Goal: Task Accomplishment & Management: Use online tool/utility

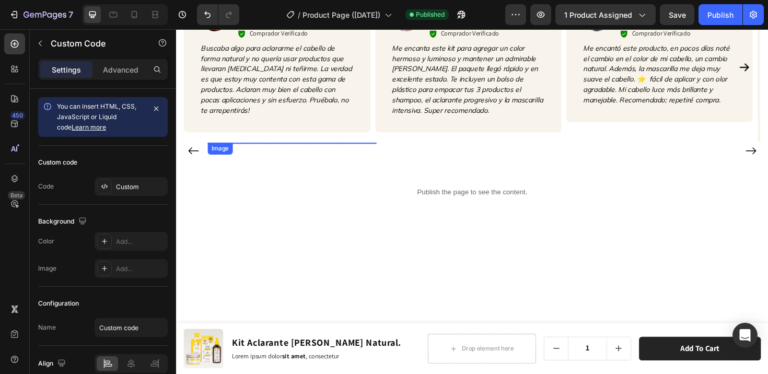
scroll to position [1544, 0]
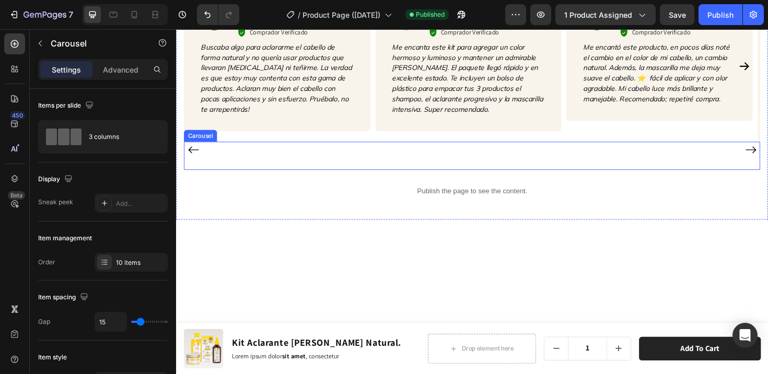
click at [200, 151] on div "Image Row Image Row Image Row Image Row Image Row Image Row Image Row Image Row…" at bounding box center [489, 156] width 610 height 17
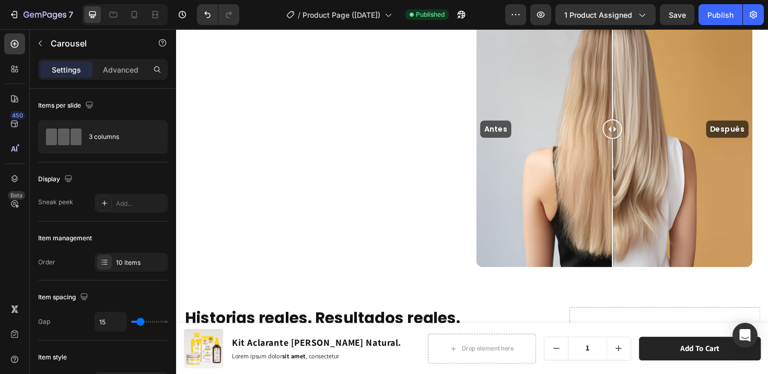
scroll to position [974, 0]
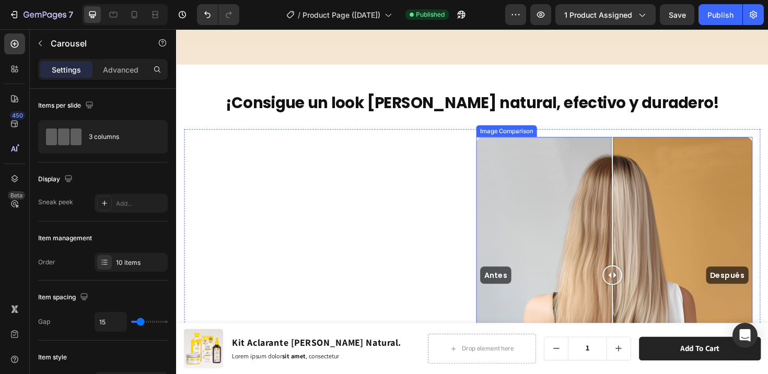
click at [628, 199] on div at bounding box center [638, 289] width 21 height 293
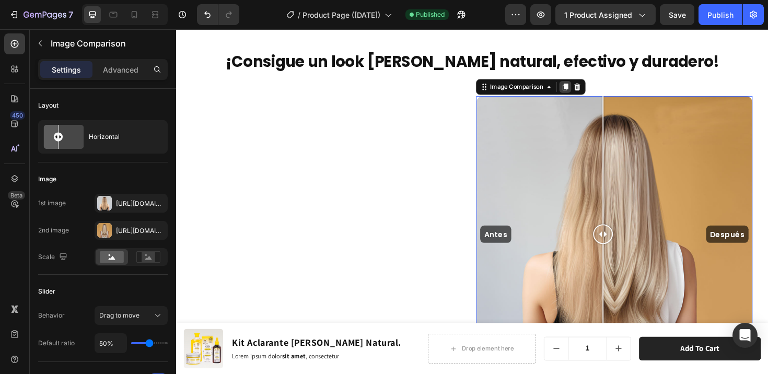
click at [584, 94] on icon at bounding box center [588, 90] width 8 height 8
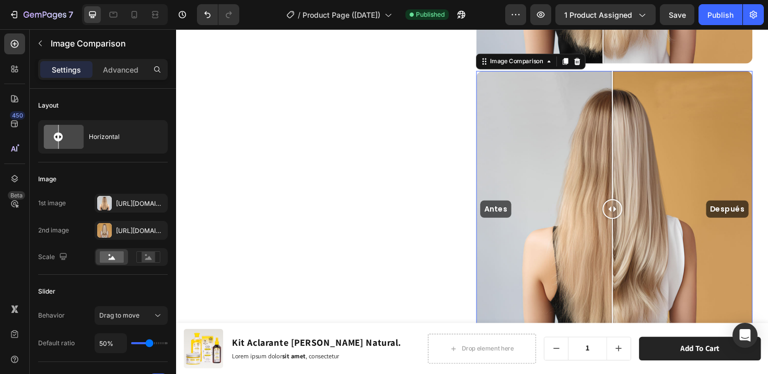
scroll to position [1348, 0]
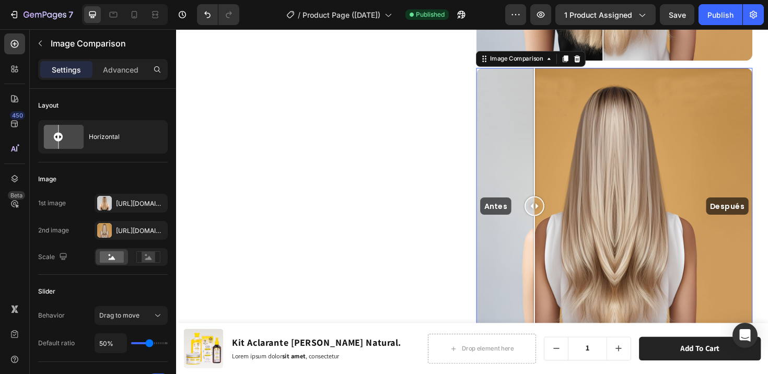
click at [551, 118] on div "Antes Después" at bounding box center [640, 216] width 293 height 293
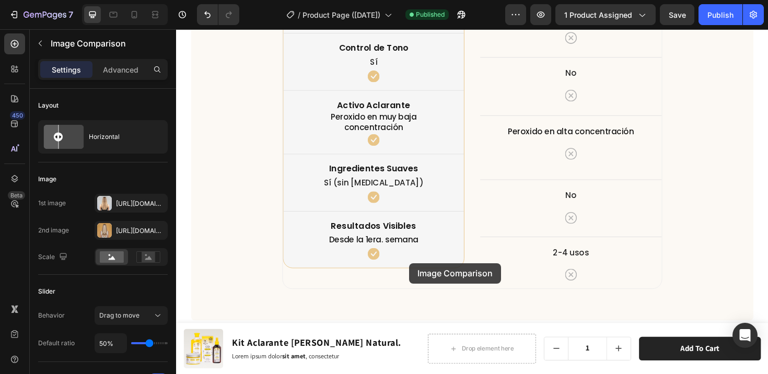
scroll to position [3318, 0]
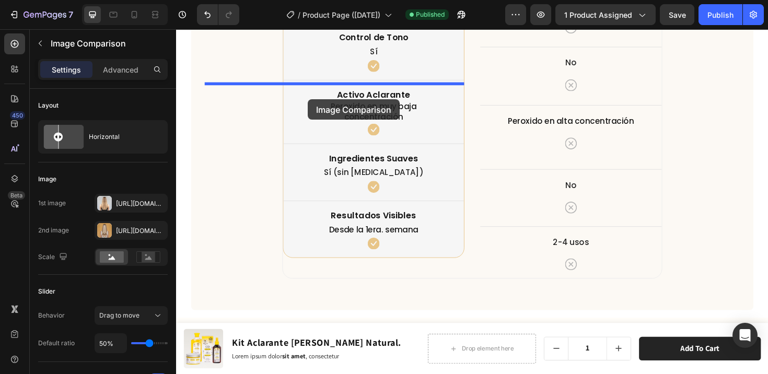
drag, startPoint x: 499, startPoint y: 59, endPoint x: 316, endPoint y: 103, distance: 188.9
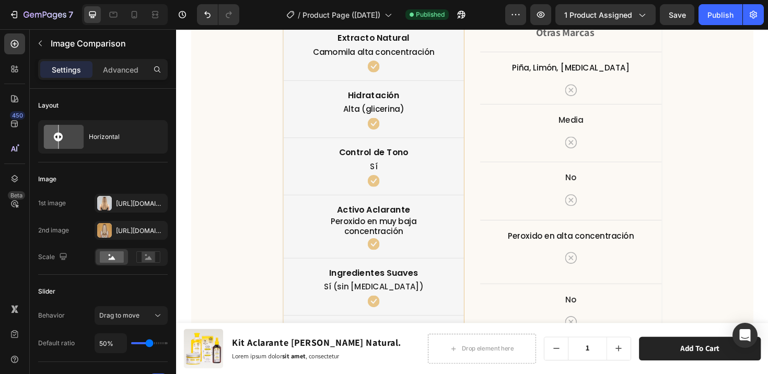
scroll to position [3506, 0]
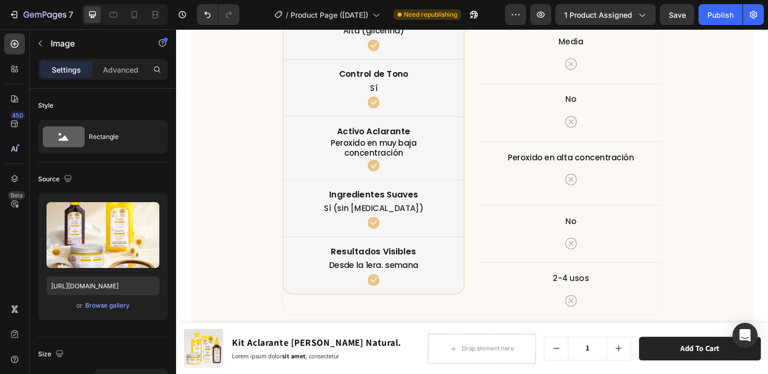
scroll to position [3587, 0]
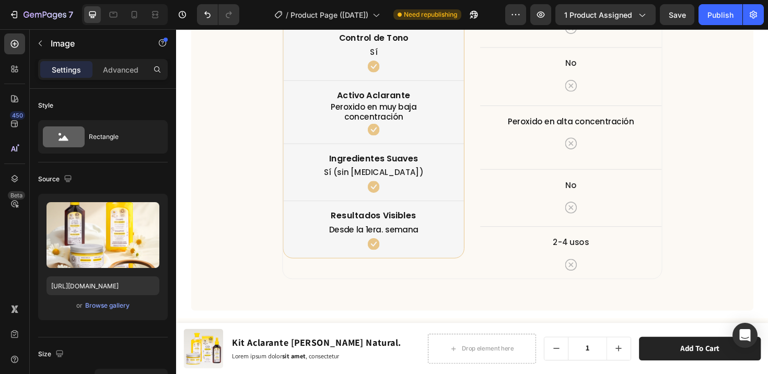
scroll to position [3624, 0]
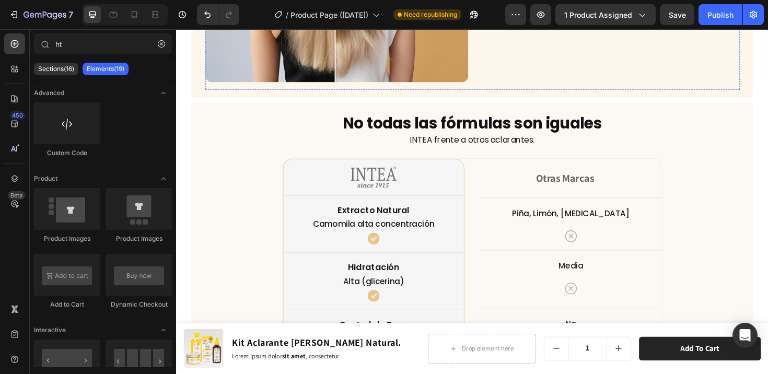
scroll to position [3383, 0]
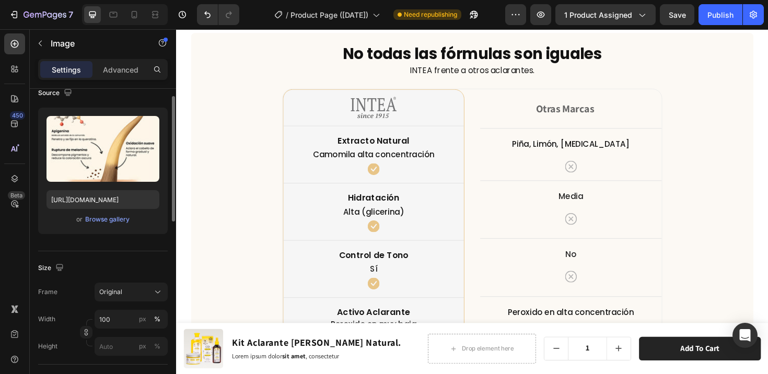
scroll to position [113, 0]
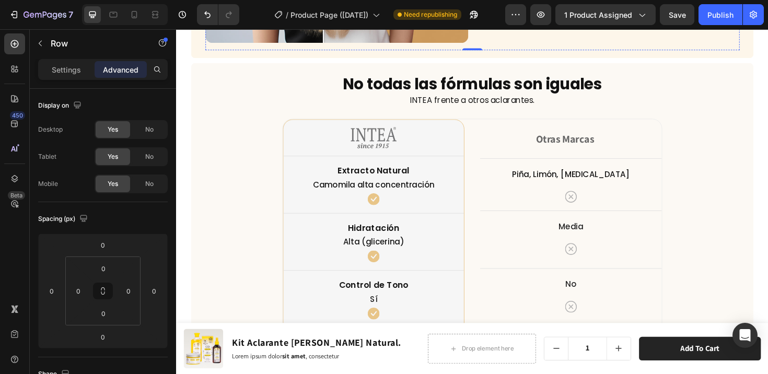
scroll to position [3379, 0]
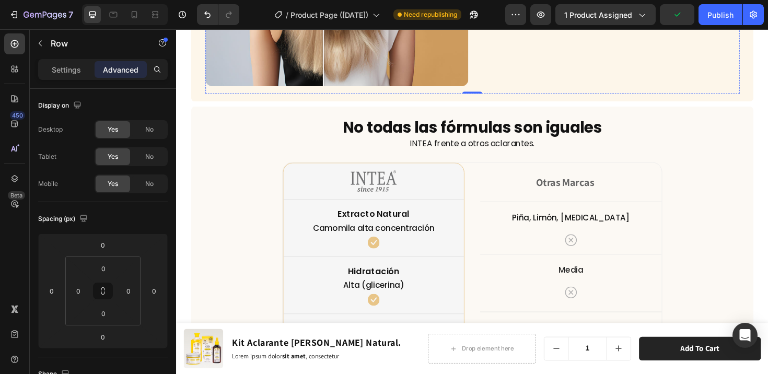
scroll to position [3314, 0]
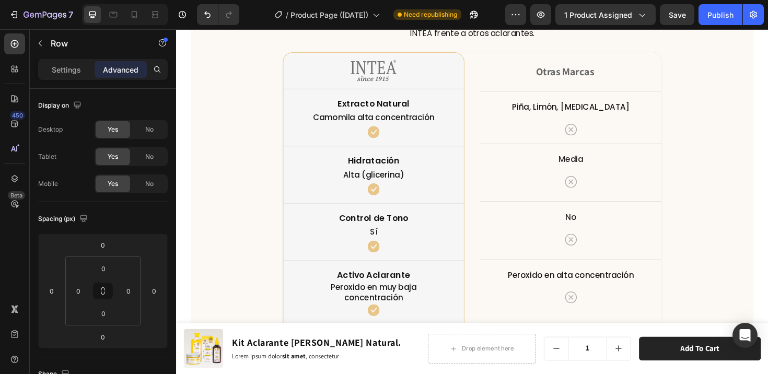
scroll to position [3444, 0]
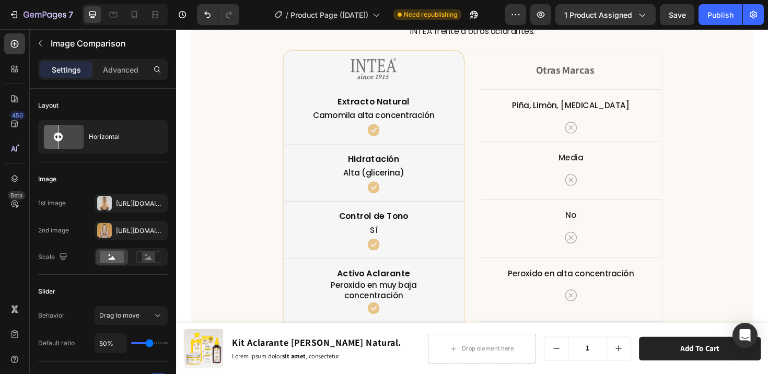
drag, startPoint x: 466, startPoint y: 218, endPoint x: 351, endPoint y: 218, distance: 115.0
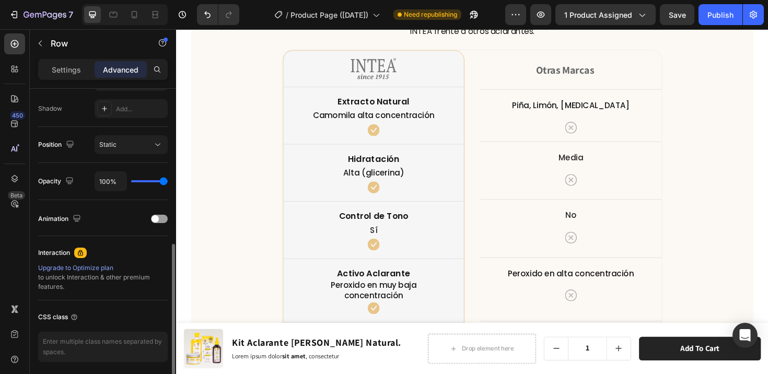
scroll to position [263, 0]
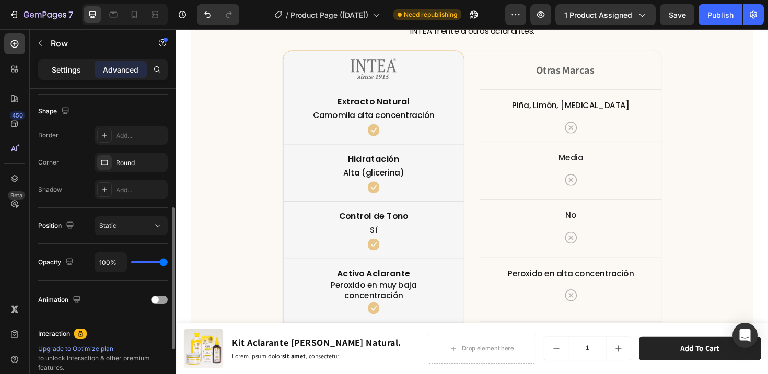
click at [69, 77] on div "Settings" at bounding box center [66, 69] width 52 height 17
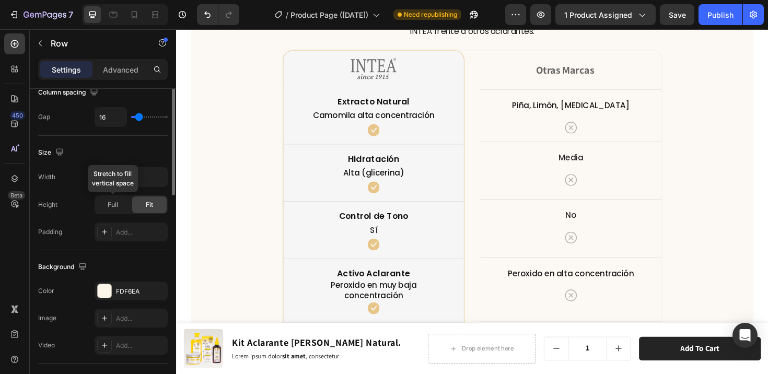
scroll to position [151, 0]
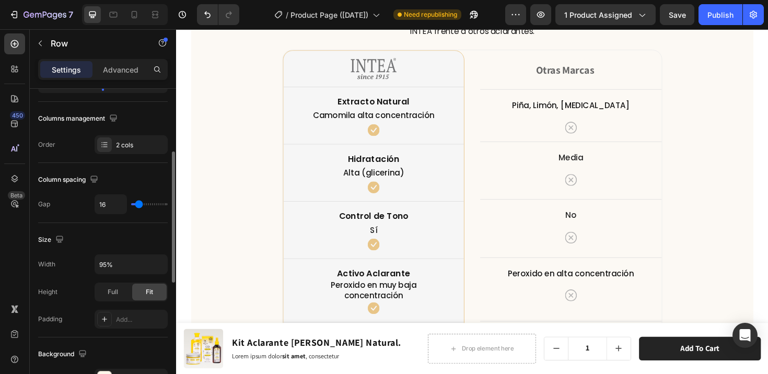
type input "14"
type input "13"
type input "12"
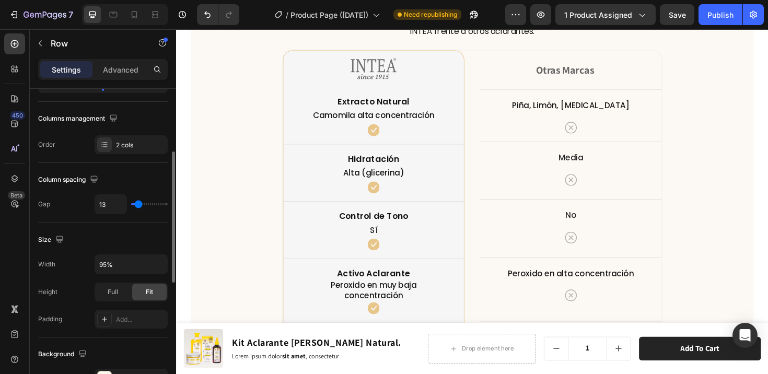
type input "12"
type input "11"
type input "10"
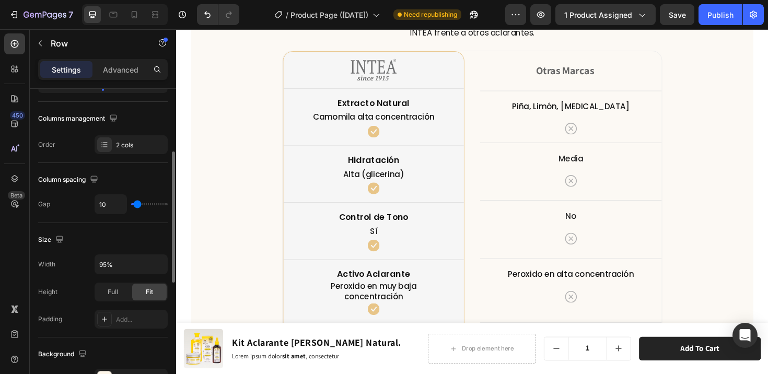
type input "9"
type input "8"
type input "7"
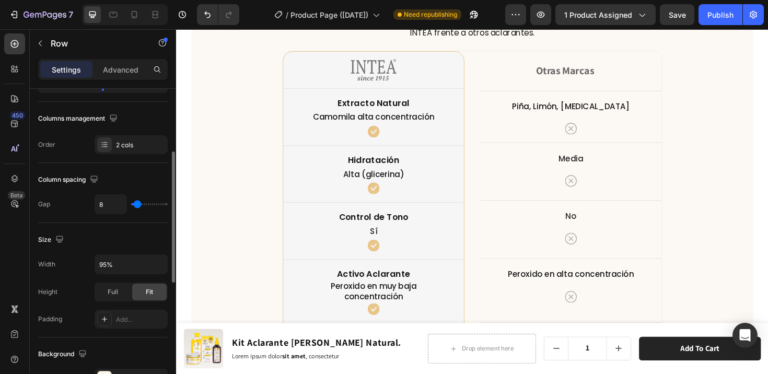
type input "7"
type input "6"
type input "5"
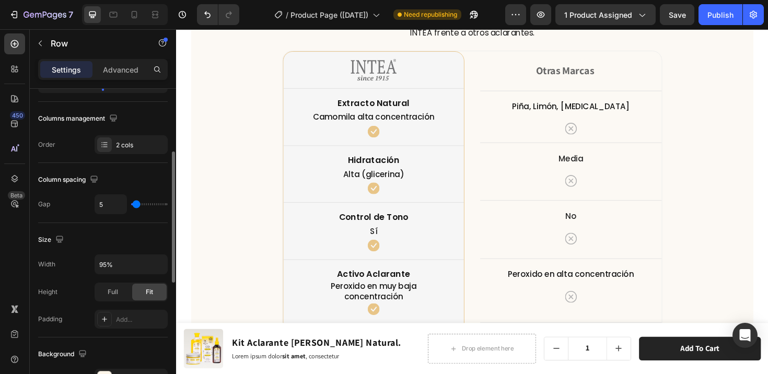
type input "4"
type input "3"
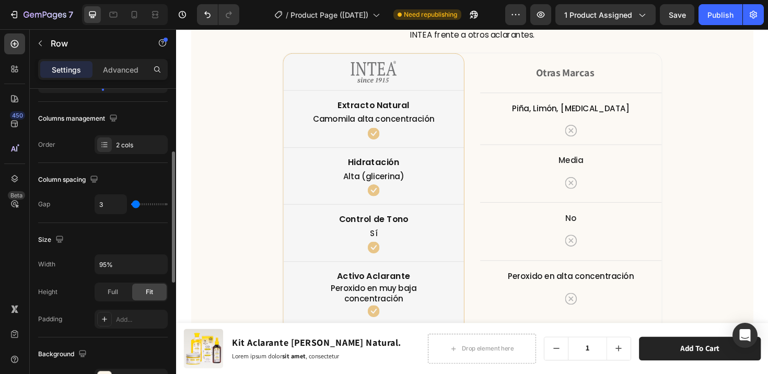
type input "4"
type input "5"
type input "6"
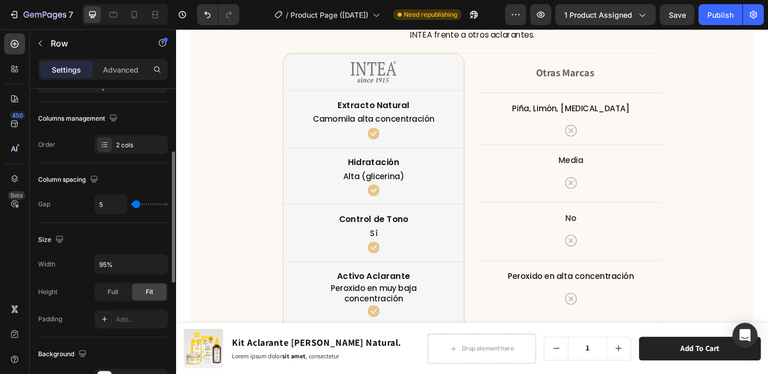
type input "6"
type input "7"
type input "8"
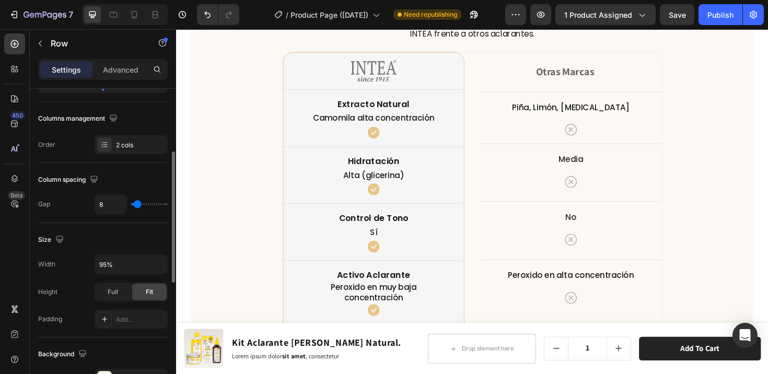
type input "9"
type input "8"
click at [137, 204] on input "range" at bounding box center [149, 204] width 37 height 2
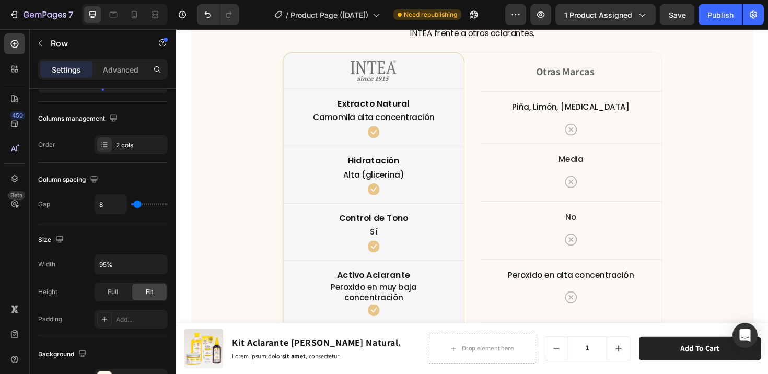
click at [107, 262] on input "95%" at bounding box center [131, 264] width 72 height 19
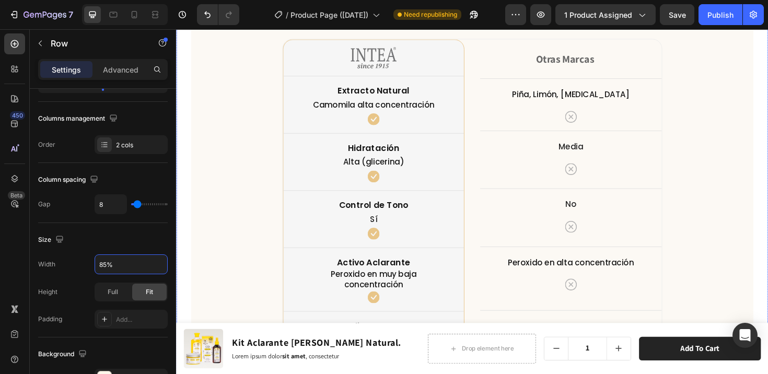
scroll to position [3336, 0]
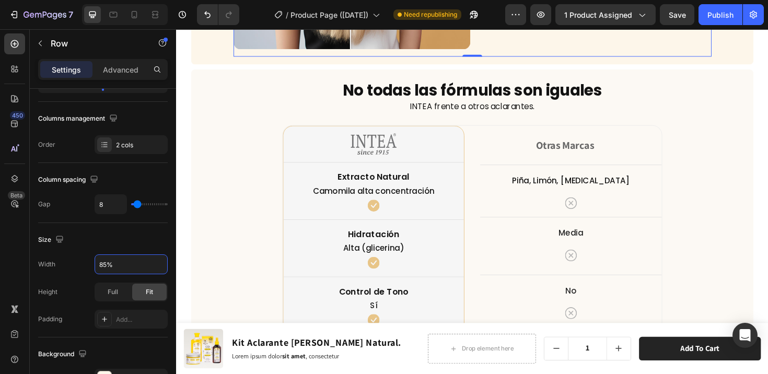
type input "85%"
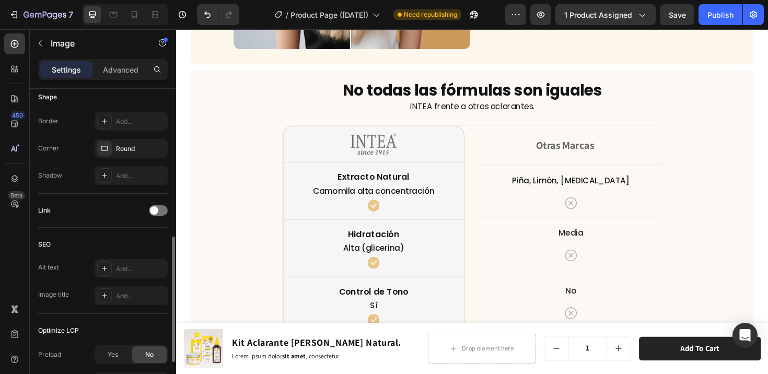
scroll to position [474, 0]
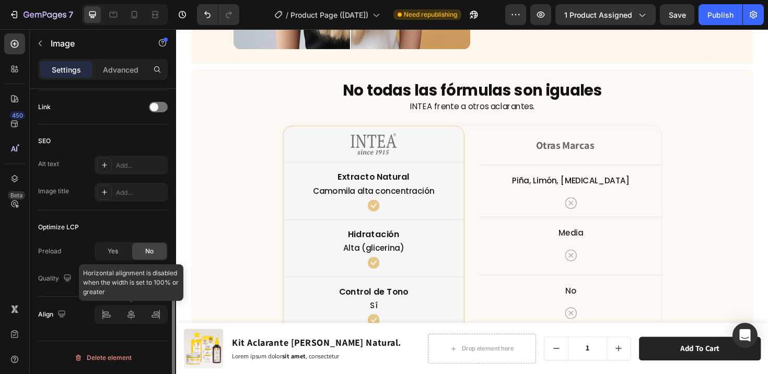
click at [133, 318] on div at bounding box center [131, 314] width 73 height 19
click at [132, 315] on div at bounding box center [131, 314] width 73 height 19
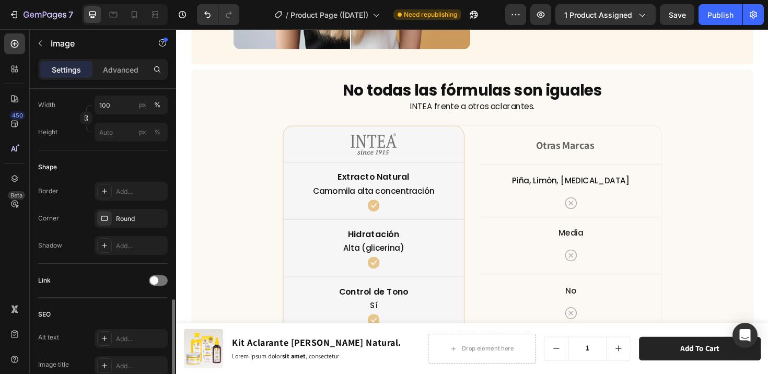
scroll to position [209, 0]
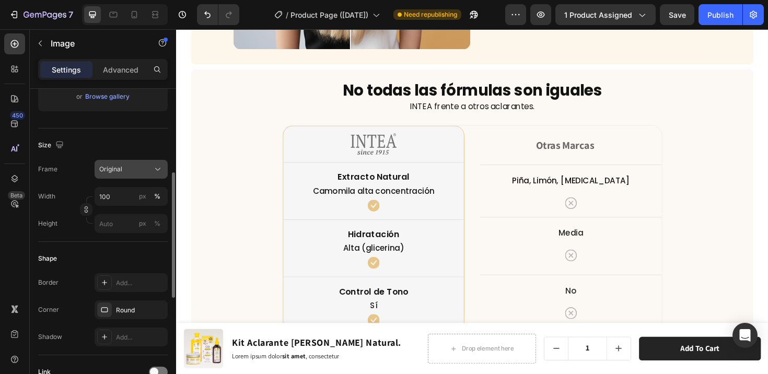
click at [128, 168] on div "Original" at bounding box center [124, 169] width 51 height 9
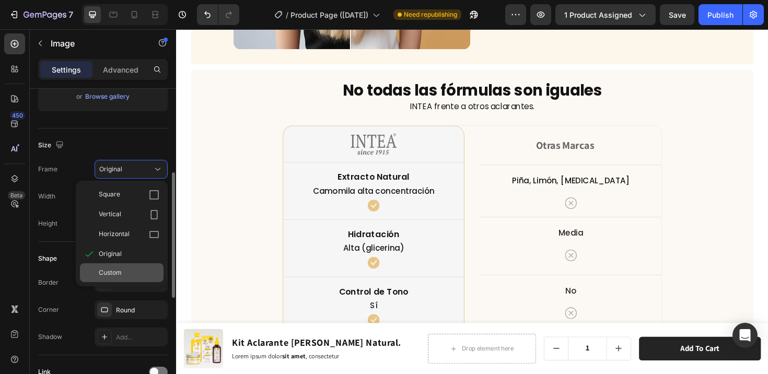
click at [119, 275] on span "Custom" at bounding box center [110, 272] width 23 height 9
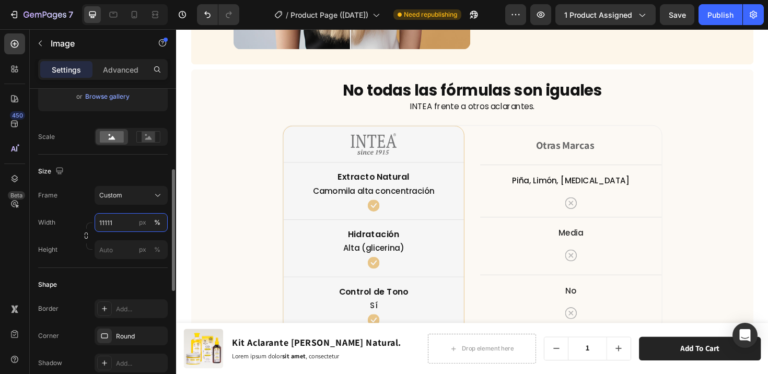
drag, startPoint x: 133, startPoint y: 221, endPoint x: 90, endPoint y: 220, distance: 42.9
click at [90, 220] on div "Width 11111 px %" at bounding box center [103, 222] width 130 height 19
type input "100"
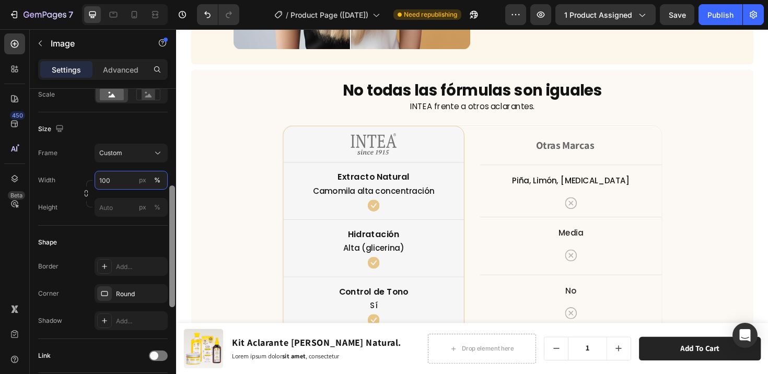
scroll to position [253, 0]
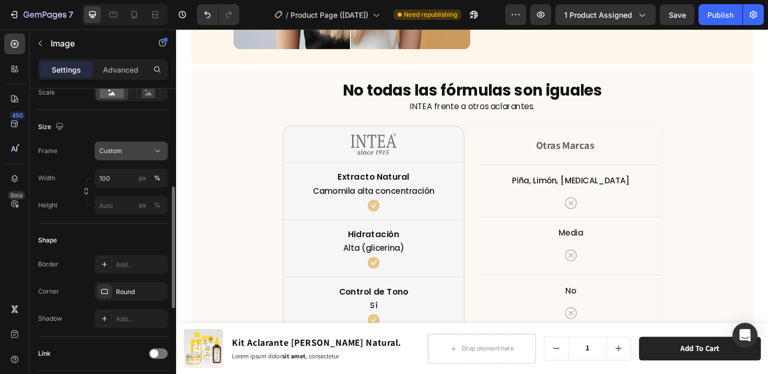
click at [120, 142] on button "Custom" at bounding box center [131, 151] width 73 height 19
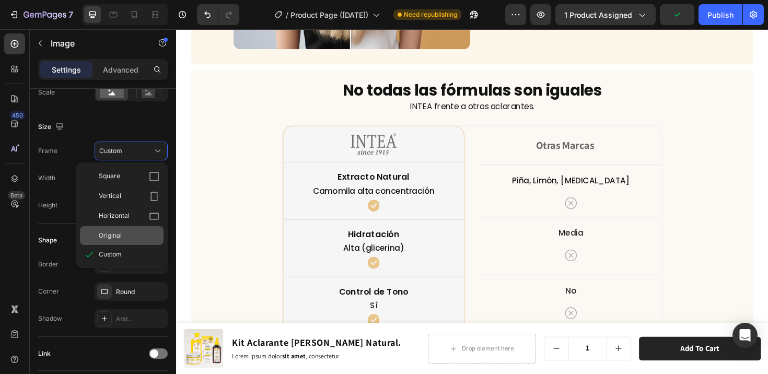
click at [119, 241] on div "Original" at bounding box center [122, 235] width 84 height 19
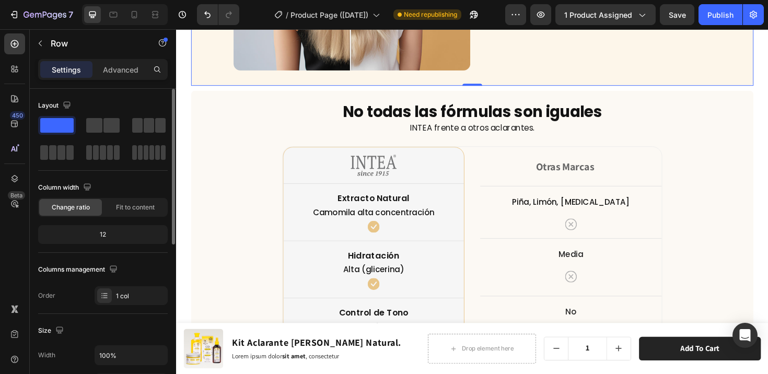
scroll to position [3256, 0]
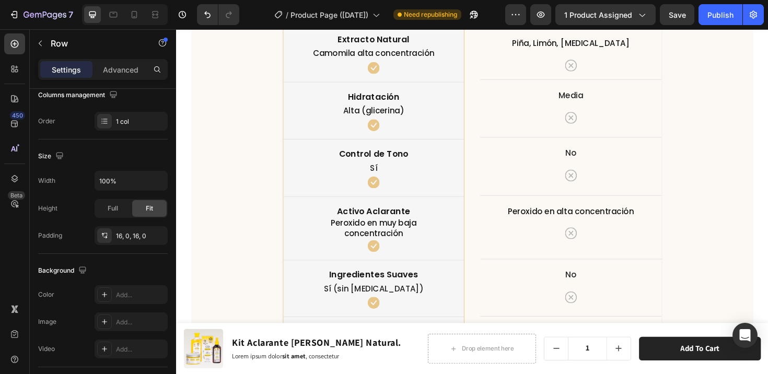
scroll to position [3420, 0]
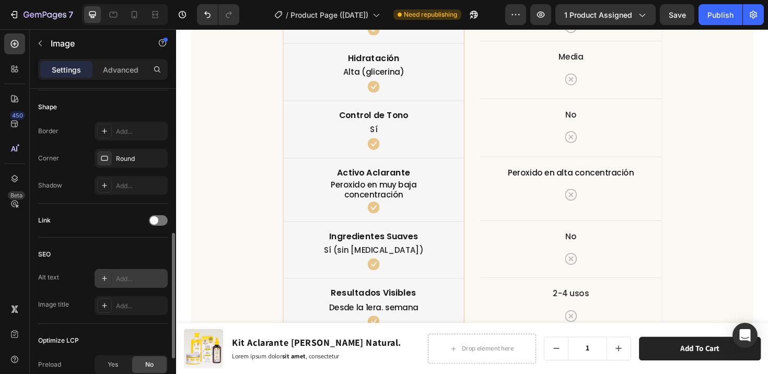
scroll to position [474, 0]
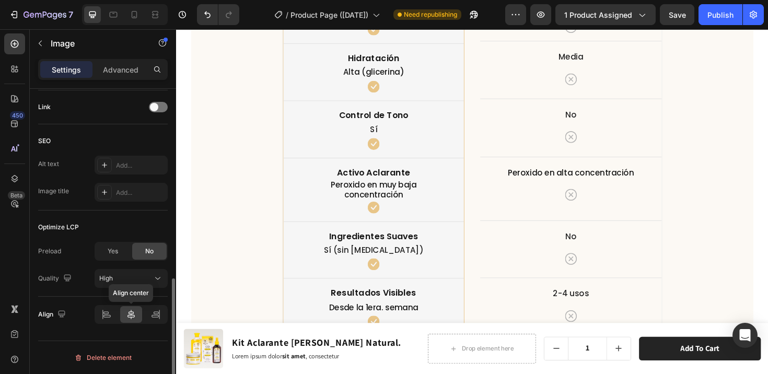
click at [132, 314] on icon at bounding box center [131, 314] width 10 height 10
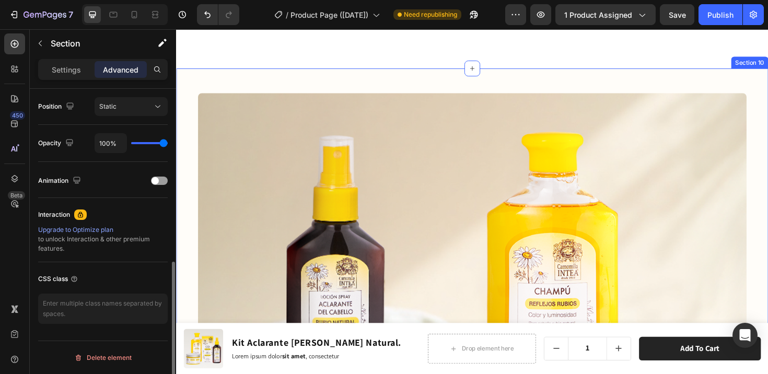
scroll to position [0, 0]
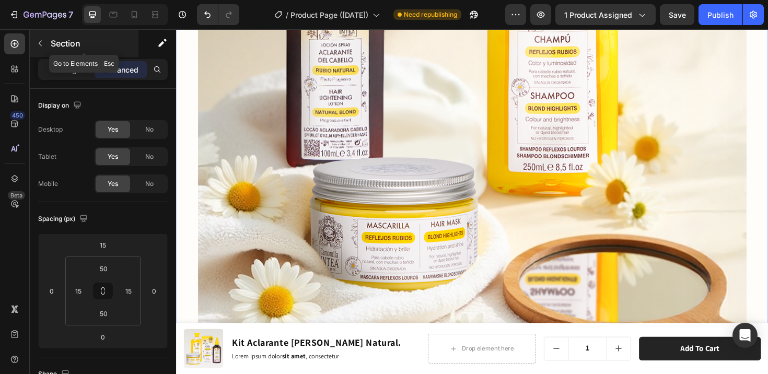
click at [43, 38] on button "button" at bounding box center [40, 43] width 17 height 17
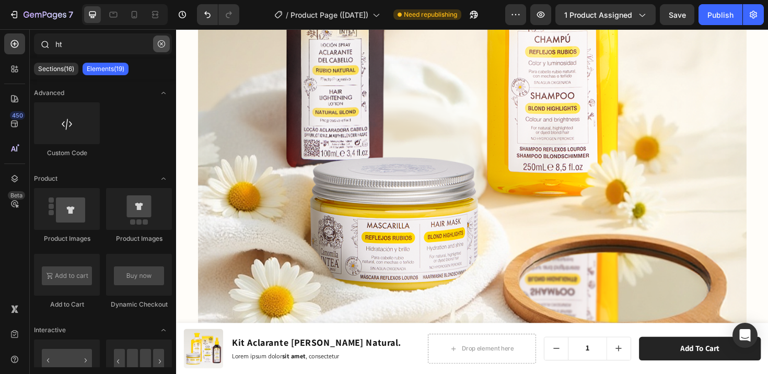
click at [161, 44] on icon "button" at bounding box center [161, 43] width 3 height 3
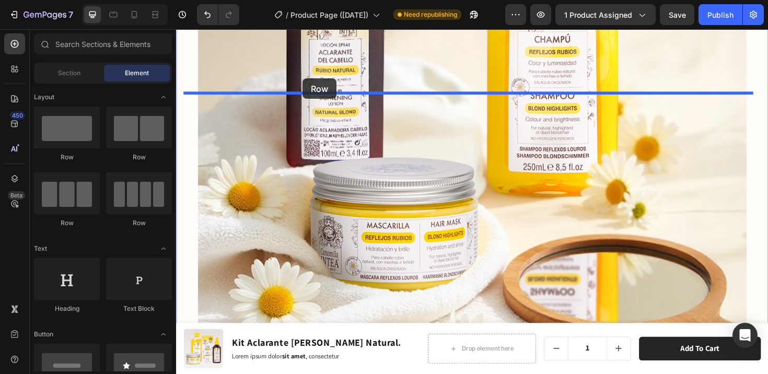
drag, startPoint x: 303, startPoint y: 163, endPoint x: 310, endPoint y: 82, distance: 81.3
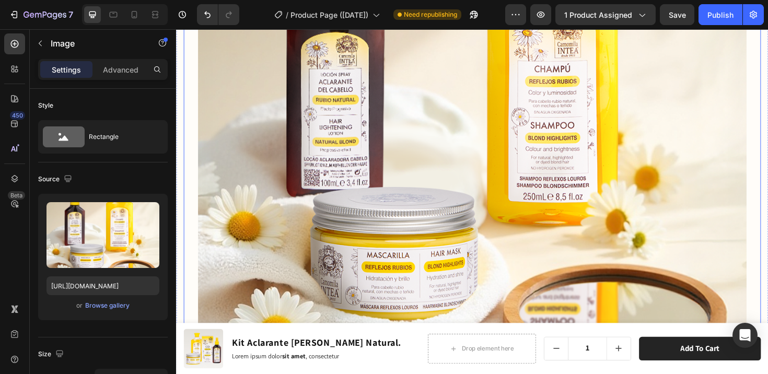
click at [286, 181] on img at bounding box center [489, 151] width 581 height 581
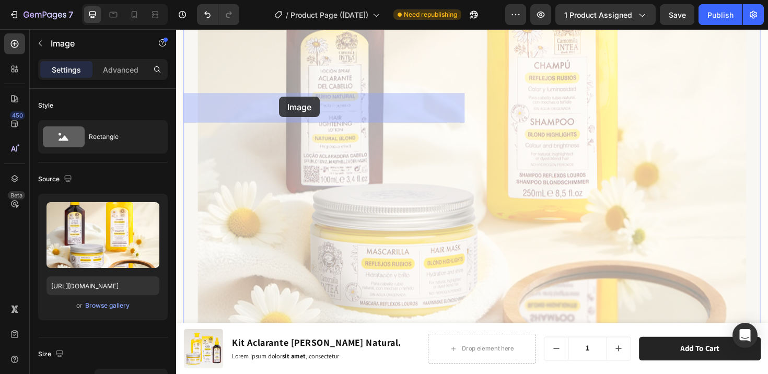
drag, startPoint x: 198, startPoint y: 118, endPoint x: 285, endPoint y: 101, distance: 89.4
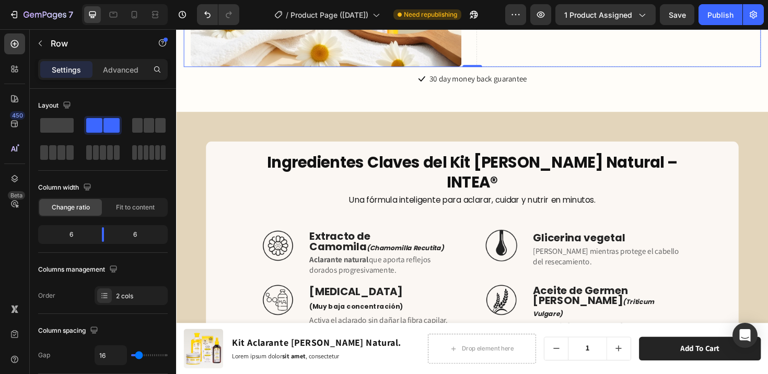
scroll to position [4429, 0]
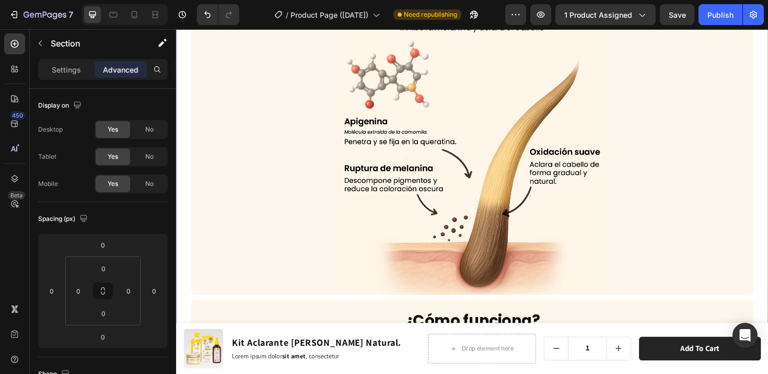
scroll to position [3012, 0]
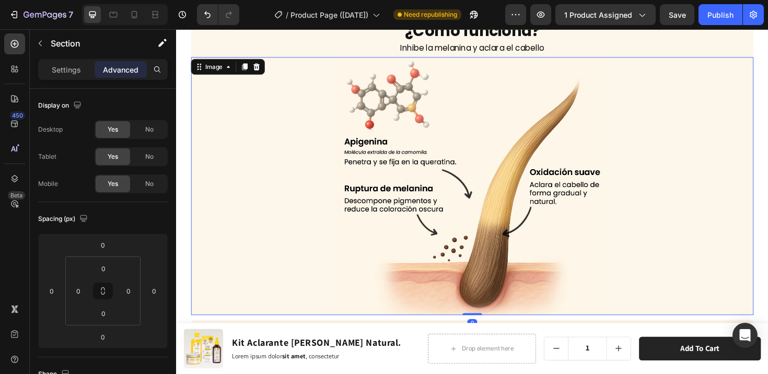
click at [267, 100] on div at bounding box center [490, 195] width 596 height 273
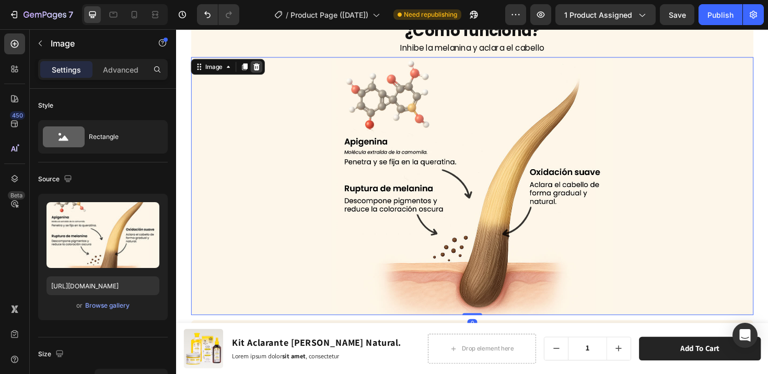
click at [260, 71] on icon at bounding box center [261, 68] width 7 height 7
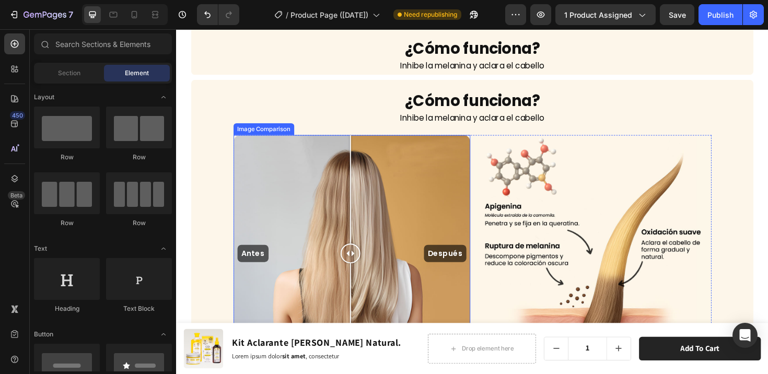
scroll to position [2965, 0]
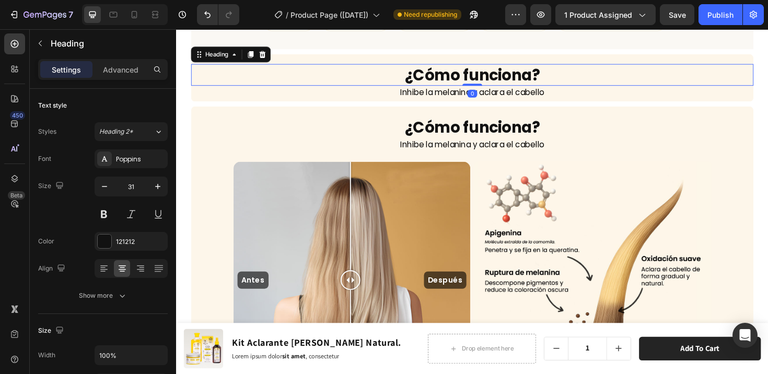
click at [265, 87] on h2 "¿Cómo funciona?" at bounding box center [490, 77] width 596 height 23
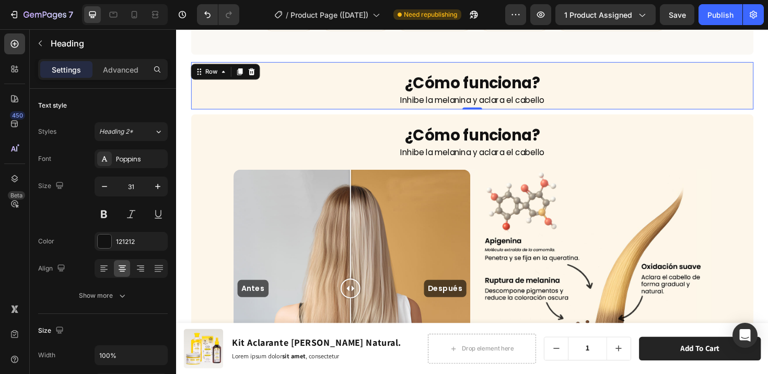
click at [281, 64] on div "¿Cómo funciona? Heading Inhibe la melanina y aclara el [PERSON_NAME] Text Block…" at bounding box center [490, 89] width 596 height 50
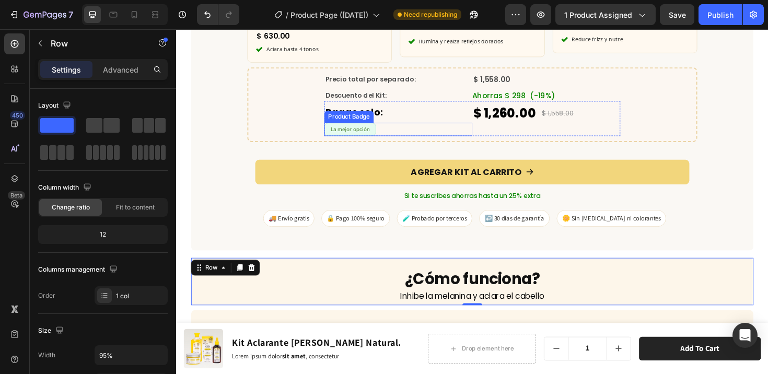
scroll to position [2835, 0]
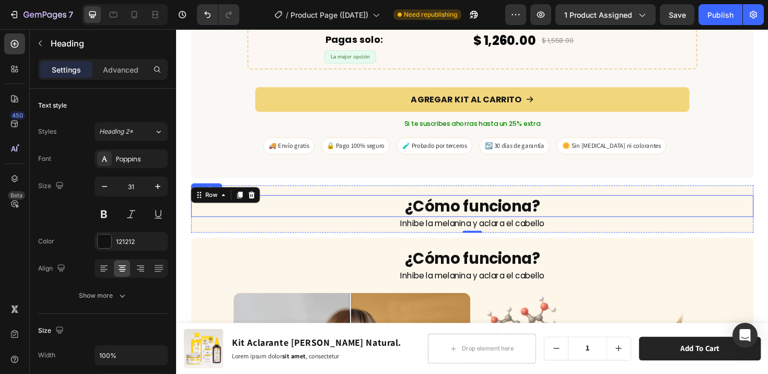
click at [465, 209] on h2 "¿Cómo funciona?" at bounding box center [490, 216] width 596 height 23
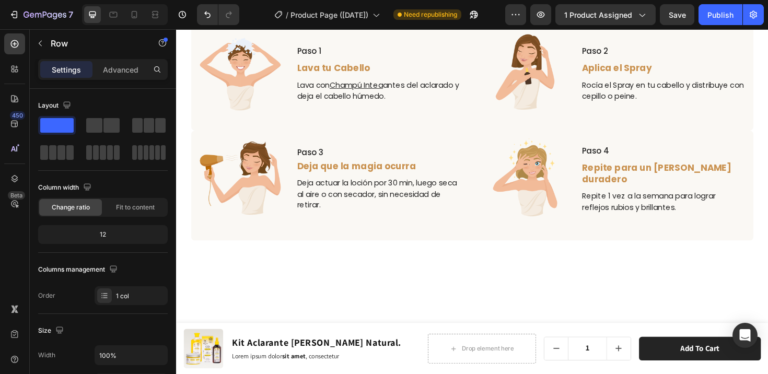
scroll to position [2115, 0]
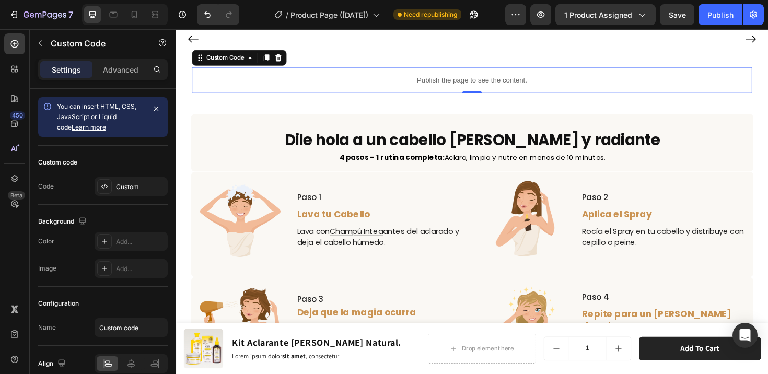
scroll to position [1957, 0]
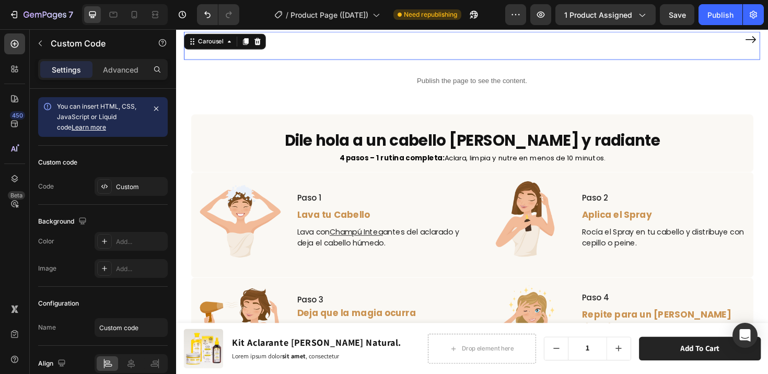
click at [200, 48] on div "Image Row Image Row Image Row Image Row Image Row Image Row Image Row Image Row…" at bounding box center [489, 39] width 610 height 17
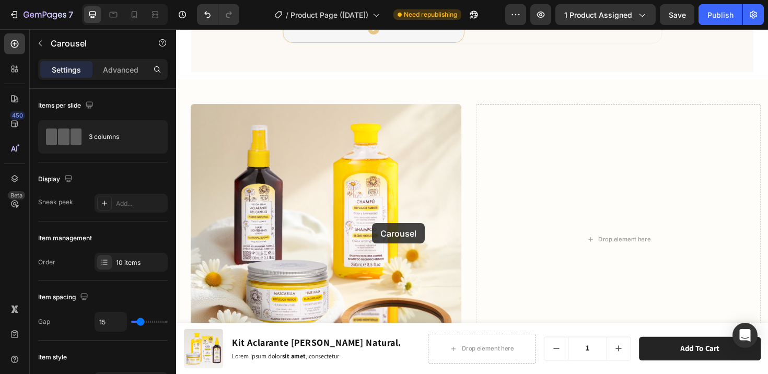
scroll to position [3747, 0]
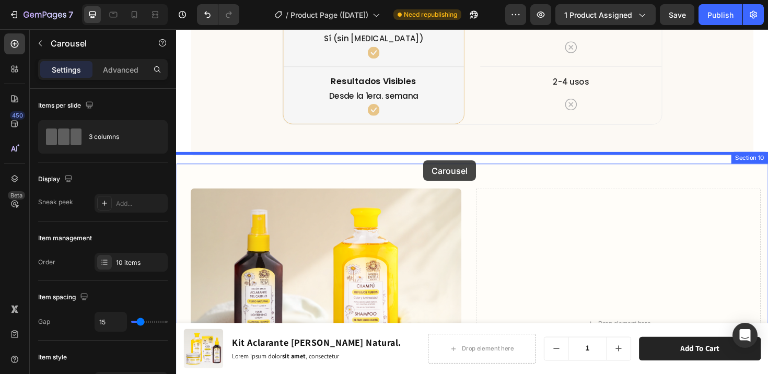
drag, startPoint x: 195, startPoint y: 95, endPoint x: 438, endPoint y: 168, distance: 253.9
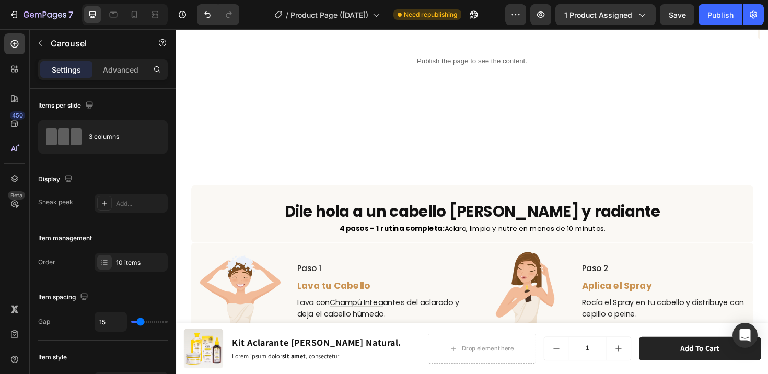
scroll to position [1874, 0]
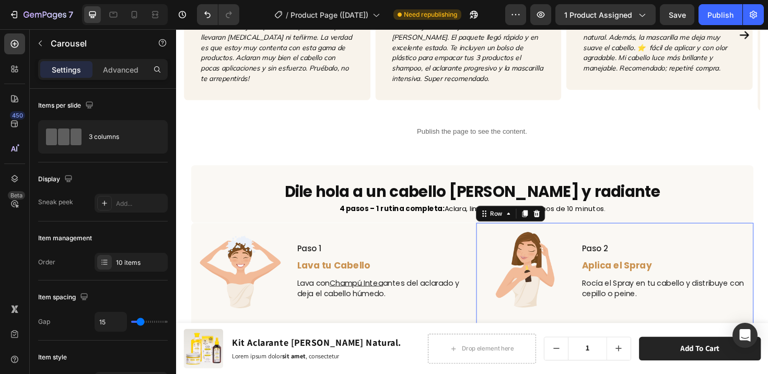
click at [540, 237] on div "Image Paso 2 Text Block Aplica el Spray Text Block Rocía el Spray en tu cabello…" at bounding box center [641, 290] width 294 height 112
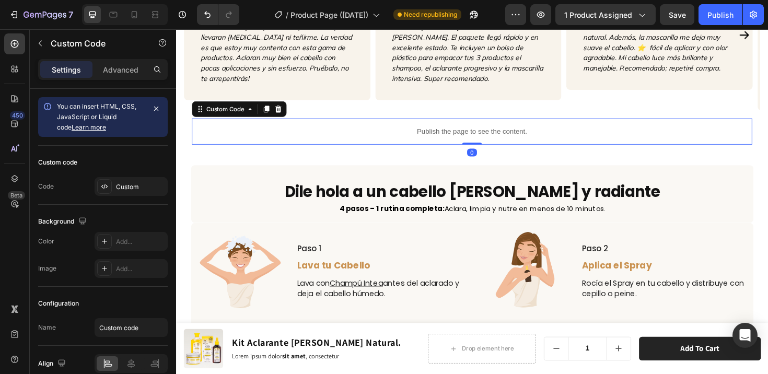
click at [515, 124] on div "Publish the page to see the content." at bounding box center [490, 137] width 594 height 28
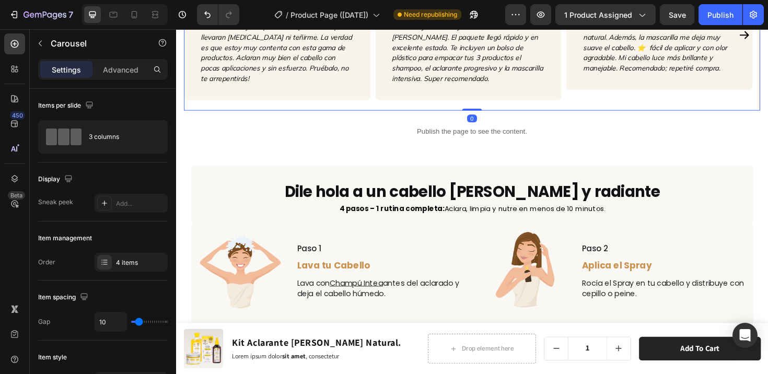
click at [514, 112] on div "Image Icon Icon Icon Icon Icon Row Karla A. Text block Comprador Verificado Ite…" at bounding box center [486, 36] width 198 height 160
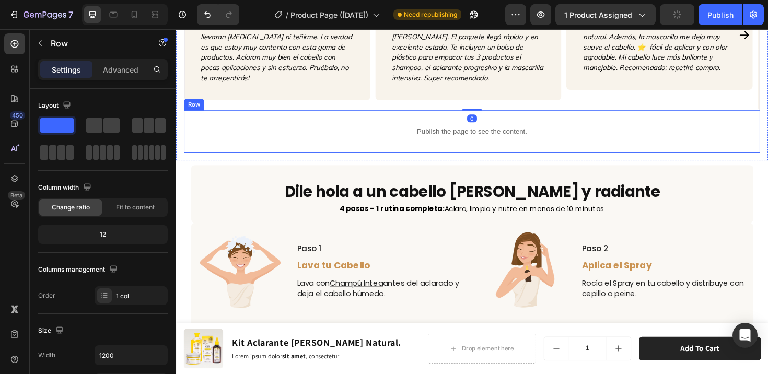
click at [354, 120] on div "Publish the page to see the content. Custom Code Row" at bounding box center [489, 137] width 610 height 44
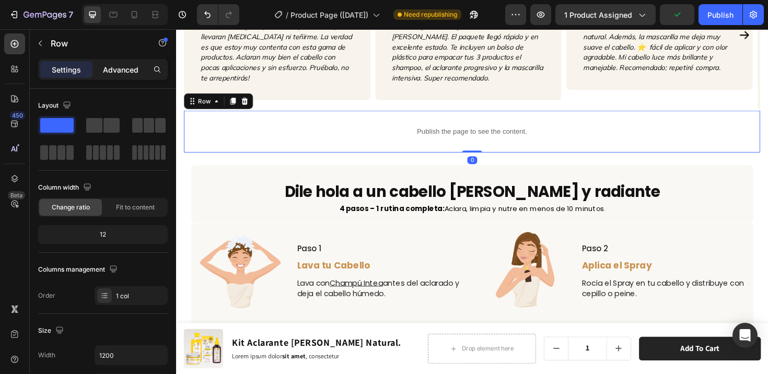
click at [115, 71] on p "Advanced" at bounding box center [121, 69] width 36 height 11
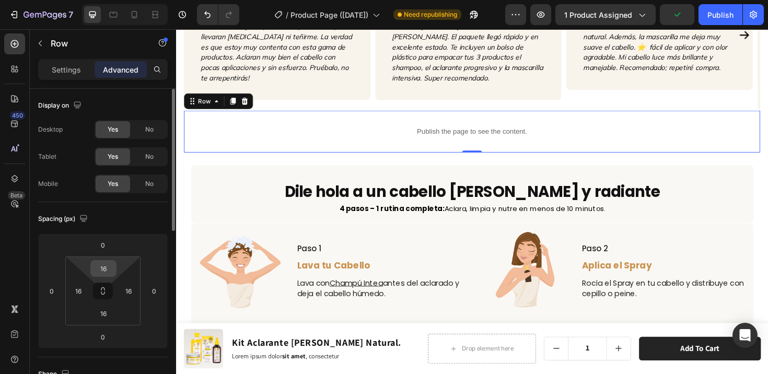
click at [103, 272] on input "16" at bounding box center [103, 269] width 21 height 16
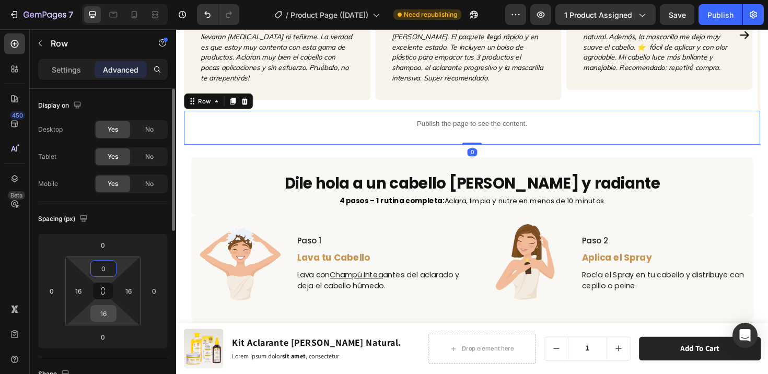
type input "0"
click at [109, 313] on input "16" at bounding box center [103, 314] width 21 height 16
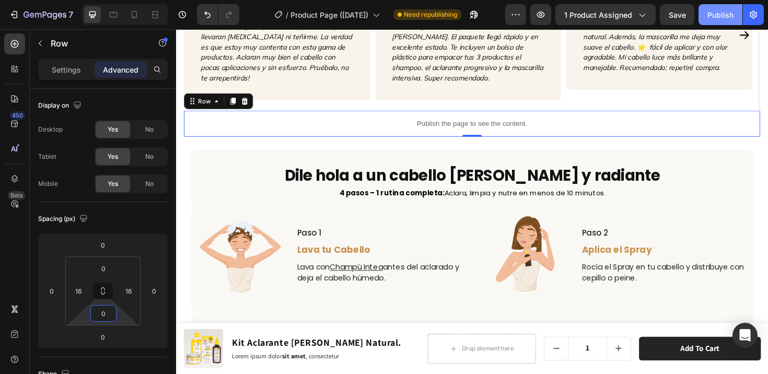
type input "0"
click at [710, 15] on div "Publish" at bounding box center [721, 14] width 26 height 11
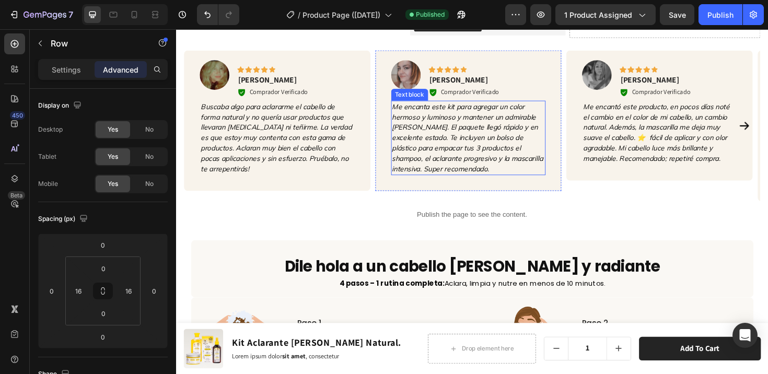
scroll to position [1503, 0]
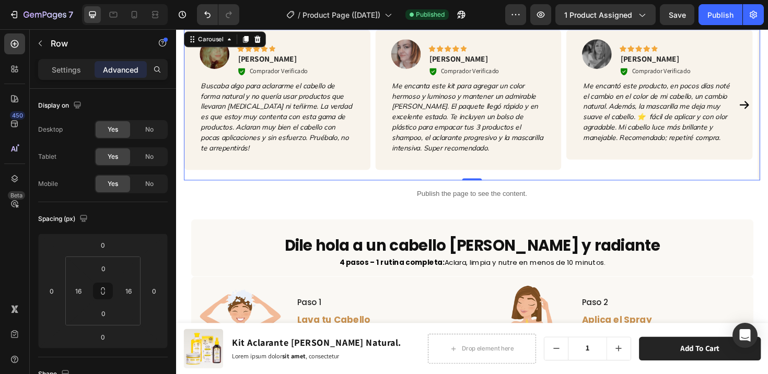
click at [487, 181] on div "Image Icon Icon Icon Icon Icon Row Karla A. Text block Comprador Verificado Ite…" at bounding box center [486, 109] width 198 height 160
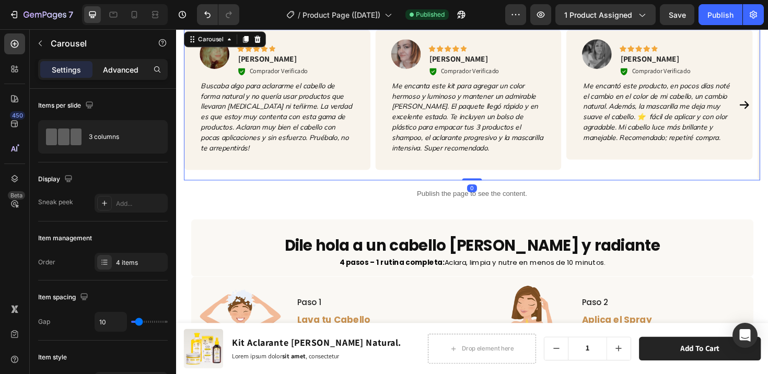
click at [121, 67] on p "Advanced" at bounding box center [121, 69] width 36 height 11
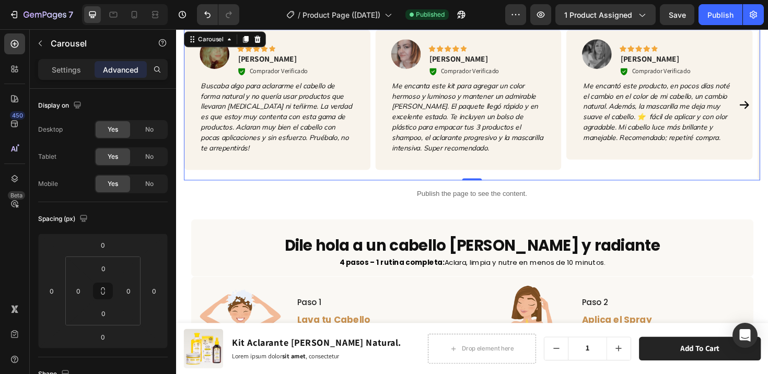
click at [292, 180] on div "Image Icon Icon Icon Icon Icon Row Valeria Text block Comprador Verificado Item…" at bounding box center [283, 109] width 198 height 160
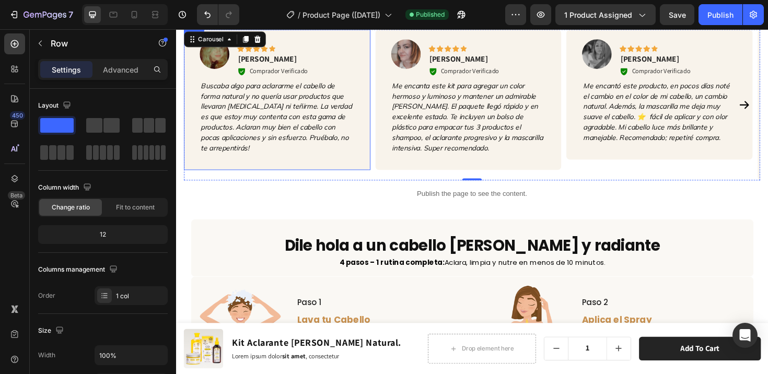
click at [293, 178] on div "Image Icon Icon Icon Icon Icon Row Valeria Text block Comprador Verificado Item…" at bounding box center [283, 103] width 198 height 149
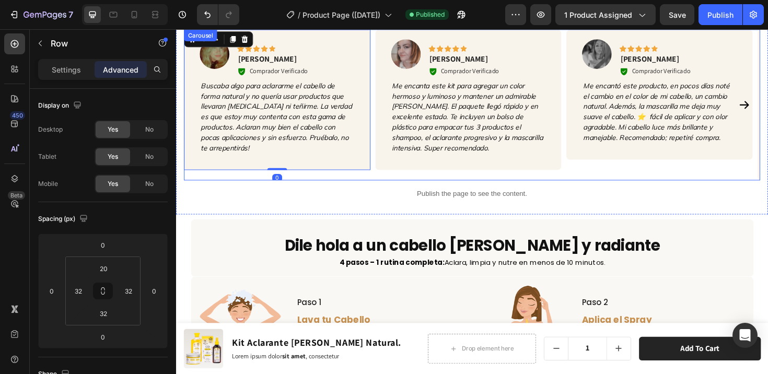
click at [297, 182] on div "Image Icon Icon Icon Icon Icon Row Valeria Text block Comprador Verificado Item…" at bounding box center [283, 109] width 198 height 160
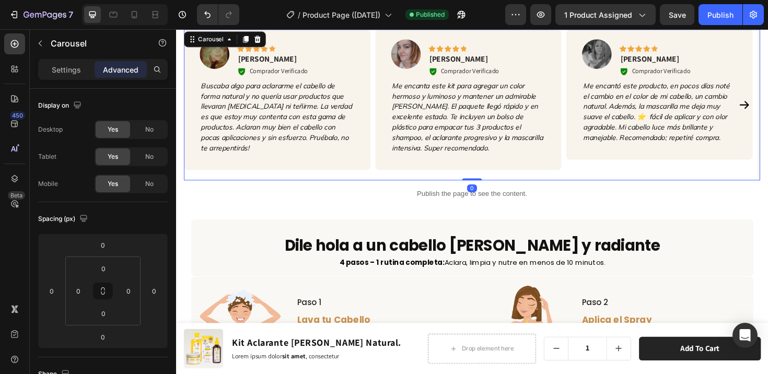
click at [297, 182] on div "Image Icon Icon Icon Icon Icon Row Valeria Text block Comprador Verificado Item…" at bounding box center [283, 109] width 198 height 160
click at [211, 37] on div "Carousel" at bounding box center [213, 39] width 31 height 9
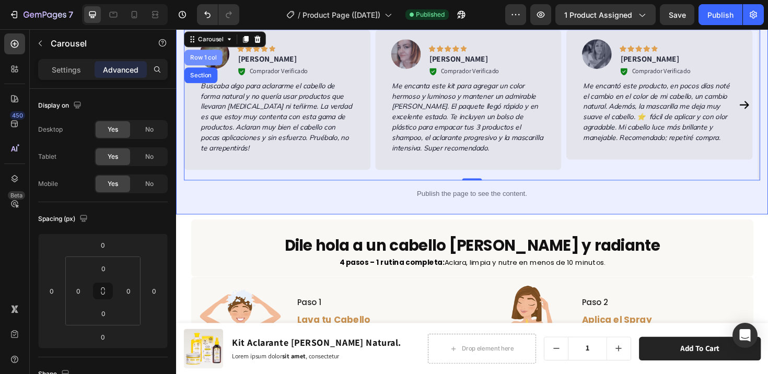
click at [207, 59] on div "Row 1 col" at bounding box center [205, 59] width 32 height 6
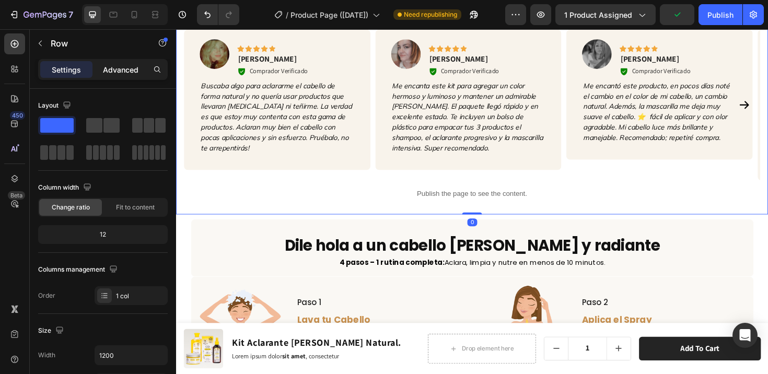
click at [125, 75] on div "Advanced" at bounding box center [121, 69] width 52 height 17
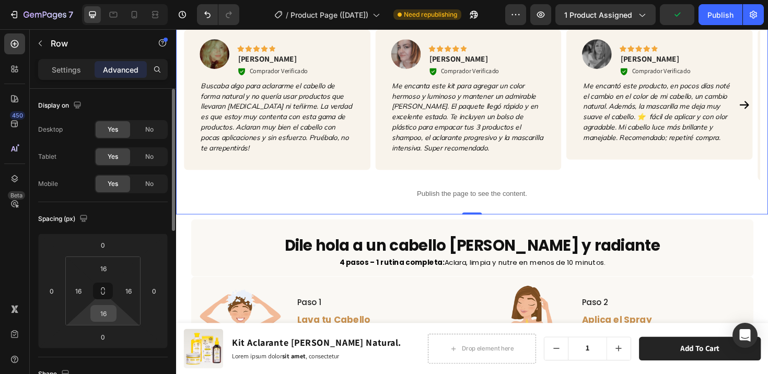
click at [103, 313] on input "16" at bounding box center [103, 314] width 21 height 16
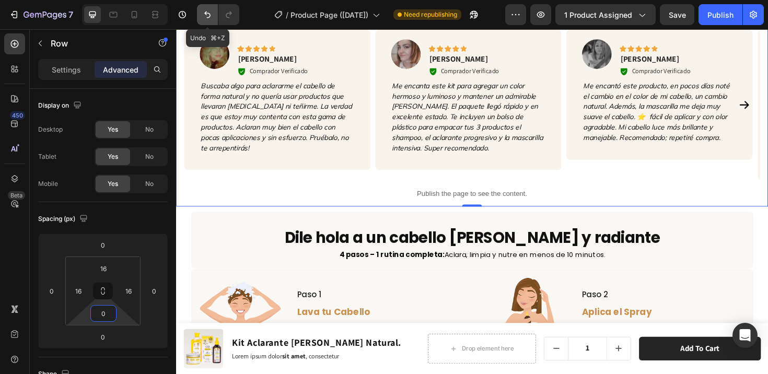
click at [207, 20] on button "Undo/Redo" at bounding box center [207, 14] width 21 height 21
click at [206, 15] on icon "Undo/Redo" at bounding box center [207, 14] width 10 height 10
type input "16"
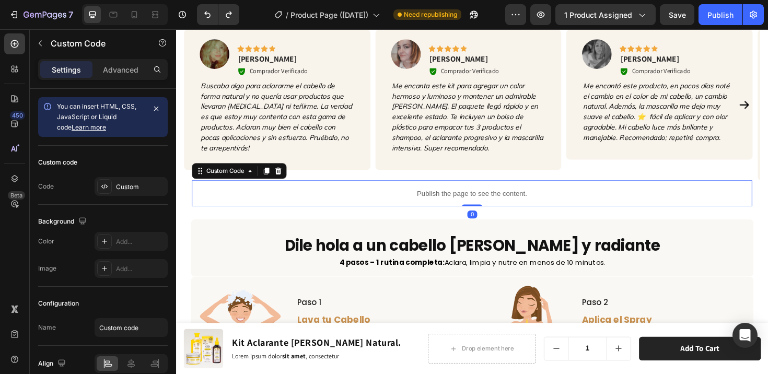
click at [437, 197] on div "Publish the page to see the content." at bounding box center [490, 203] width 594 height 28
click at [118, 70] on p "Advanced" at bounding box center [121, 69] width 36 height 11
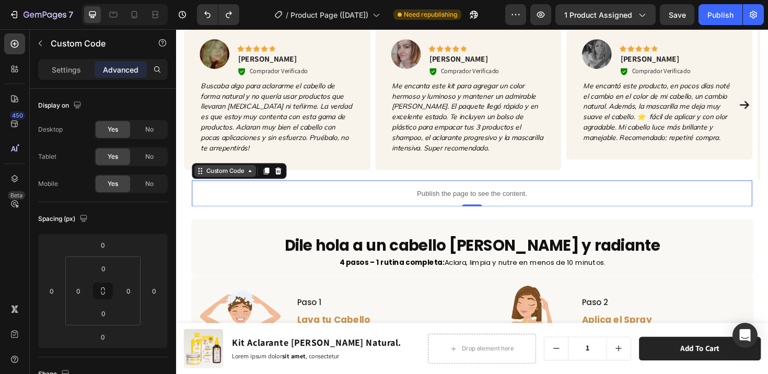
click at [230, 180] on div "Custom Code" at bounding box center [228, 179] width 44 height 9
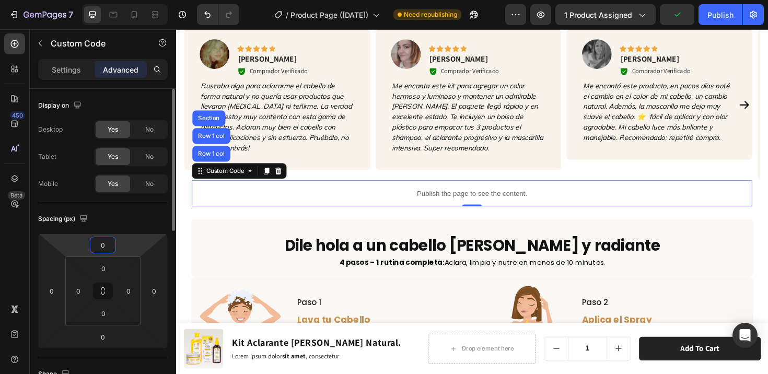
click at [108, 250] on input "0" at bounding box center [103, 245] width 21 height 16
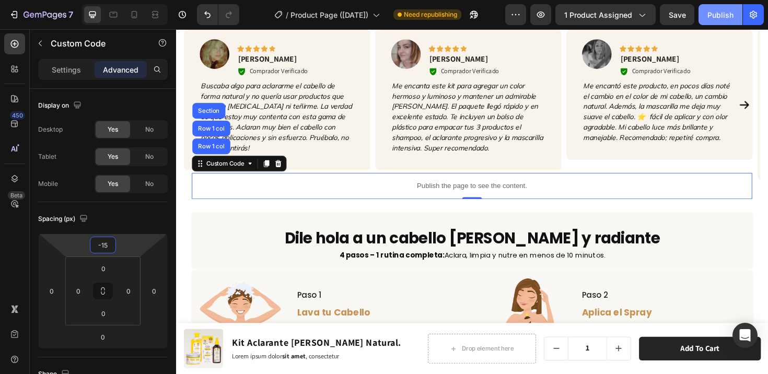
type input "-15"
click at [707, 16] on button "Publish" at bounding box center [721, 14] width 44 height 21
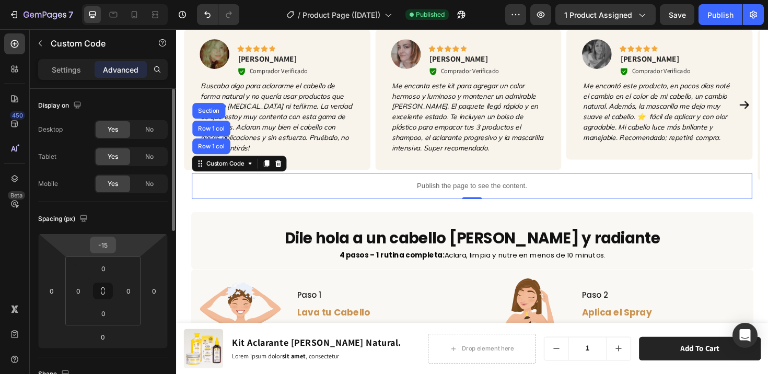
click at [107, 245] on input "-15" at bounding box center [103, 245] width 21 height 16
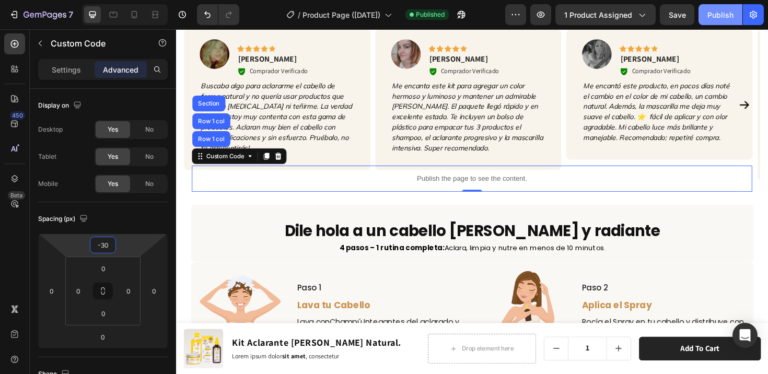
type input "-30"
click at [719, 8] on button "Publish" at bounding box center [721, 14] width 44 height 21
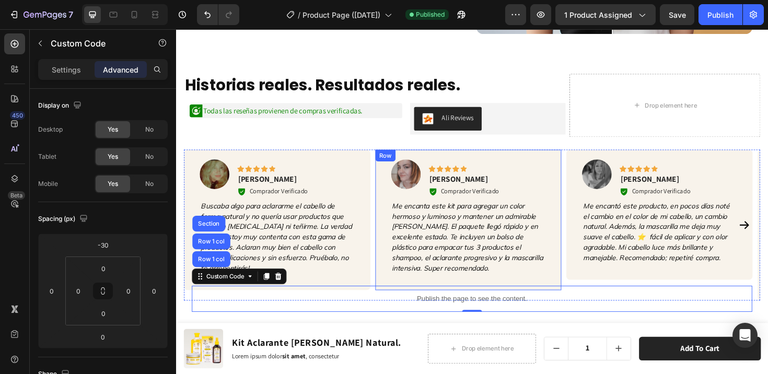
scroll to position [1324, 0]
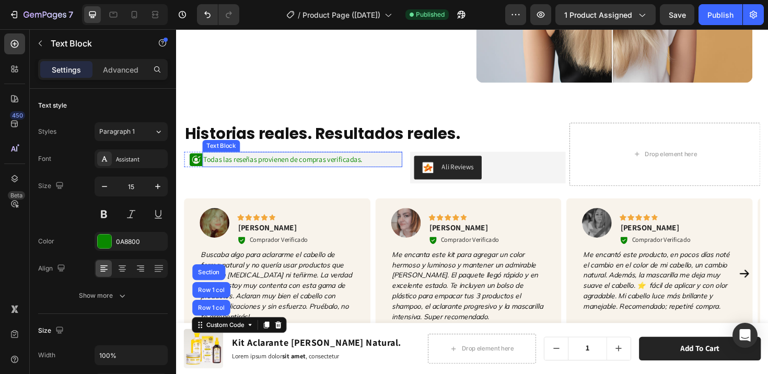
click at [400, 169] on p "Todas las reseñas provienen de compras verificadas." at bounding box center [310, 167] width 210 height 14
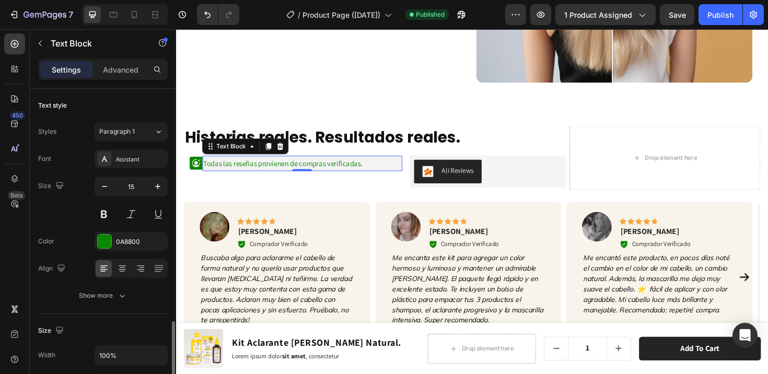
scroll to position [154, 0]
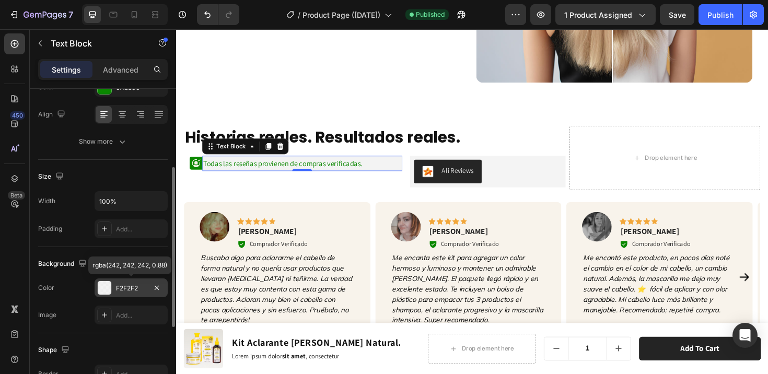
click at [107, 285] on div at bounding box center [105, 288] width 14 height 14
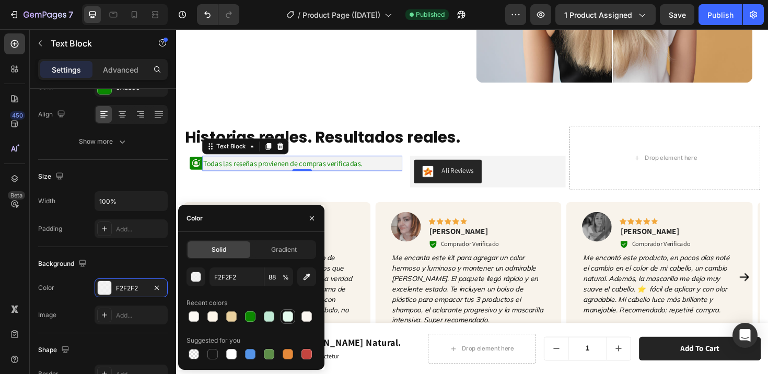
click at [288, 318] on div at bounding box center [288, 316] width 10 height 10
type input "E5FBEF"
click at [197, 279] on div "button" at bounding box center [196, 277] width 10 height 10
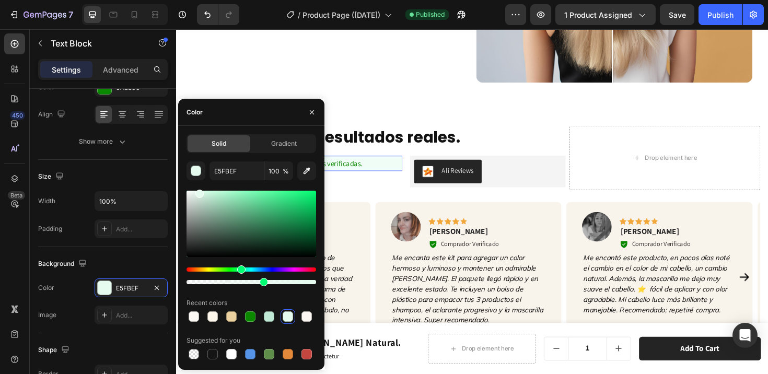
drag, startPoint x: 306, startPoint y: 283, endPoint x: 261, endPoint y: 284, distance: 45.0
click at [261, 284] on div at bounding box center [264, 282] width 8 height 8
drag, startPoint x: 263, startPoint y: 284, endPoint x: 255, endPoint y: 283, distance: 8.4
click at [255, 283] on div at bounding box center [256, 282] width 8 height 8
type input "52"
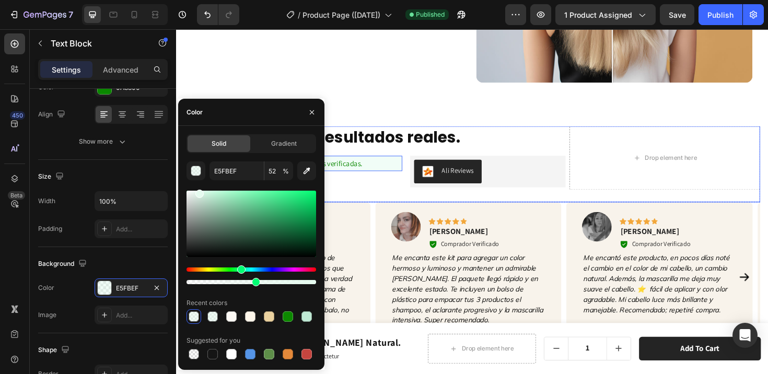
click at [399, 154] on div "Historias reales. Resultados reales. Heading Historias reales. Resultados reale…" at bounding box center [386, 165] width 404 height 67
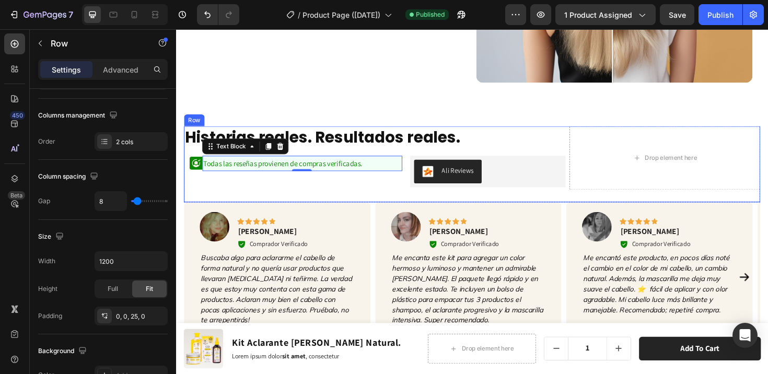
scroll to position [0, 0]
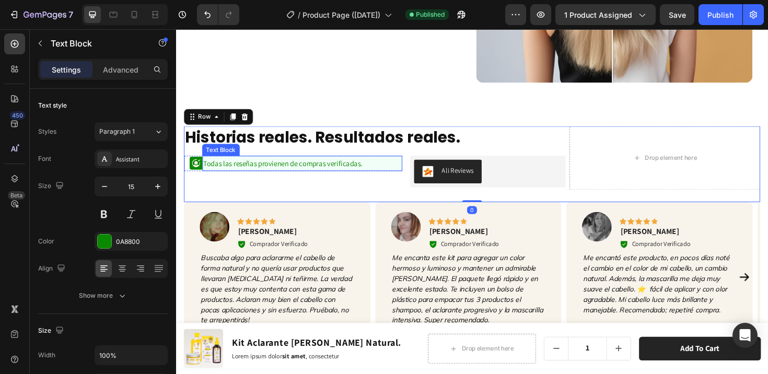
click at [384, 171] on p "Todas las reseñas provienen de compras verificadas." at bounding box center [310, 171] width 210 height 14
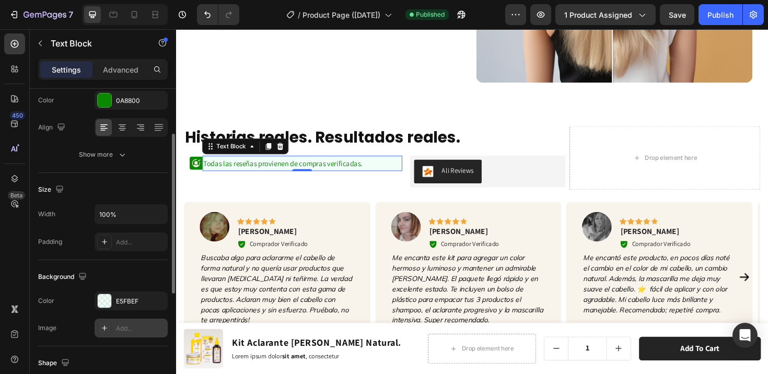
scroll to position [191, 0]
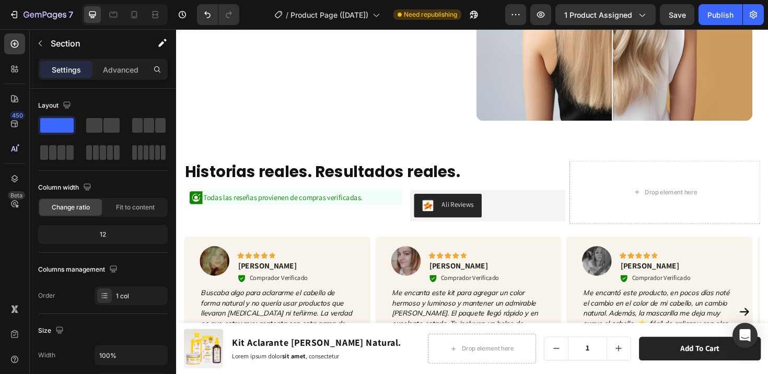
scroll to position [1357, 0]
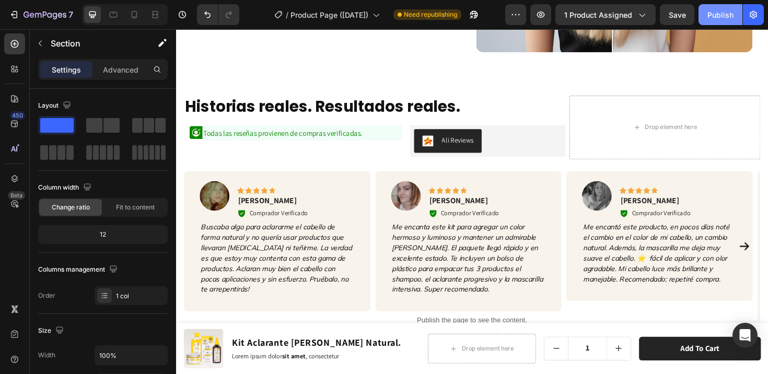
click at [713, 18] on div "Publish" at bounding box center [721, 14] width 26 height 11
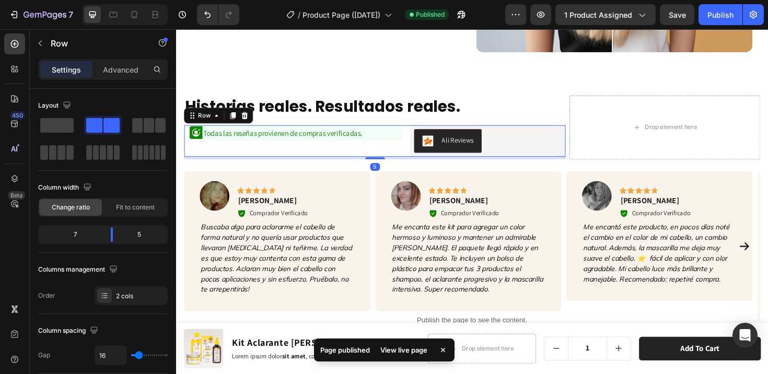
click at [400, 153] on div "Icon Todas las reseñas provienen de compras verificadas. Text Block Row" at bounding box center [299, 147] width 231 height 33
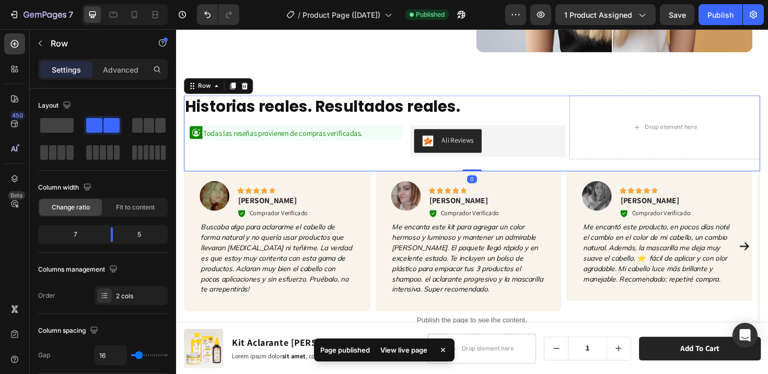
click at [402, 169] on div "Historias reales. Resultados reales. Heading Historias reales. Resultados reale…" at bounding box center [489, 139] width 610 height 80
click at [120, 66] on p "Advanced" at bounding box center [121, 69] width 36 height 11
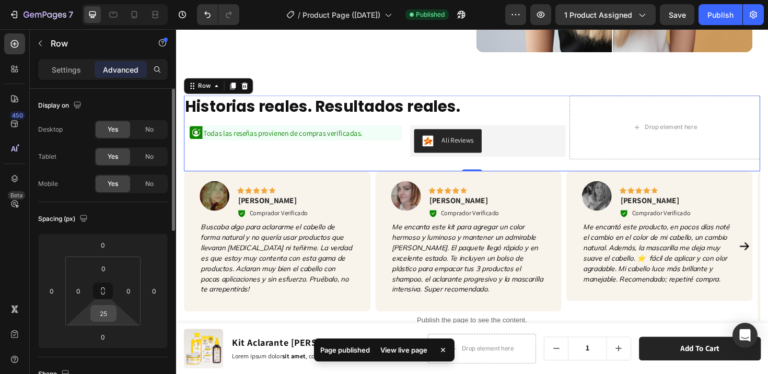
click at [104, 310] on input "25" at bounding box center [103, 314] width 21 height 16
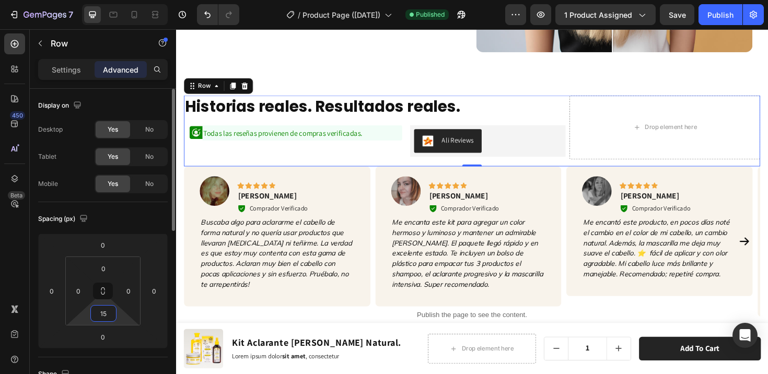
click at [103, 311] on input "15" at bounding box center [103, 314] width 21 height 16
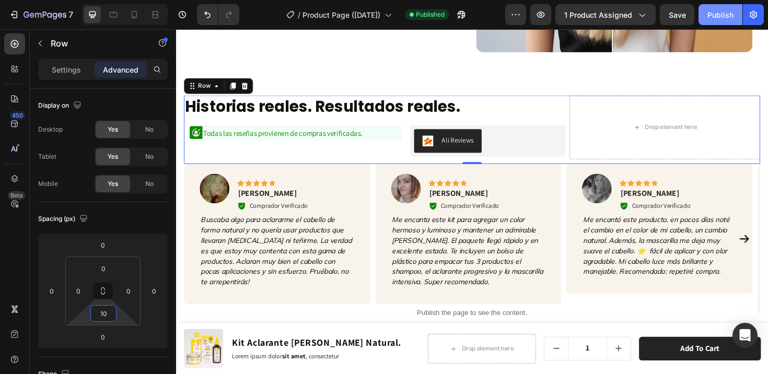
type input "10"
click at [714, 14] on div "Publish" at bounding box center [721, 14] width 26 height 11
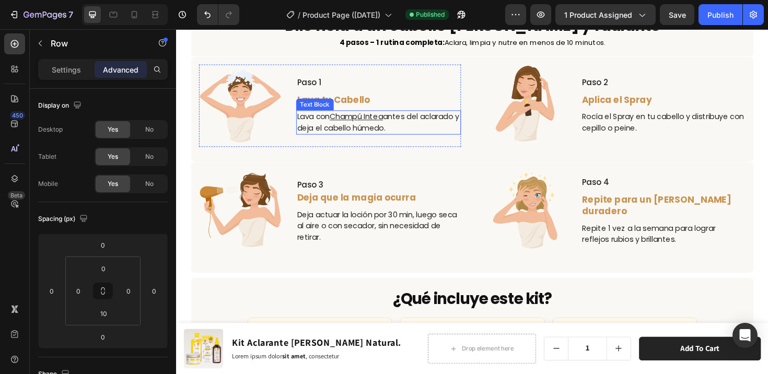
scroll to position [1874, 0]
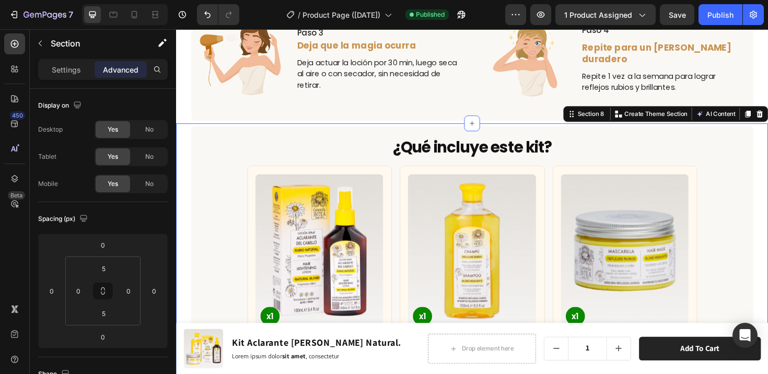
click at [180, 146] on div "¿Qué incluye este kit? Heading Row Product Images x1 Product Badge Aclarante [P…" at bounding box center [489, 376] width 627 height 490
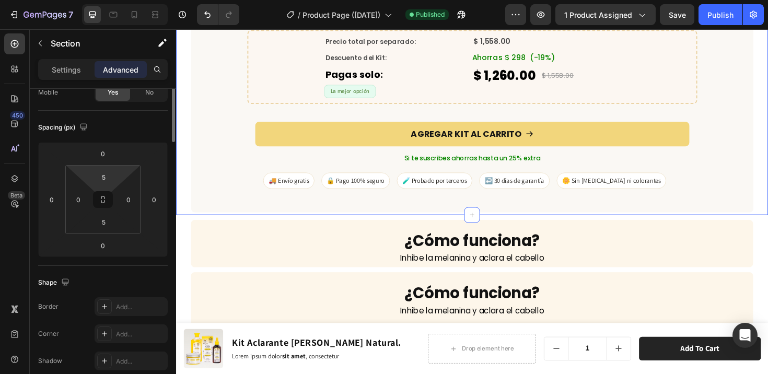
scroll to position [186, 0]
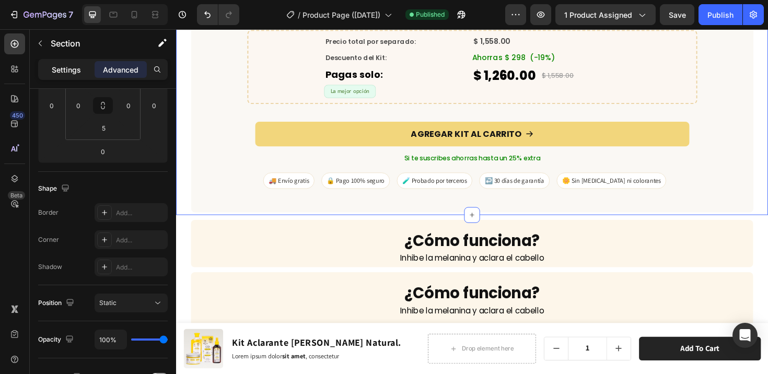
click at [67, 73] on p "Settings" at bounding box center [66, 69] width 29 height 11
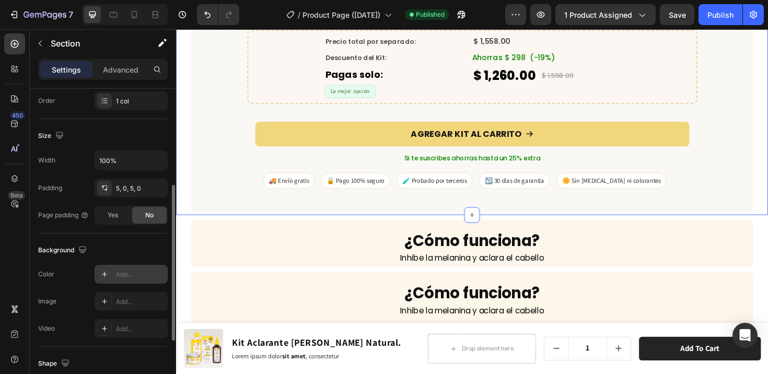
scroll to position [209, 0]
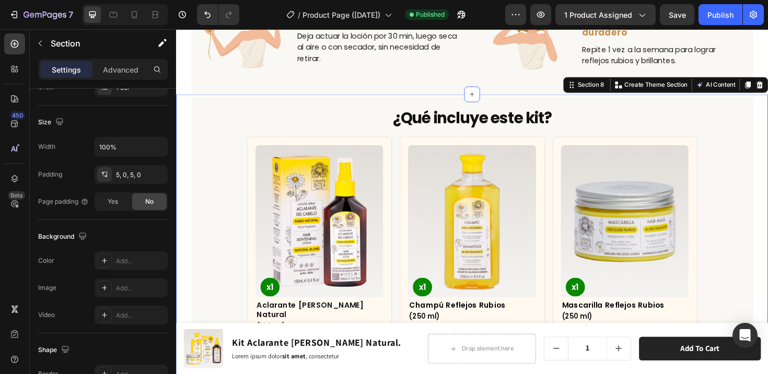
scroll to position [1901, 0]
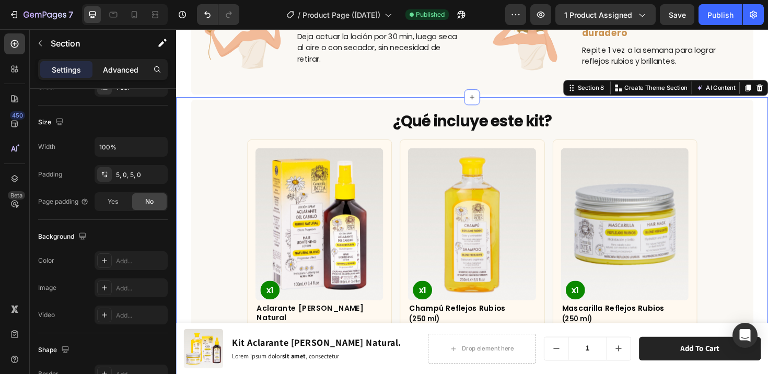
click at [114, 68] on p "Advanced" at bounding box center [121, 69] width 36 height 11
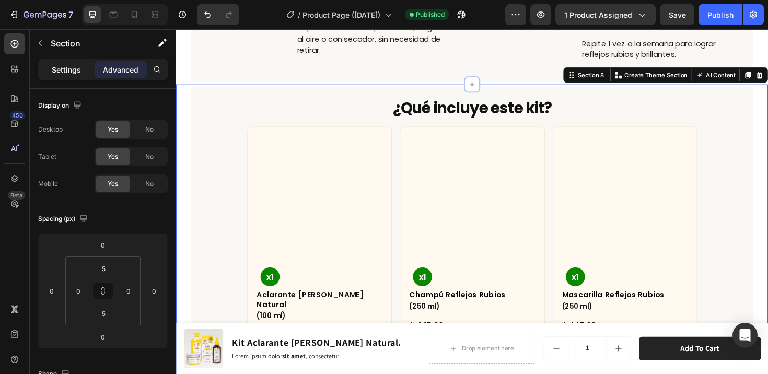
scroll to position [209, 0]
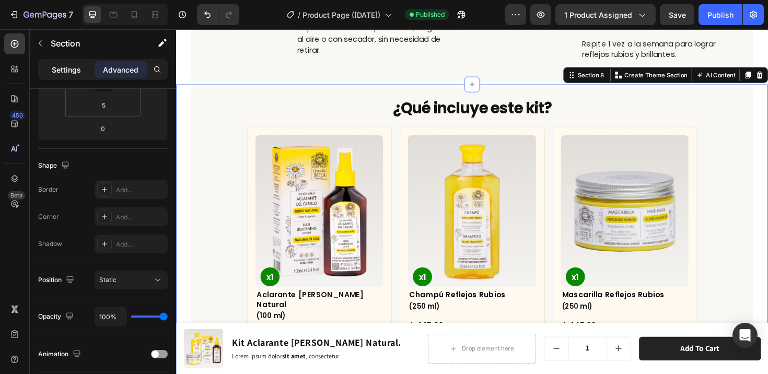
click at [75, 68] on p "Settings" at bounding box center [66, 69] width 29 height 11
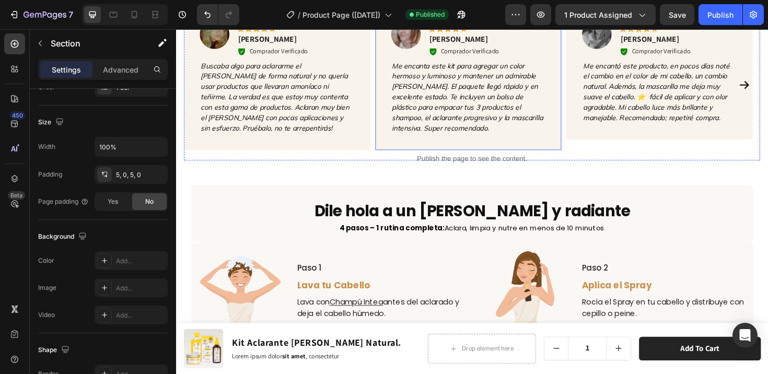
scroll to position [1500, 0]
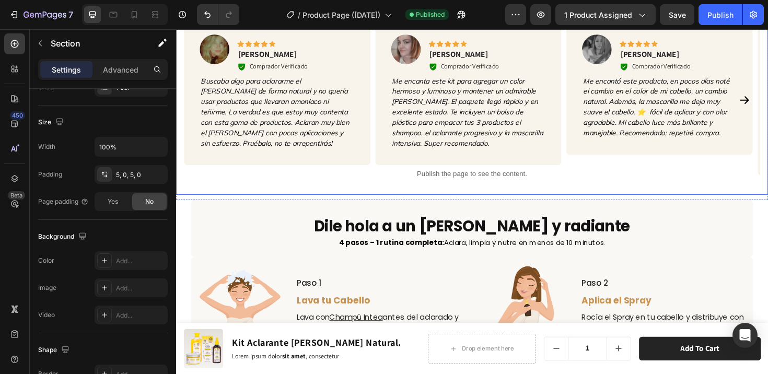
click at [405, 197] on div "Historias reales. Resultados reales. Heading Historias reales. Resultados reale…" at bounding box center [489, 74] width 627 height 261
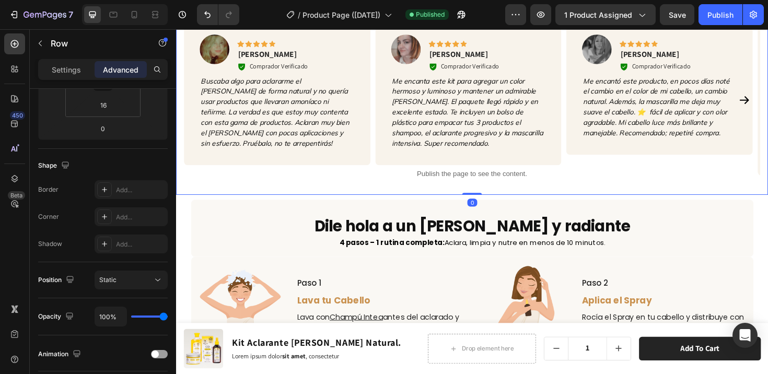
scroll to position [0, 0]
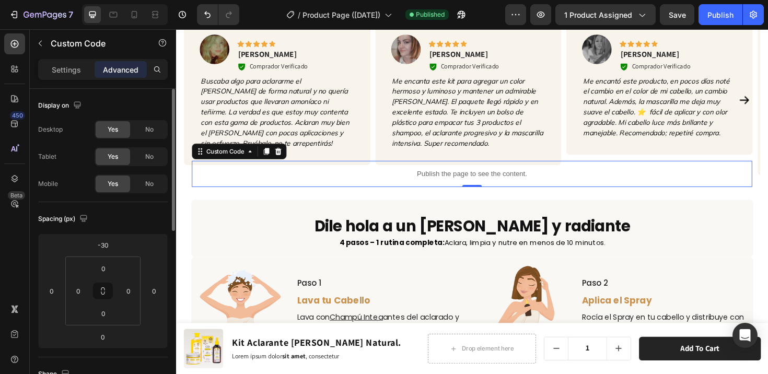
click at [405, 194] on div "Publish the page to see the content." at bounding box center [490, 182] width 594 height 28
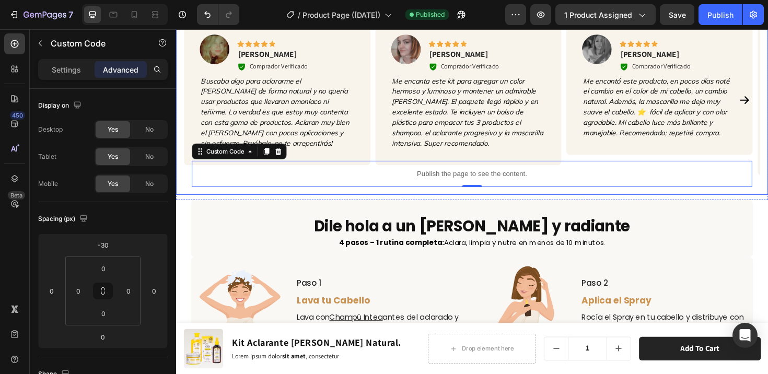
click at [405, 200] on div "Historias reales. Resultados reales. Heading Historias reales. Resultados reale…" at bounding box center [489, 74] width 627 height 261
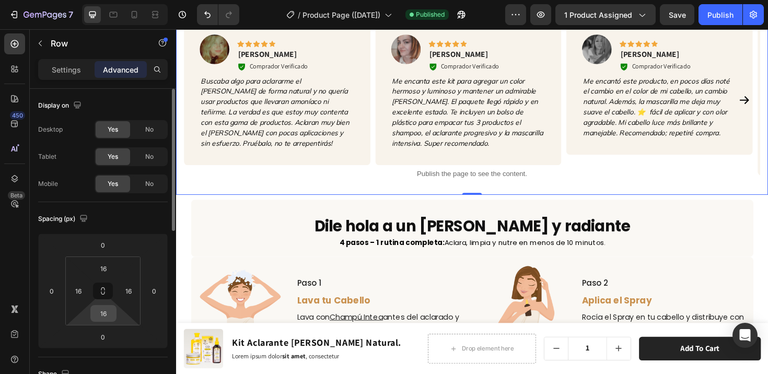
click at [103, 317] on input "16" at bounding box center [103, 314] width 21 height 16
type input "0"
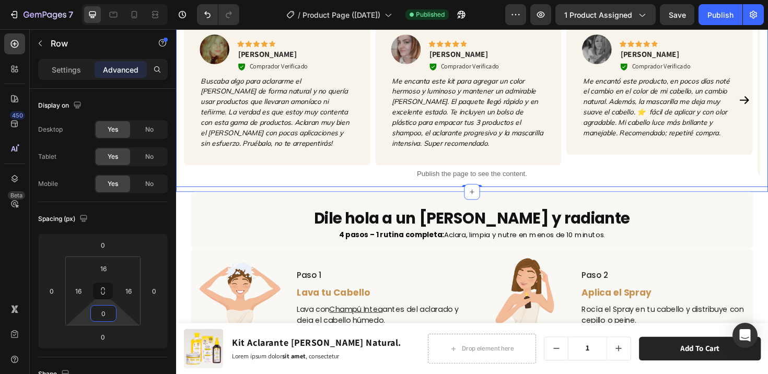
click at [407, 198] on div "Historias reales. Resultados reales. Heading Historias reales. Resultados reale…" at bounding box center [489, 73] width 627 height 258
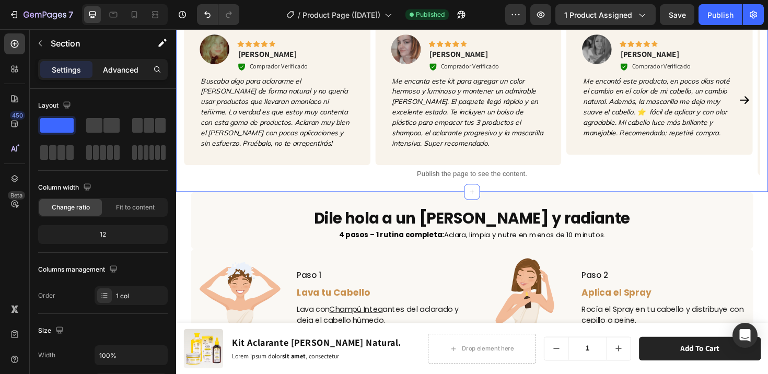
click at [122, 69] on p "Advanced" at bounding box center [121, 69] width 36 height 11
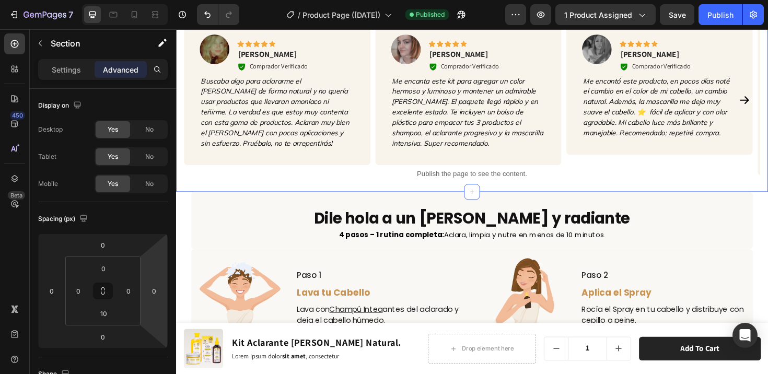
click at [291, 197] on div "Historias reales. Resultados reales. Heading Historias reales. Resultados reale…" at bounding box center [489, 73] width 627 height 258
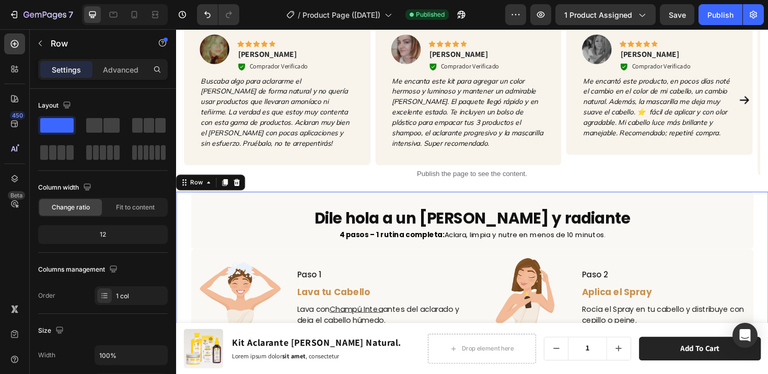
click at [184, 206] on div "Dile hola a un [PERSON_NAME] y radiante Heading 4 pasos – 1 rutina completa: Ac…" at bounding box center [489, 339] width 627 height 276
click at [124, 67] on p "Advanced" at bounding box center [121, 69] width 36 height 11
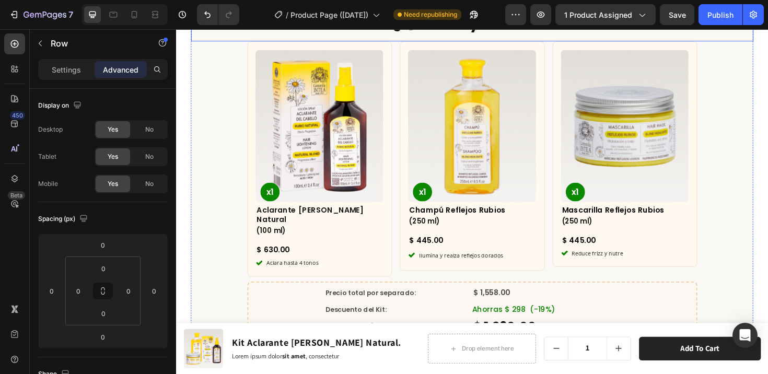
scroll to position [1995, 0]
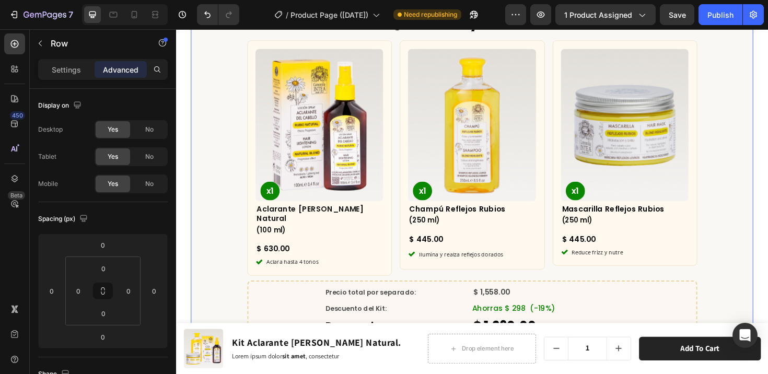
click at [210, 190] on div "¿Qué incluye este kit? Heading Row Product Images x1 Product Badge Aclarante [P…" at bounding box center [490, 240] width 596 height 485
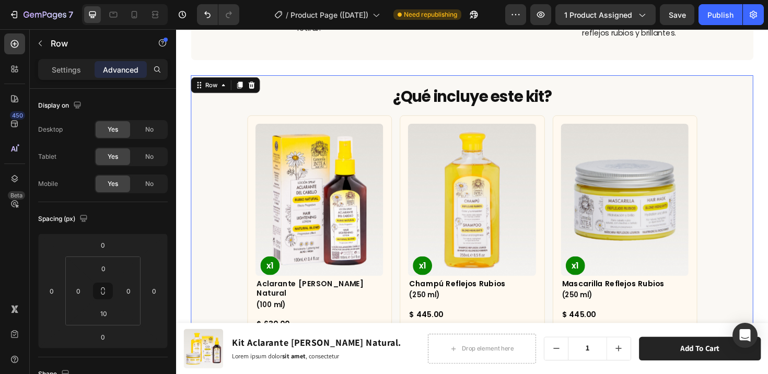
scroll to position [1890, 0]
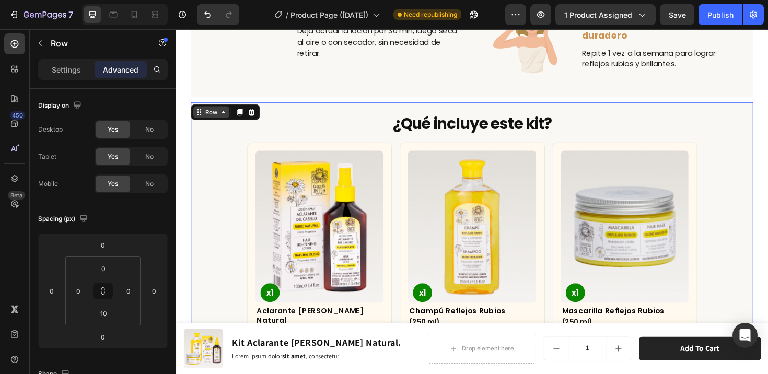
click at [214, 114] on div "Row" at bounding box center [213, 116] width 17 height 9
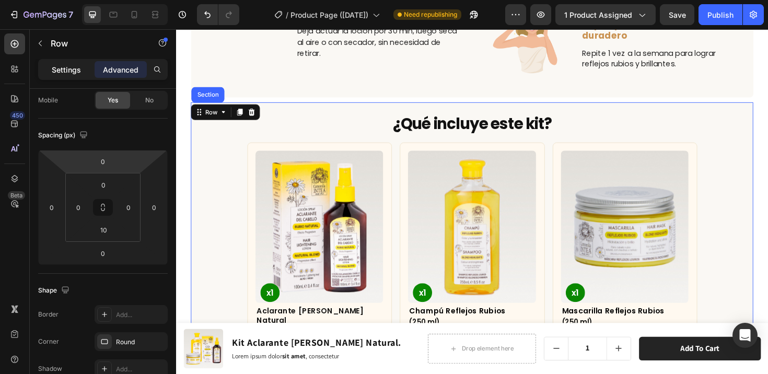
click at [75, 74] on p "Settings" at bounding box center [66, 69] width 29 height 11
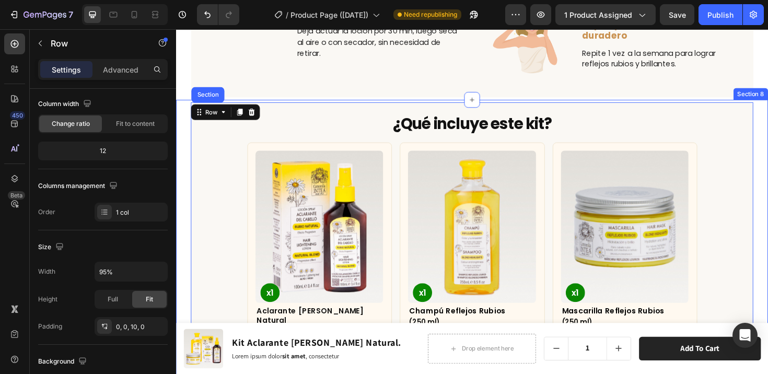
click at [181, 148] on div "¿Qué incluye este kit? Heading Row Product Images x1 Product Badge Aclarante [P…" at bounding box center [489, 352] width 627 height 490
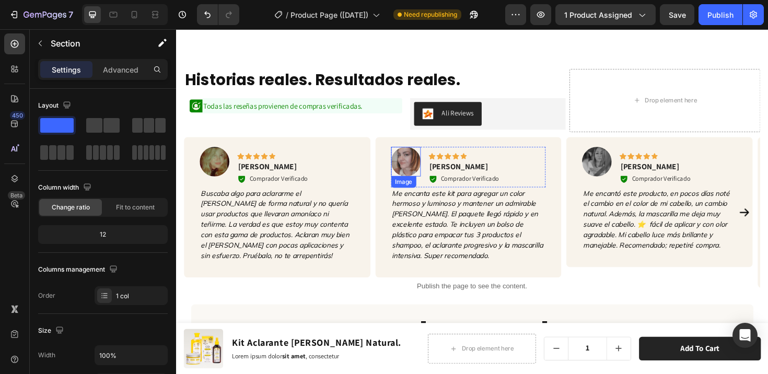
scroll to position [1326, 0]
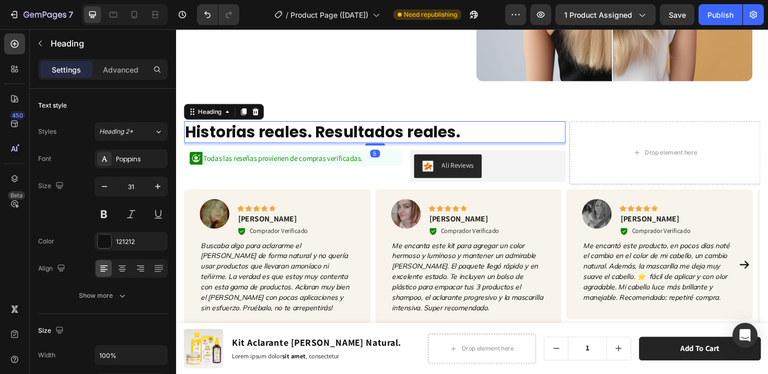
click at [419, 139] on h2 "Historias reales. Resultados reales." at bounding box center [386, 137] width 404 height 23
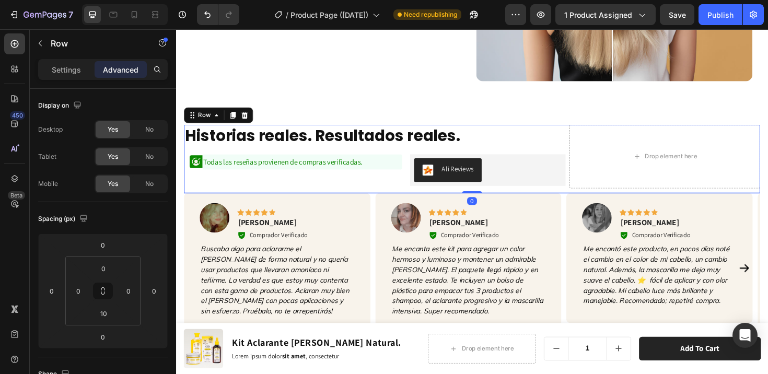
click at [584, 153] on div "Historias reales. Resultados reales. Heading Historias reales. Resultados reale…" at bounding box center [489, 166] width 610 height 72
click at [584, 143] on div "Historias reales. Resultados reales. Heading Historias reales. Resultados reale…" at bounding box center [489, 166] width 610 height 72
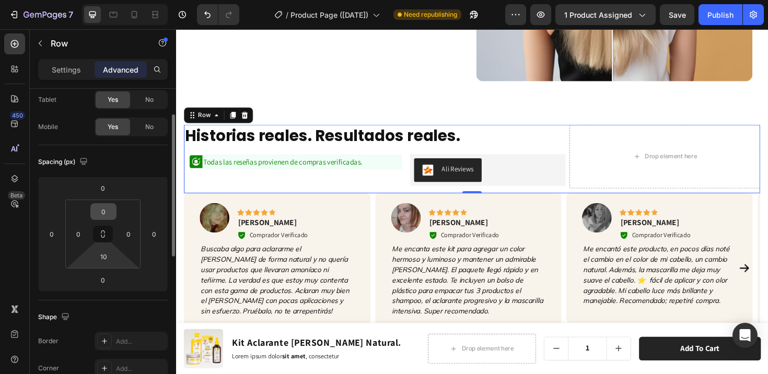
scroll to position [0, 0]
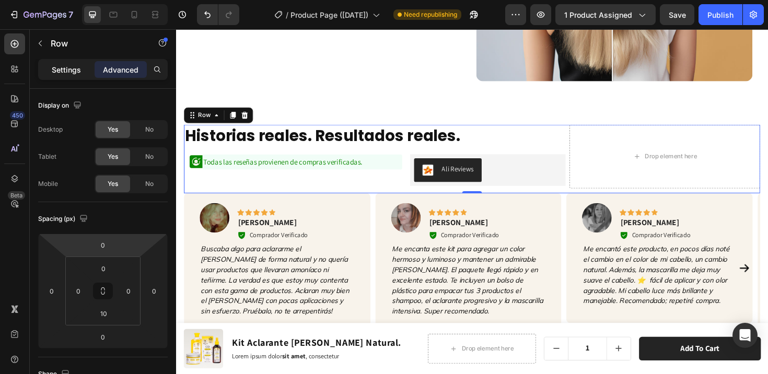
click at [72, 75] on div "Settings" at bounding box center [66, 69] width 52 height 17
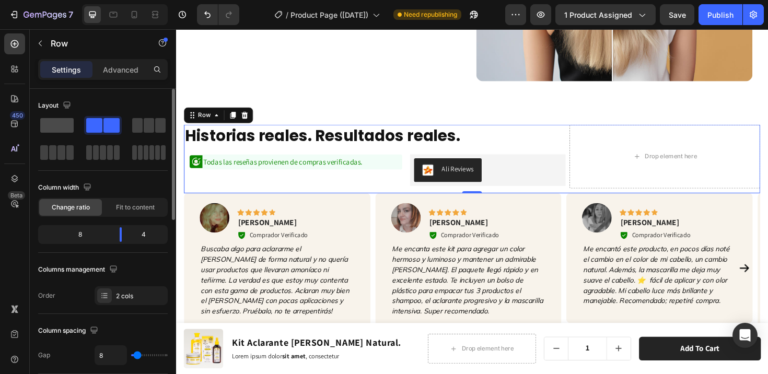
click at [60, 127] on span at bounding box center [56, 125] width 33 height 15
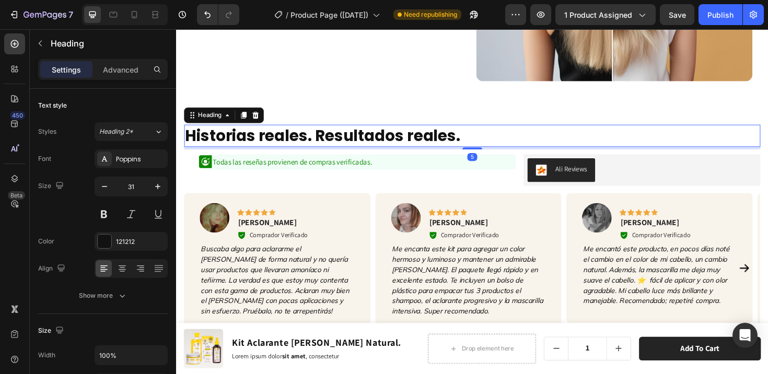
click at [518, 138] on h2 "Historias reales. Resultados reales." at bounding box center [489, 141] width 610 height 23
click at [123, 268] on icon at bounding box center [122, 268] width 10 height 10
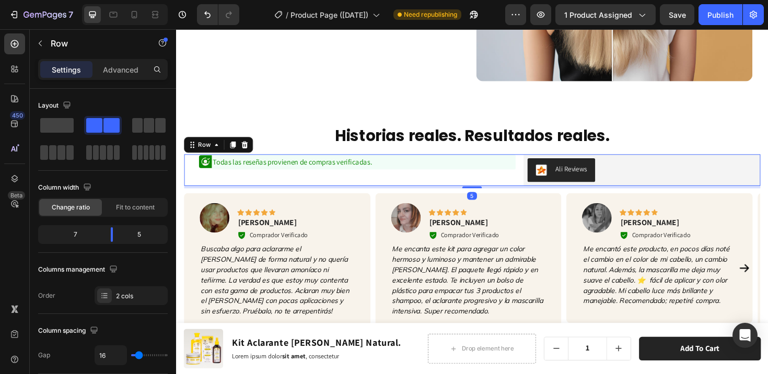
click at [477, 183] on div "Icon Todas las reseñas provienen de compras verificadas. Text Block Row" at bounding box center [359, 177] width 351 height 33
drag, startPoint x: 59, startPoint y: 124, endPoint x: 116, endPoint y: 98, distance: 62.9
click at [116, 98] on div "Layout" at bounding box center [103, 129] width 130 height 65
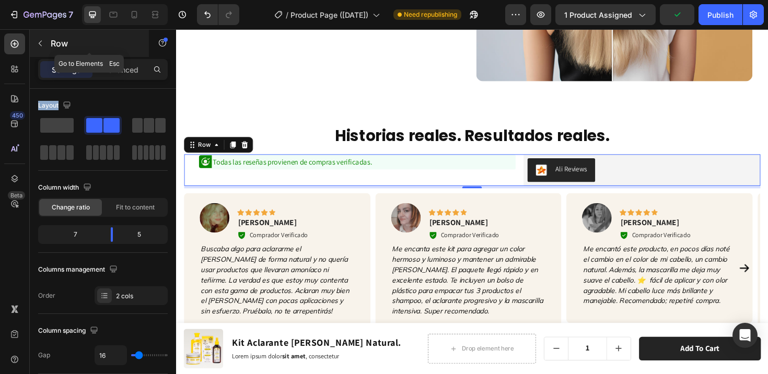
click at [40, 41] on icon "button" at bounding box center [40, 43] width 8 height 8
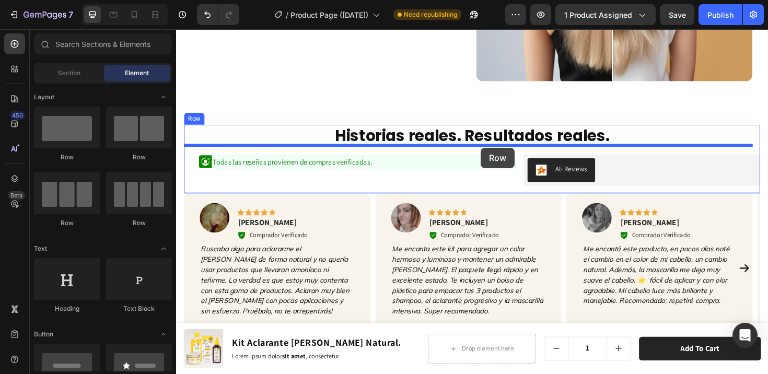
drag, startPoint x: 240, startPoint y: 157, endPoint x: 499, endPoint y: 155, distance: 258.7
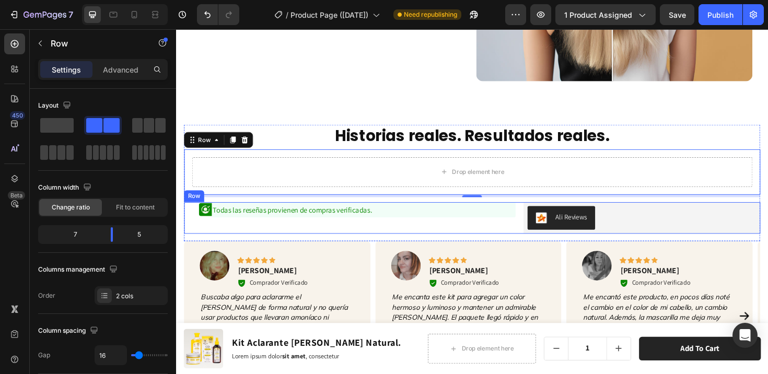
click at [537, 217] on div "Icon Todas las reseñas provienen de compras verificadas. Text Block Row Ali Rev…" at bounding box center [489, 228] width 610 height 33
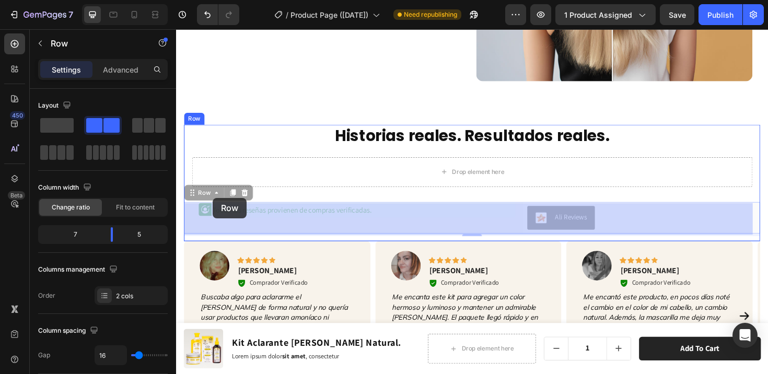
drag, startPoint x: 197, startPoint y: 198, endPoint x: 215, endPoint y: 208, distance: 21.1
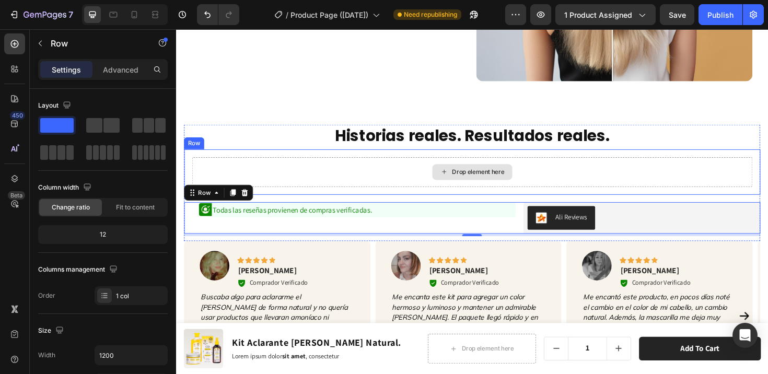
click at [315, 177] on div "Drop element here" at bounding box center [490, 180] width 594 height 31
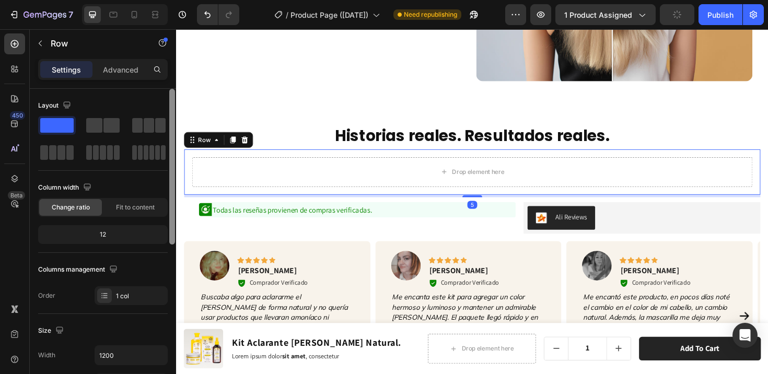
drag, startPoint x: 144, startPoint y: 129, endPoint x: 172, endPoint y: 141, distance: 30.7
click at [144, 128] on span at bounding box center [149, 125] width 10 height 15
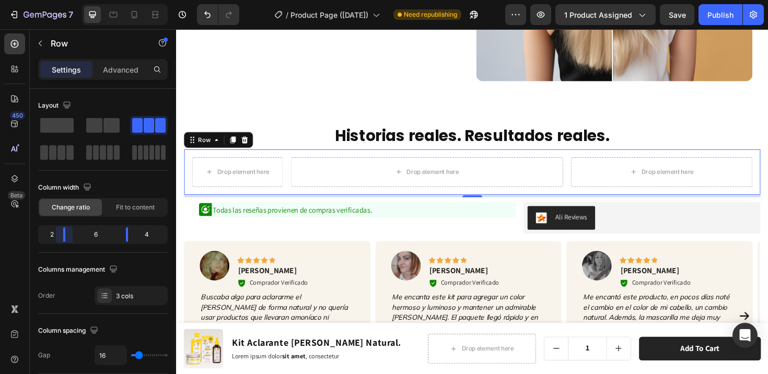
drag, startPoint x: 76, startPoint y: 234, endPoint x: 61, endPoint y: 233, distance: 15.7
click at [61, 0] on body "7 Version history / Product Page ([DATE]) Need republishing Preview 1 product a…" at bounding box center [384, 0] width 768 height 0
drag, startPoint x: 128, startPoint y: 239, endPoint x: 145, endPoint y: 238, distance: 17.3
click at [145, 0] on body "7 Version history / Product Page ([DATE]) Need republishing Preview 1 product a…" at bounding box center [384, 0] width 768 height 0
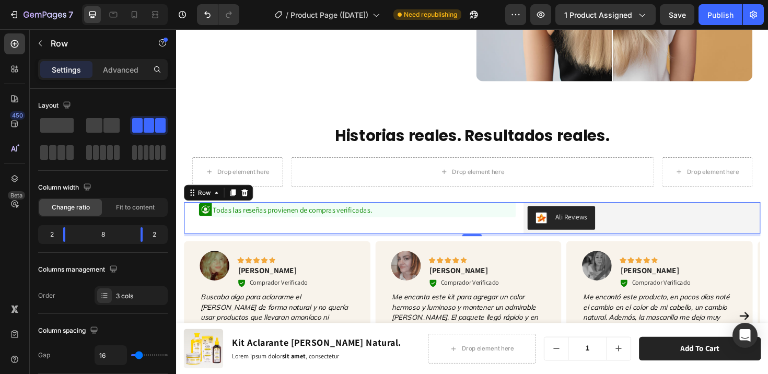
click at [534, 217] on div "Icon Todas las reseñas provienen de compras verificadas. Text Block Row Ali Rev…" at bounding box center [489, 228] width 610 height 33
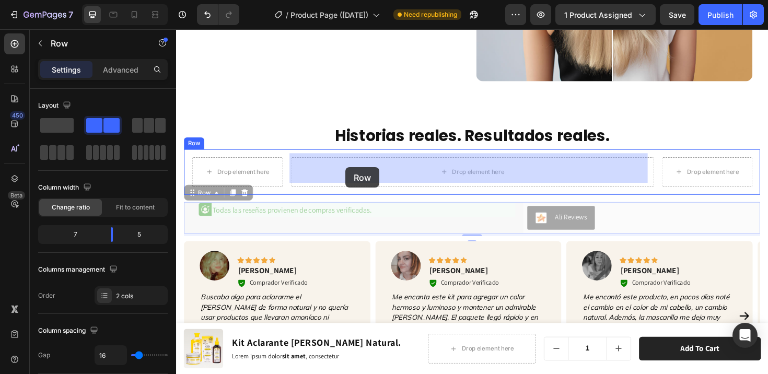
drag, startPoint x: 189, startPoint y: 198, endPoint x: 355, endPoint y: 176, distance: 167.6
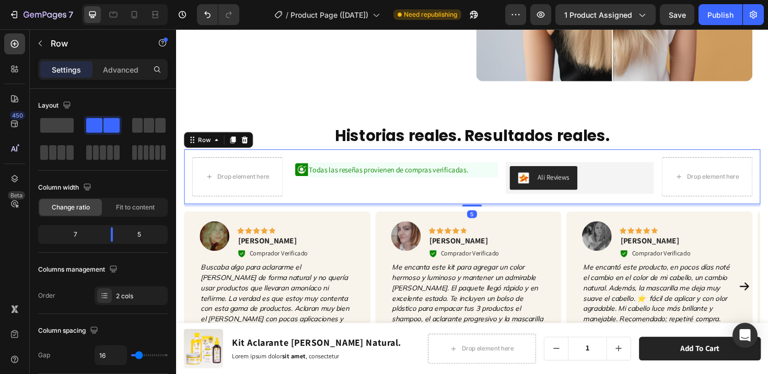
click at [603, 156] on div "Drop element here Icon Todas las reseñas provienen de compras verificadas. Text…" at bounding box center [489, 185] width 610 height 58
click at [120, 71] on p "Advanced" at bounding box center [121, 69] width 36 height 11
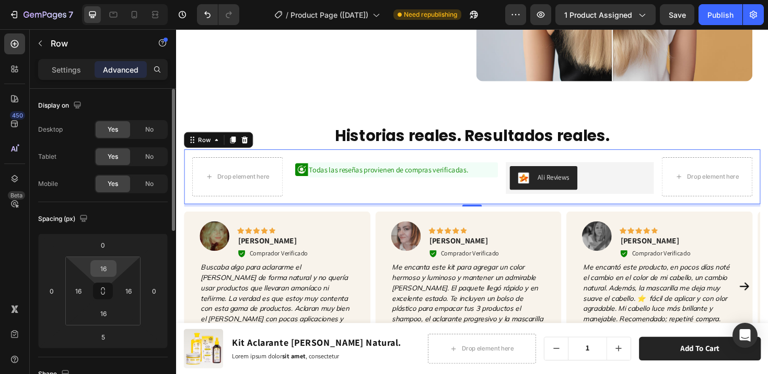
click at [107, 272] on input "16" at bounding box center [103, 269] width 21 height 16
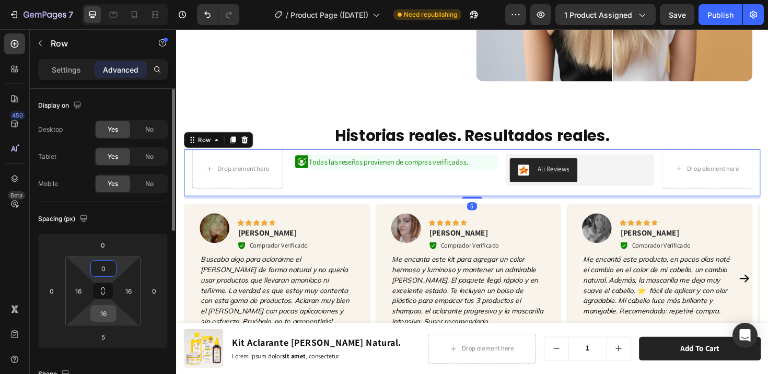
type input "0"
click at [107, 310] on input "16" at bounding box center [103, 314] width 21 height 16
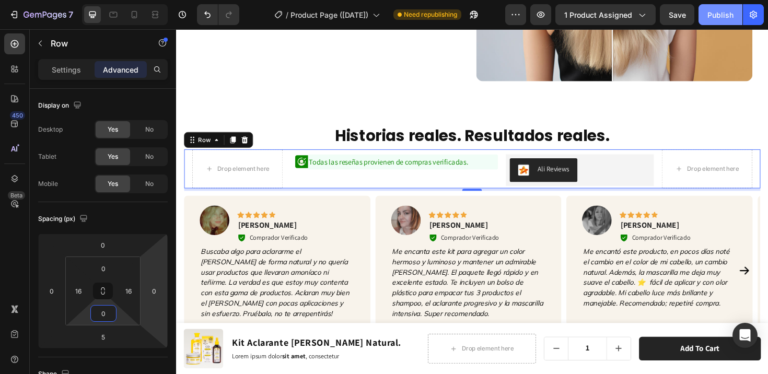
type input "0"
click at [715, 16] on div "Publish" at bounding box center [721, 14] width 26 height 11
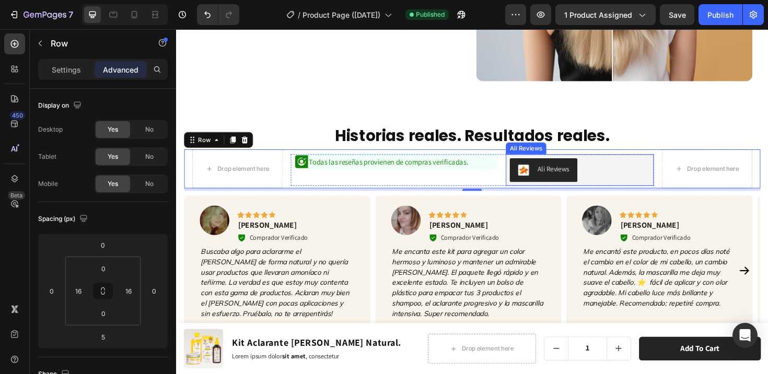
click at [646, 166] on div "Ali Reviews" at bounding box center [603, 178] width 148 height 25
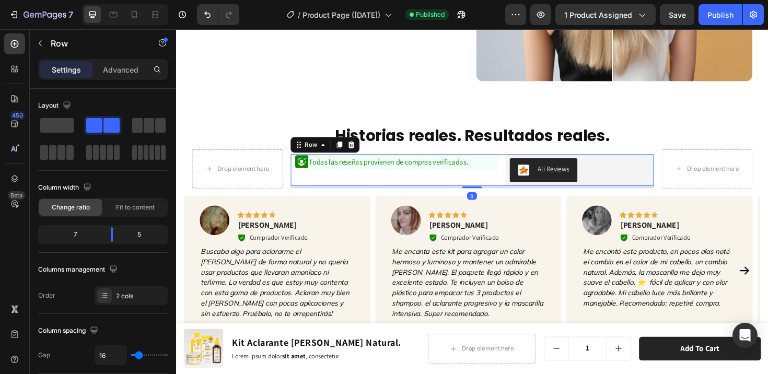
click at [510, 174] on div "Icon Todas las reseñas provienen de compras verificadas. Text Block Row" at bounding box center [407, 177] width 220 height 33
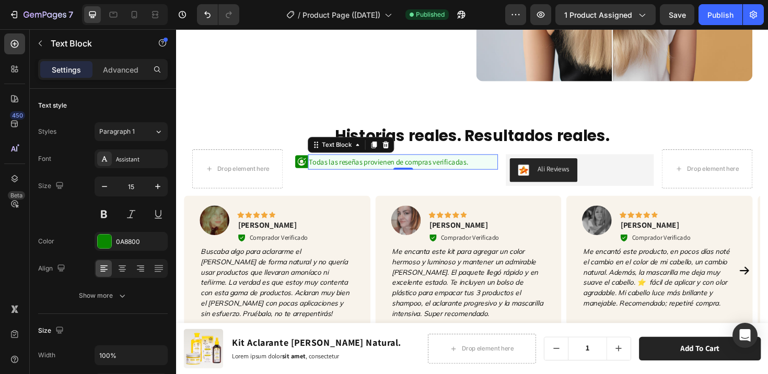
click at [504, 169] on p "Todas las reseñas provienen de compras verificadas." at bounding box center [416, 170] width 199 height 14
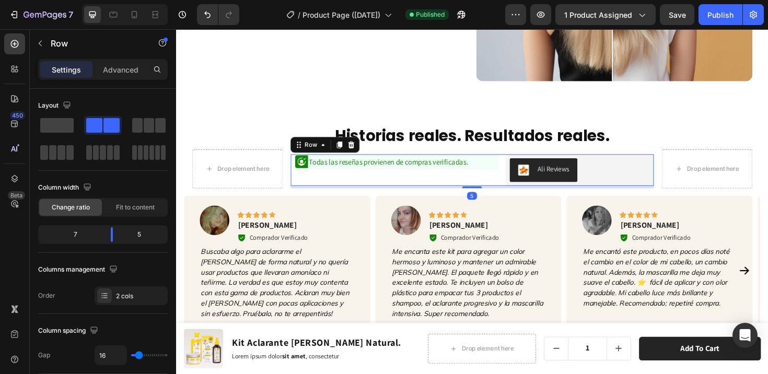
click at [515, 166] on div "Icon Todas las reseñas provienen de compras verificadas. Text Block Row Ali Rev…" at bounding box center [489, 177] width 385 height 33
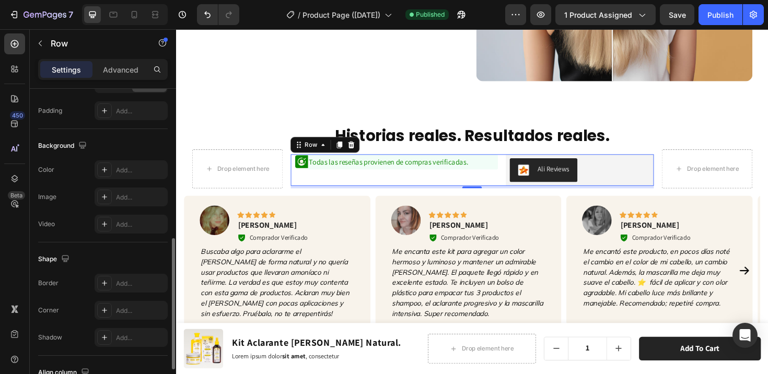
scroll to position [442, 0]
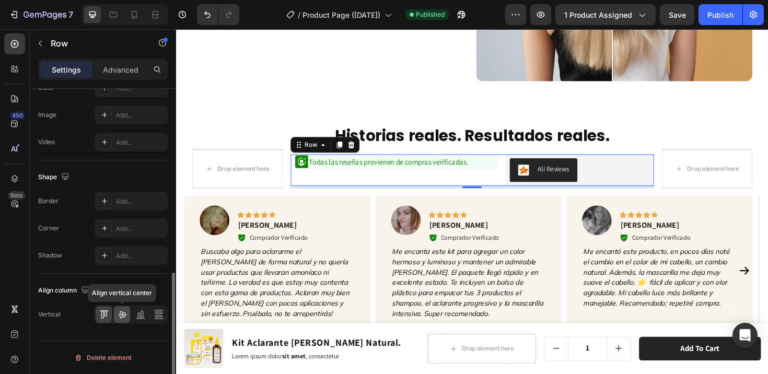
click at [124, 316] on icon at bounding box center [122, 314] width 10 height 10
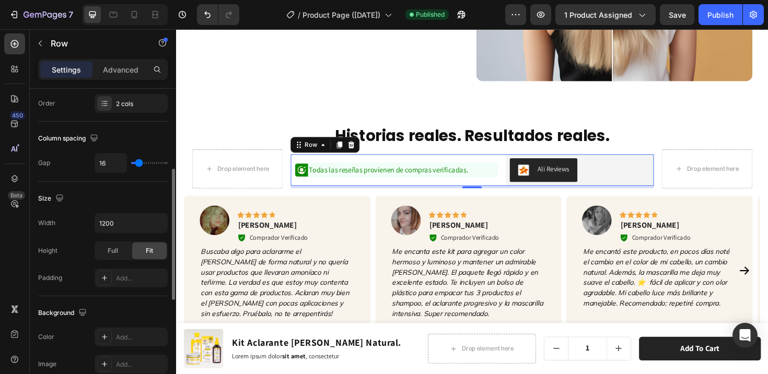
scroll to position [175, 0]
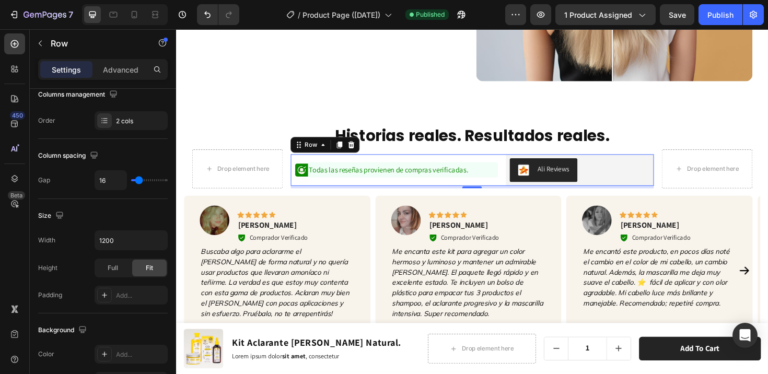
click at [359, 163] on div "Icon Todas las reseñas provienen de compras verificadas. Text Block Row" at bounding box center [407, 177] width 220 height 33
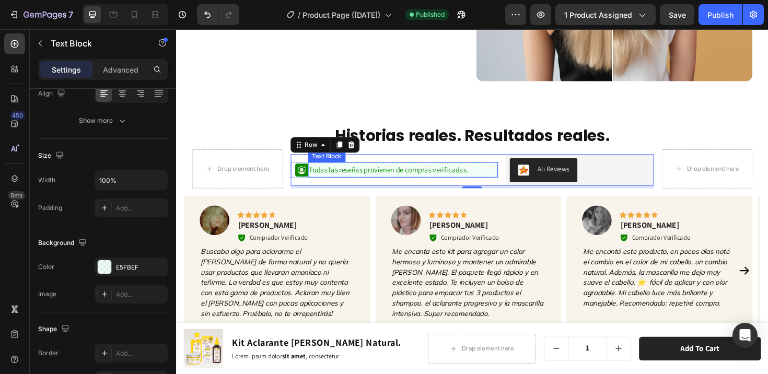
click at [357, 171] on p "Todas las reseñas provienen de compras verificadas." at bounding box center [416, 178] width 199 height 14
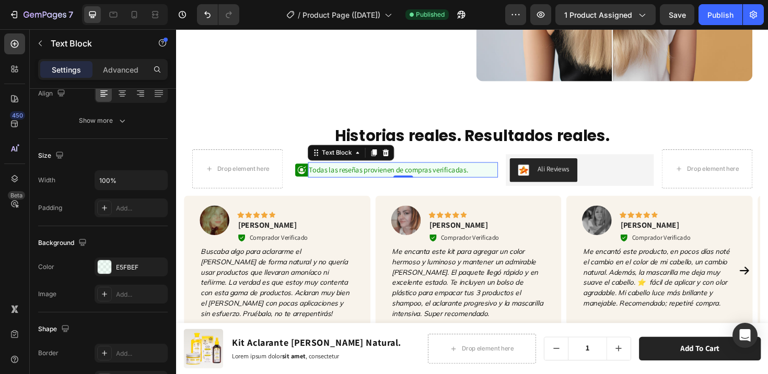
scroll to position [0, 0]
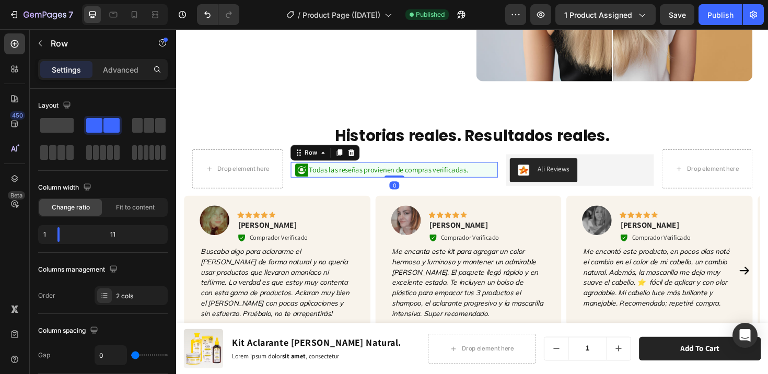
click at [307, 181] on div "Icon" at bounding box center [306, 178] width 18 height 16
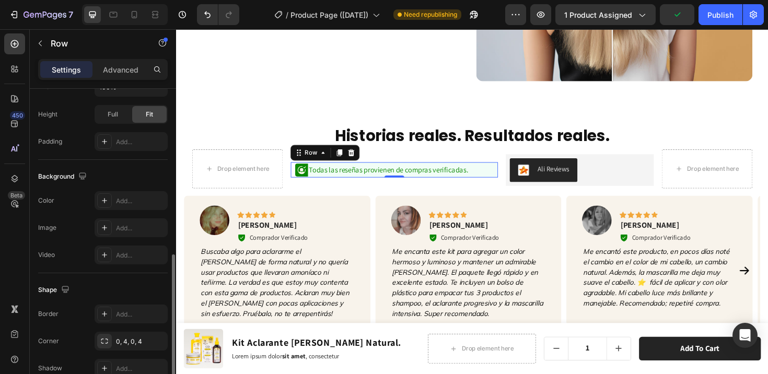
scroll to position [442, 0]
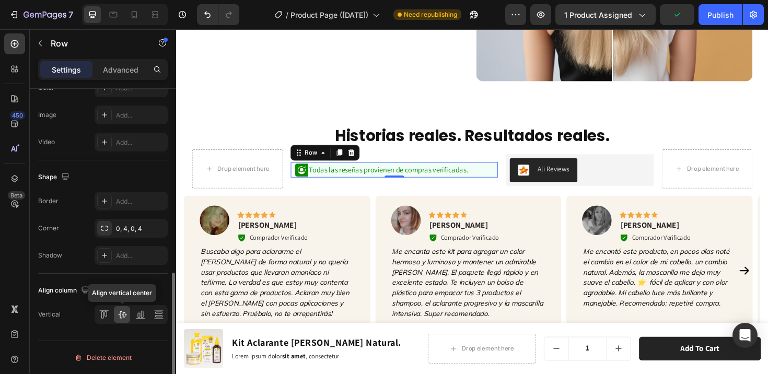
click at [122, 317] on icon at bounding box center [122, 314] width 10 height 10
click at [717, 13] on div "Publish" at bounding box center [721, 14] width 26 height 11
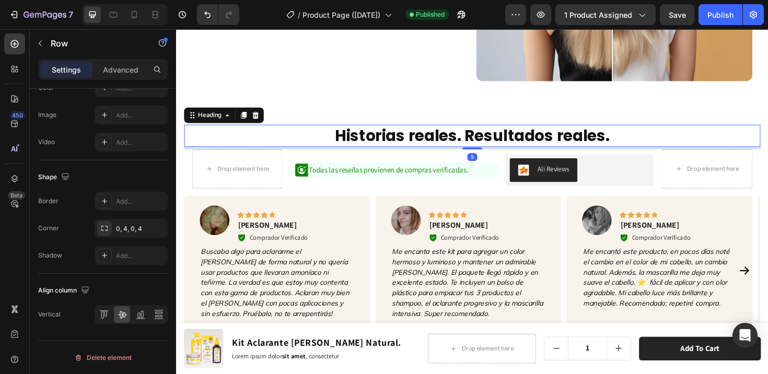
scroll to position [0, 0]
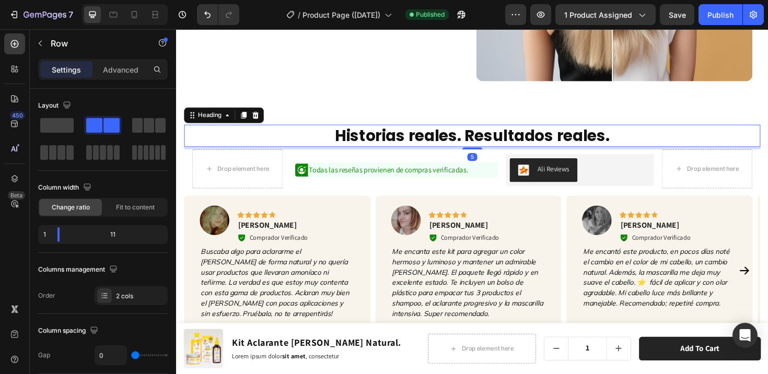
click at [633, 145] on h2 "Historias reales. Resultados reales." at bounding box center [489, 141] width 610 height 23
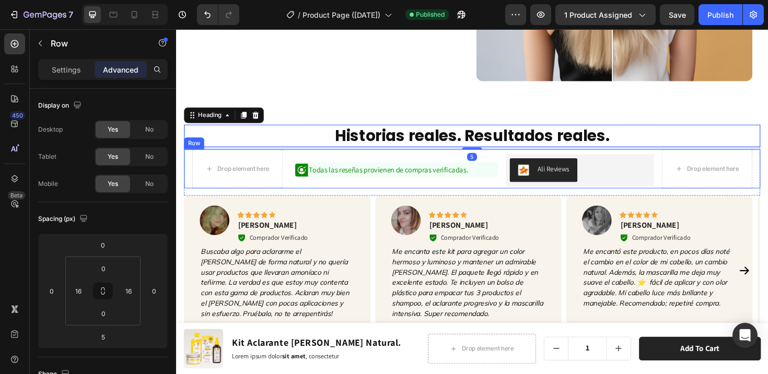
click at [678, 186] on div "Drop element here Icon Todas las reseñas provienen de compras verificadas. Text…" at bounding box center [489, 176] width 610 height 41
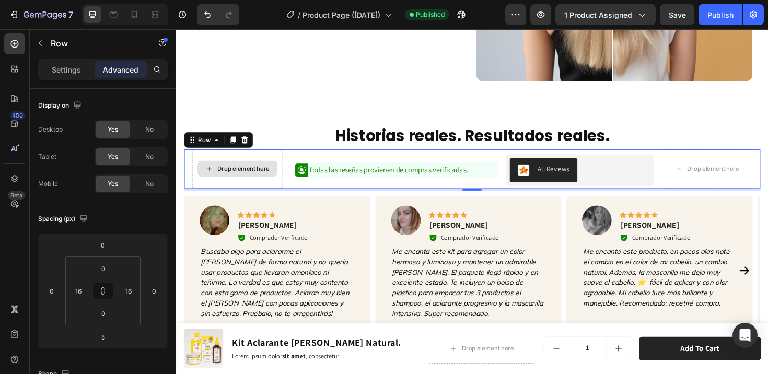
click at [280, 159] on div "Drop element here" at bounding box center [241, 176] width 96 height 41
click at [67, 68] on p "Settings" at bounding box center [66, 69] width 29 height 11
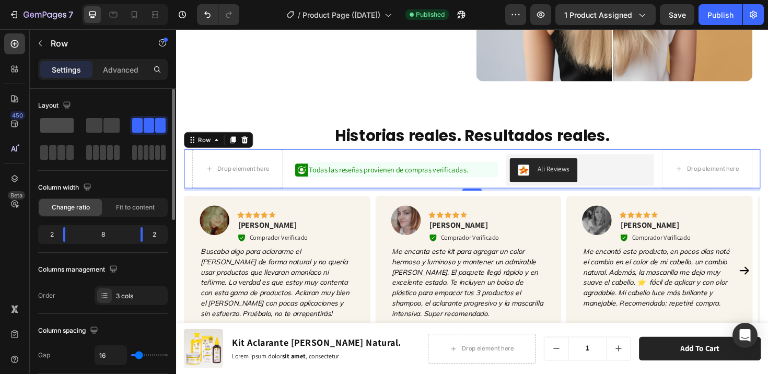
click at [60, 129] on span at bounding box center [56, 125] width 33 height 15
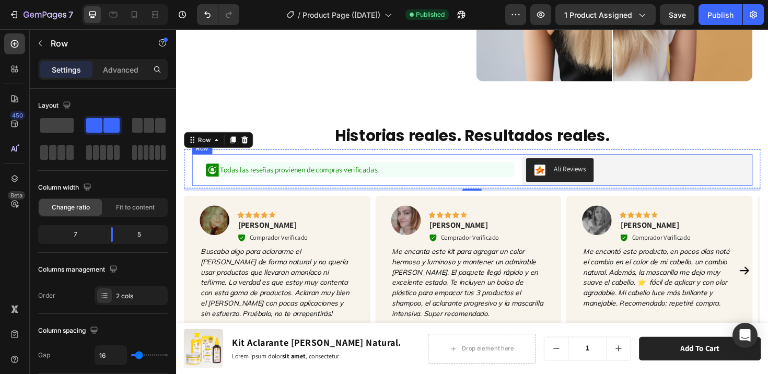
click at [531, 163] on div "Icon Todas las reseñas provienen de compras verificadas. Text Block Row Ali Rev…" at bounding box center [490, 177] width 594 height 33
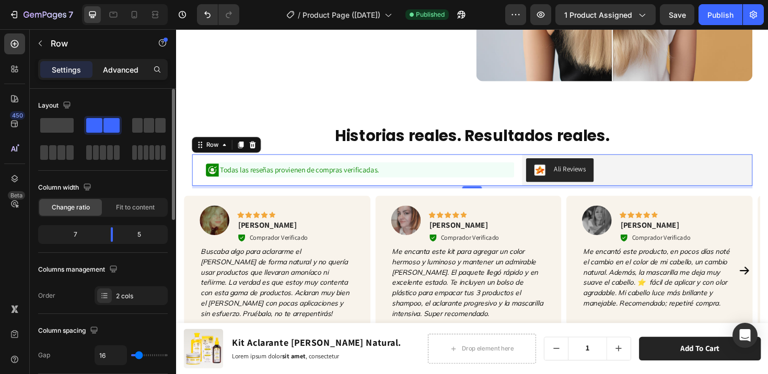
click at [125, 74] on p "Advanced" at bounding box center [121, 69] width 36 height 11
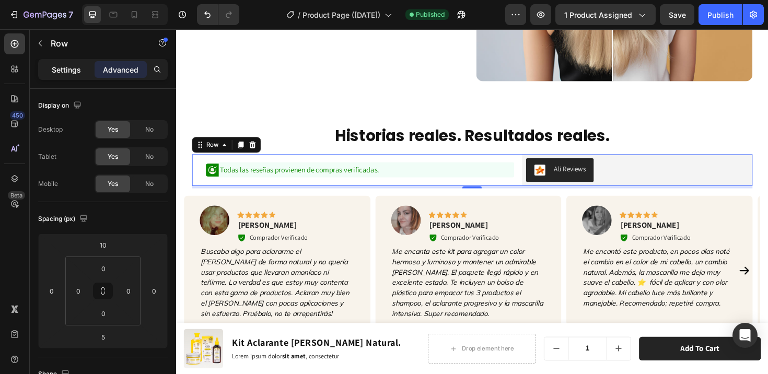
click at [73, 70] on p "Settings" at bounding box center [66, 69] width 29 height 11
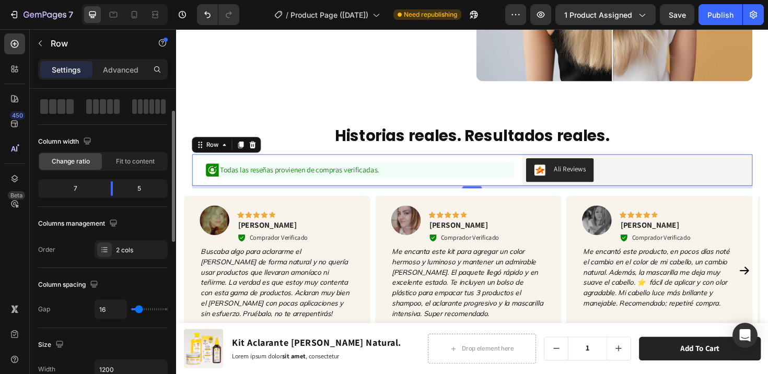
scroll to position [122, 0]
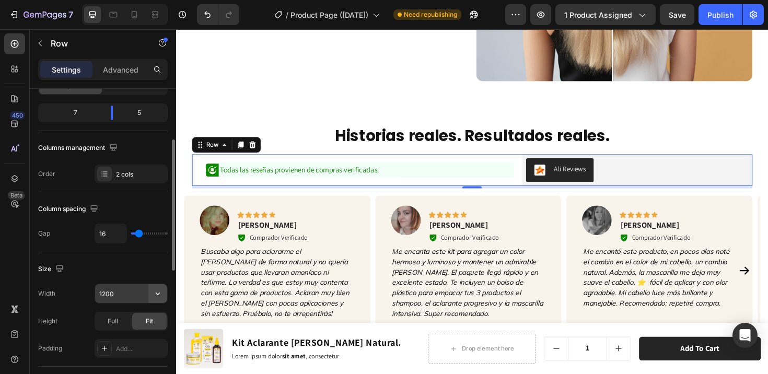
click at [159, 295] on icon "button" at bounding box center [158, 293] width 10 height 10
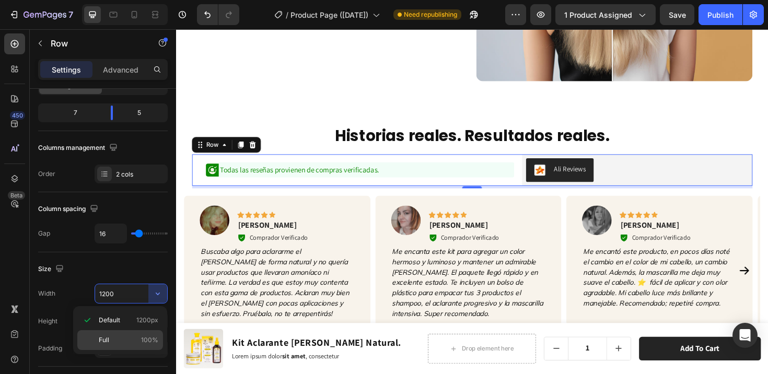
click at [125, 336] on p "Full 100%" at bounding box center [129, 340] width 60 height 9
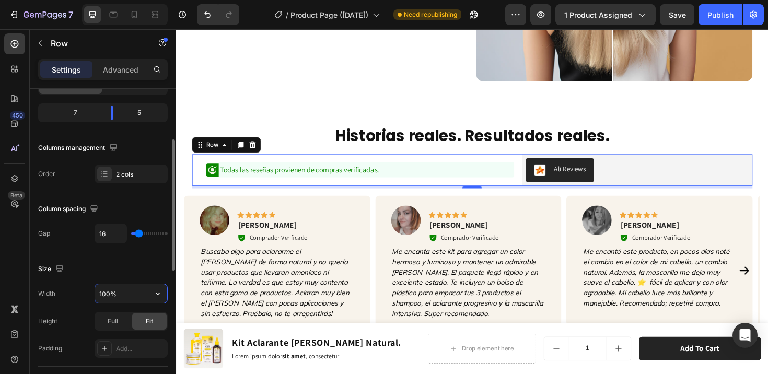
click at [106, 293] on input "100%" at bounding box center [131, 293] width 72 height 19
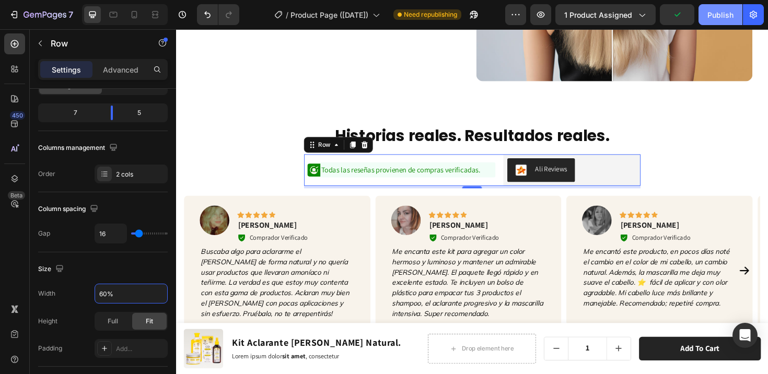
click at [726, 14] on div "Publish" at bounding box center [721, 14] width 26 height 11
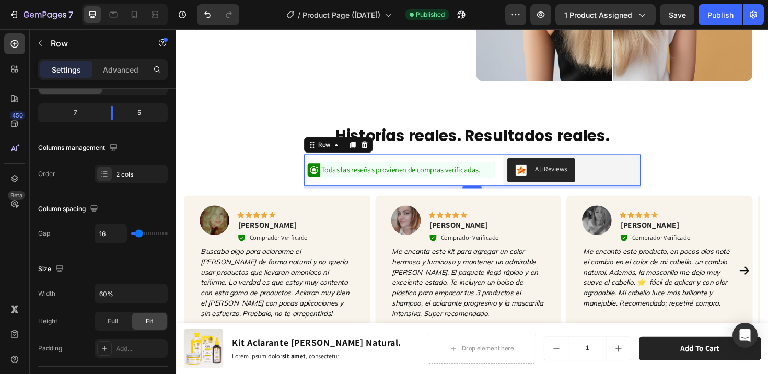
click at [515, 163] on div "Icon Todas las reseñas provienen de compras verificadas. Text Block Row Ali Rev…" at bounding box center [489, 177] width 356 height 33
click at [107, 295] on input "60%" at bounding box center [131, 293] width 72 height 19
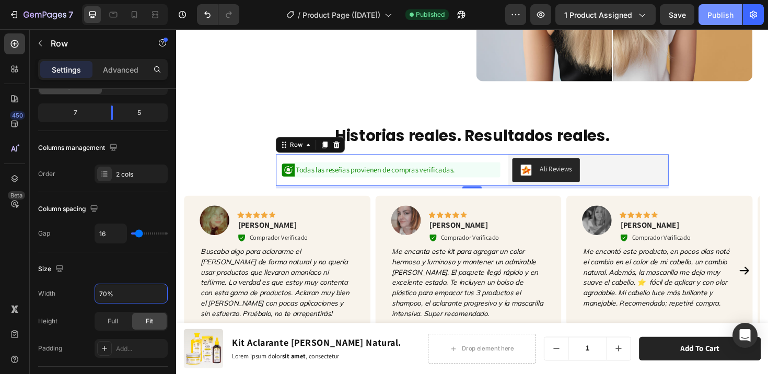
type input "70%"
click at [717, 13] on div "Publish" at bounding box center [721, 14] width 26 height 11
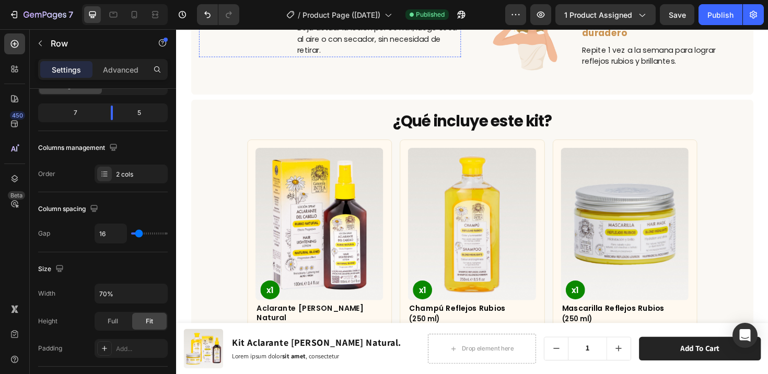
scroll to position [1931, 0]
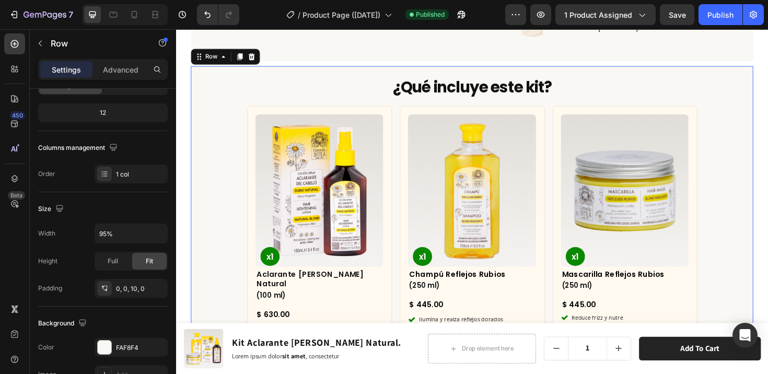
click at [224, 140] on div "¿Qué incluye este kit? Heading Row Product Images x1 Product Badge Aclarante [P…" at bounding box center [490, 310] width 596 height 485
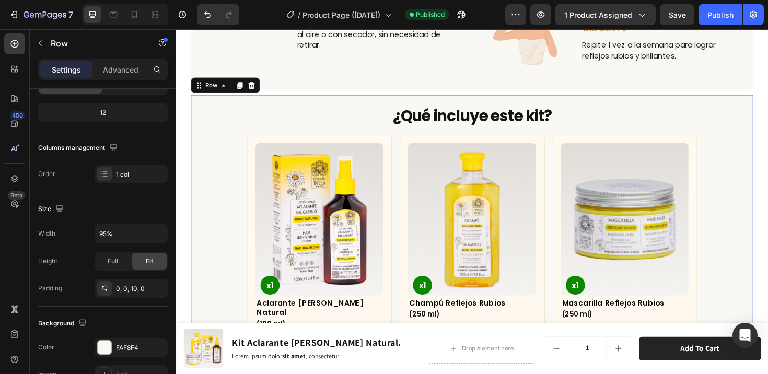
scroll to position [1768, 0]
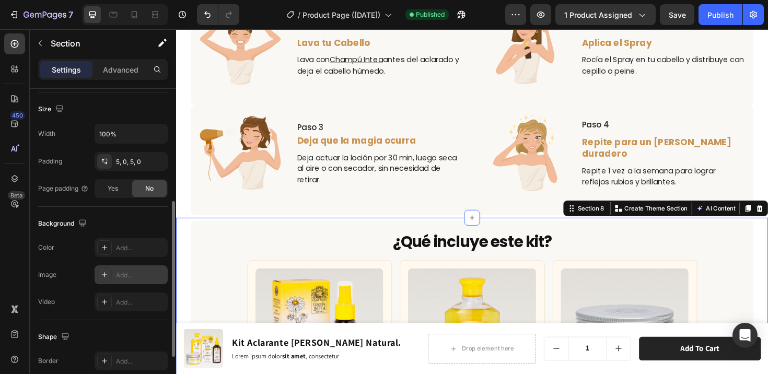
scroll to position [224, 0]
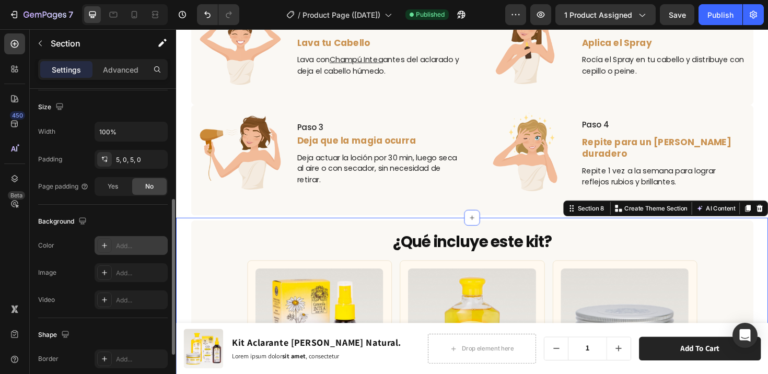
click at [107, 248] on icon at bounding box center [104, 245] width 8 height 8
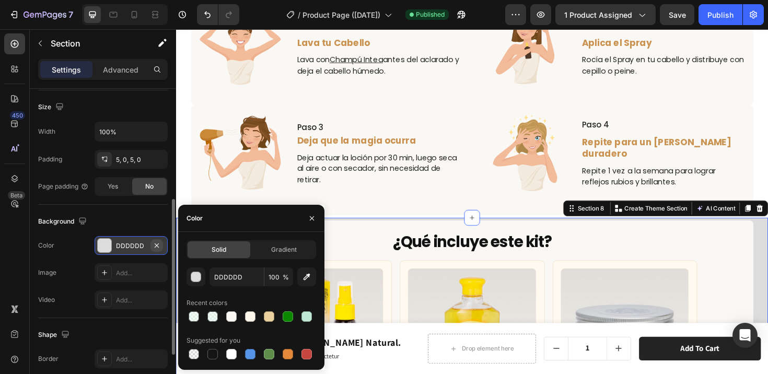
click at [155, 246] on icon "button" at bounding box center [157, 245] width 8 height 8
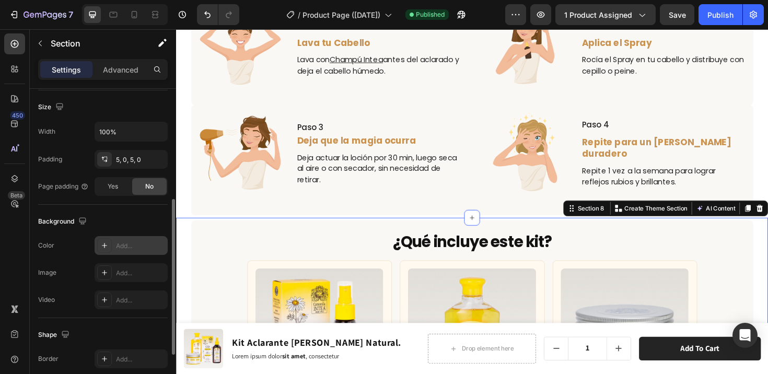
click at [143, 224] on div "Background" at bounding box center [103, 221] width 130 height 17
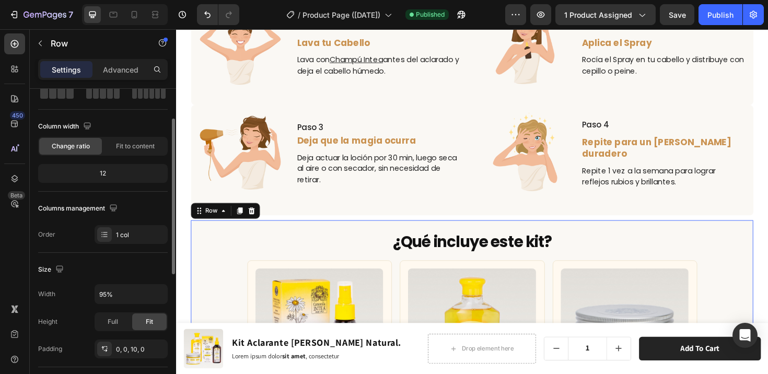
scroll to position [77, 0]
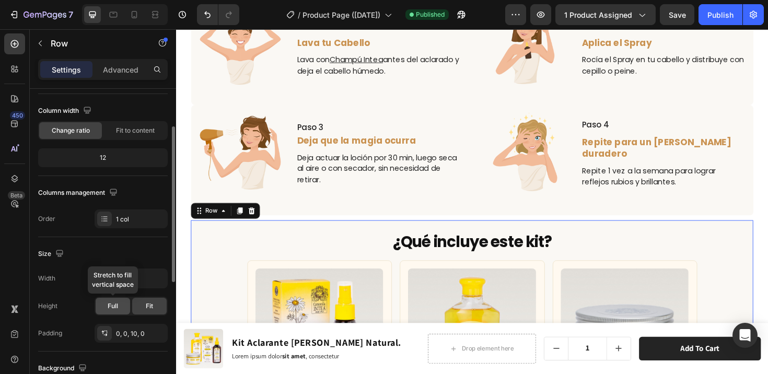
click at [119, 299] on div "Full" at bounding box center [113, 306] width 34 height 17
click at [138, 308] on div "Fit" at bounding box center [149, 306] width 34 height 17
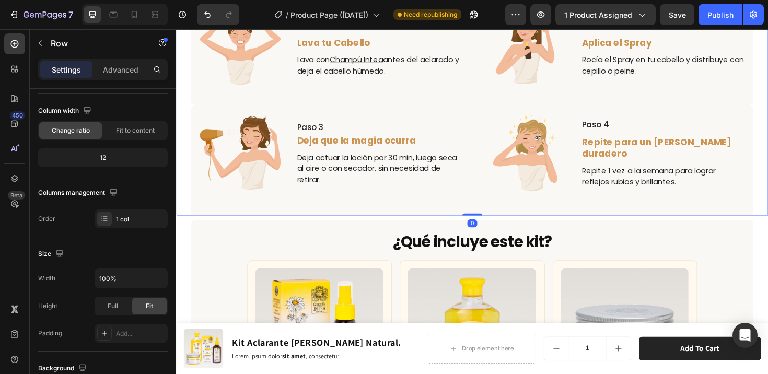
click at [184, 180] on div "Dile hola a un [PERSON_NAME] y radiante Heading 4 pasos – 1 rutina completa: Ac…" at bounding box center [489, 82] width 627 height 290
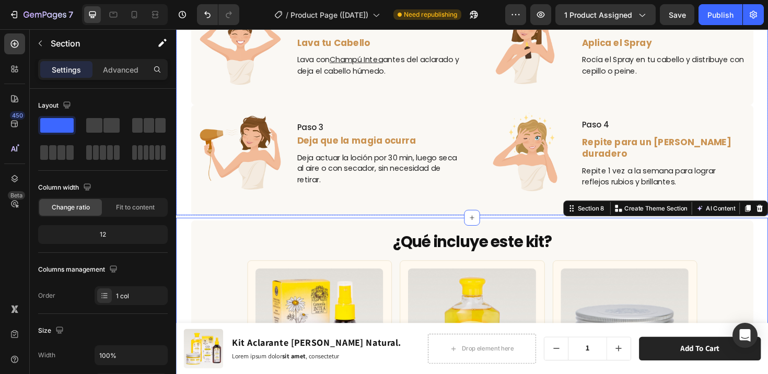
click at [182, 206] on div "Dile hola a un [PERSON_NAME] y radiante Heading 4 pasos – 1 rutina completa: Ac…" at bounding box center [489, 82] width 627 height 290
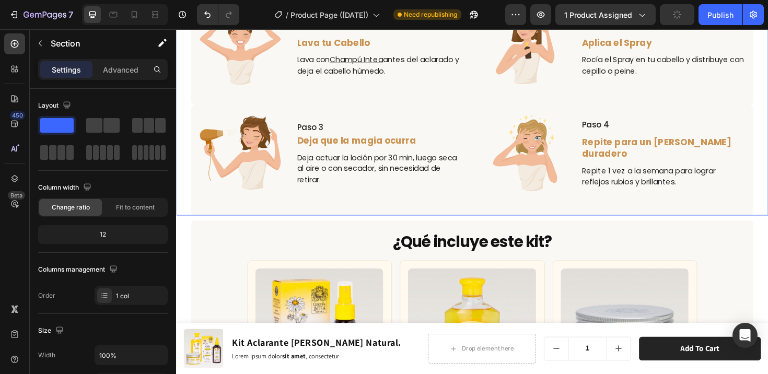
click at [187, 205] on div "Dile hola a un [PERSON_NAME] y radiante Heading 4 pasos – 1 rutina completa: Ac…" at bounding box center [489, 82] width 627 height 290
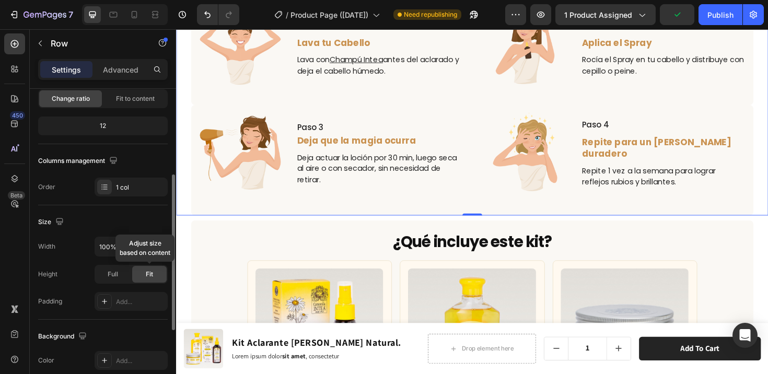
scroll to position [130, 0]
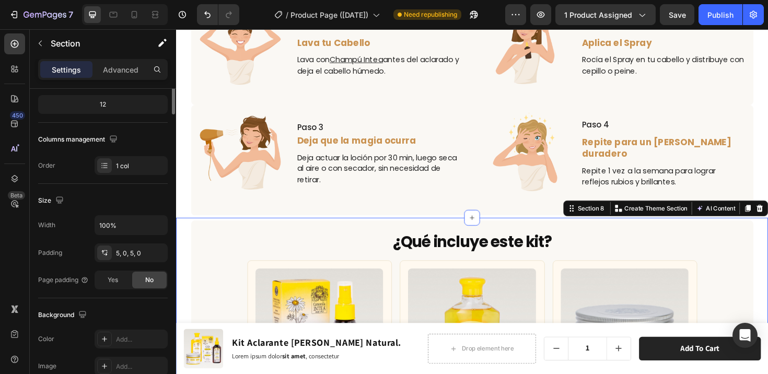
scroll to position [0, 0]
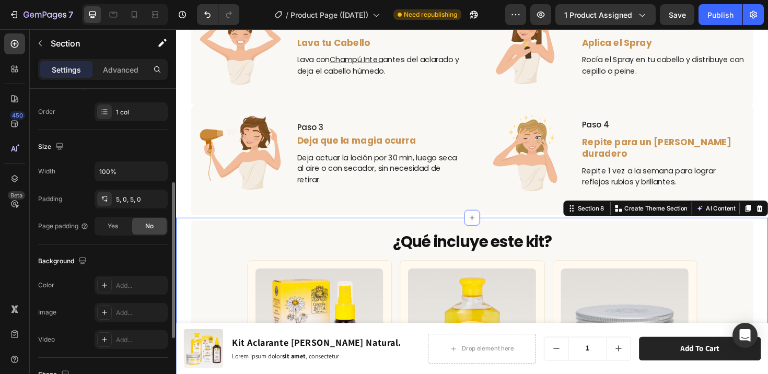
scroll to position [186, 0]
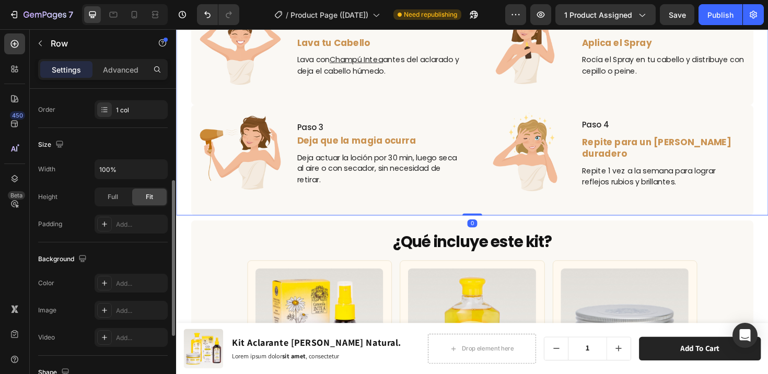
click at [187, 209] on div "Dile hola a un [PERSON_NAME] y radiante Heading 4 pasos – 1 rutina completa: Ac…" at bounding box center [489, 82] width 627 height 290
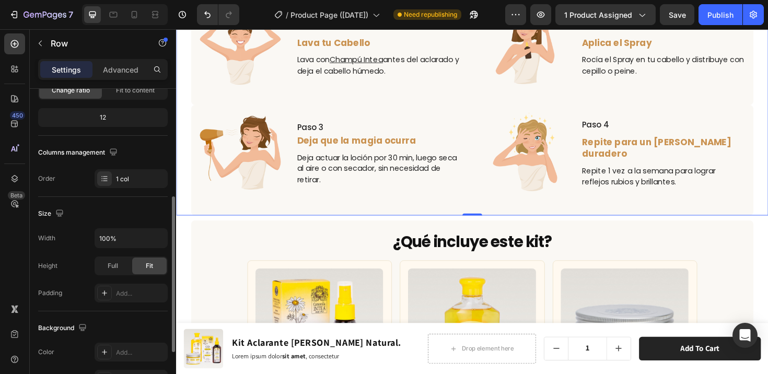
scroll to position [151, 0]
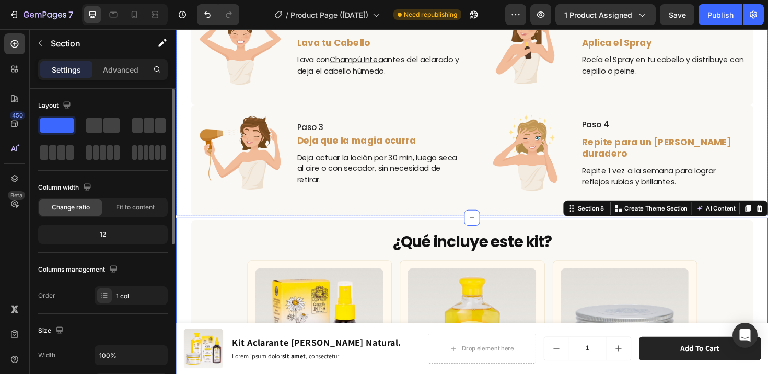
click at [185, 220] on div "Dile hola a un [PERSON_NAME] y radiante Heading 4 pasos – 1 rutina completa: Ac…" at bounding box center [489, 82] width 627 height 290
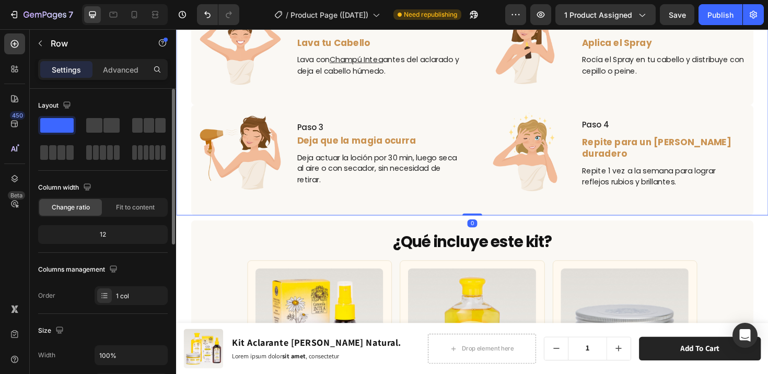
click at [183, 215] on div "Dile hola a un [PERSON_NAME] y radiante Heading 4 pasos – 1 rutina completa: Ac…" at bounding box center [489, 82] width 627 height 290
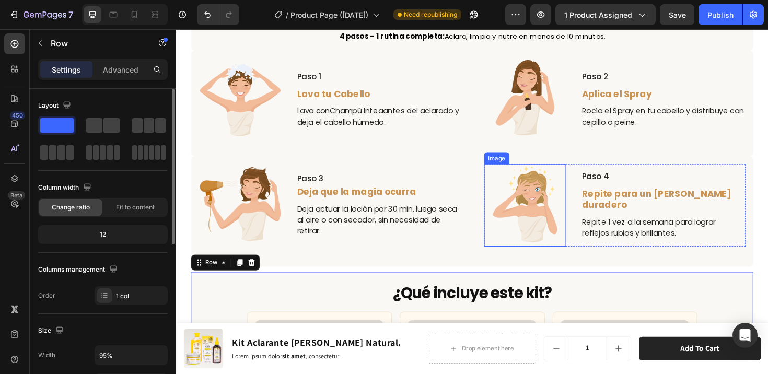
scroll to position [1813, 0]
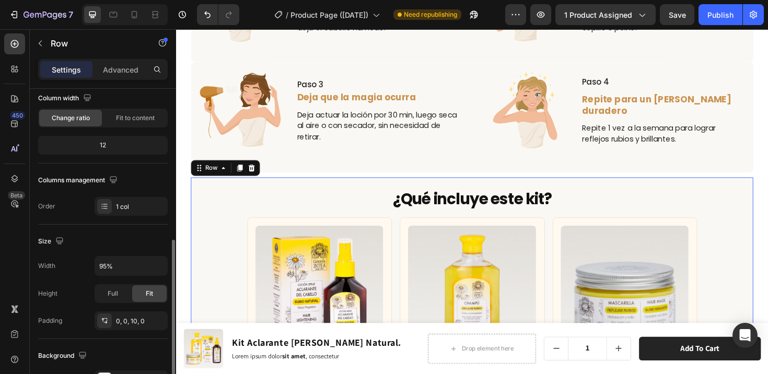
scroll to position [161, 0]
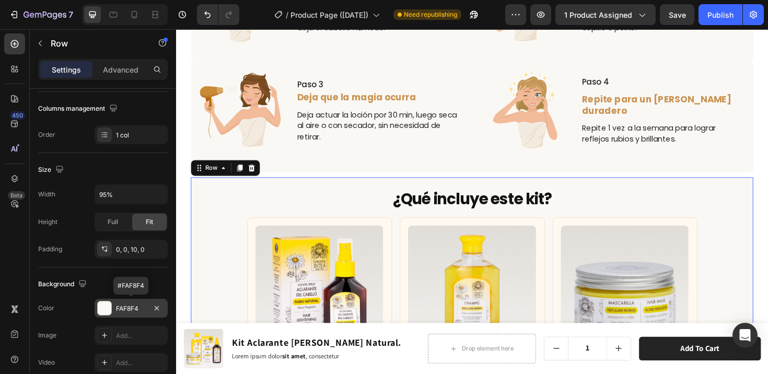
click at [128, 307] on div "FAF8F4" at bounding box center [131, 308] width 30 height 9
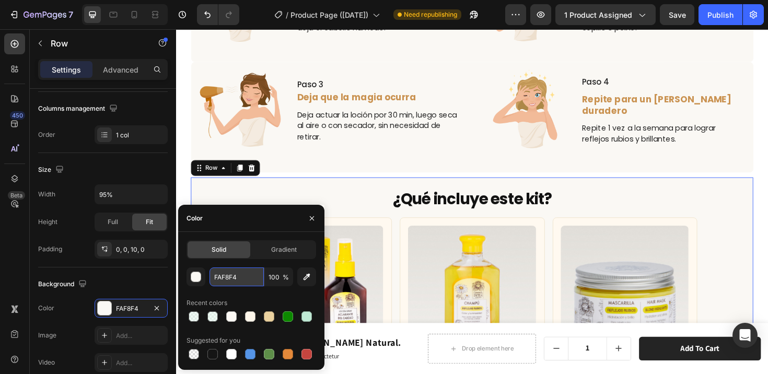
click at [232, 272] on input "FAF8F4" at bounding box center [237, 277] width 54 height 19
click at [233, 275] on input "FAF8F4" at bounding box center [237, 277] width 54 height 19
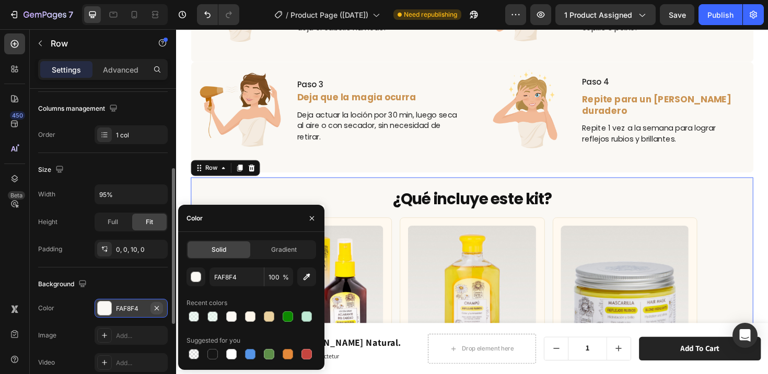
click at [160, 309] on icon "button" at bounding box center [157, 308] width 8 height 8
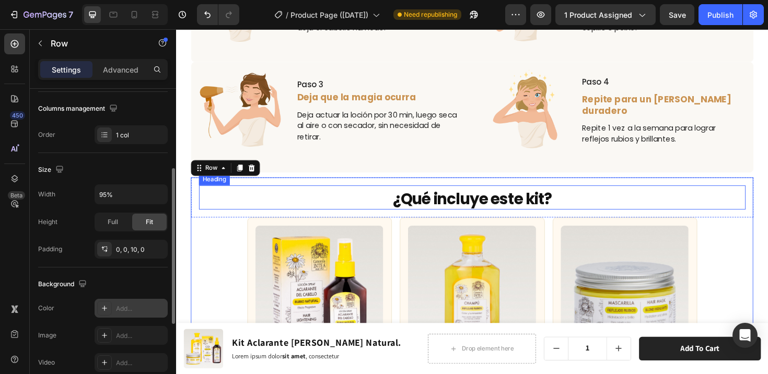
click at [309, 206] on h2 "¿Qué incluye este kit?" at bounding box center [489, 208] width 579 height 23
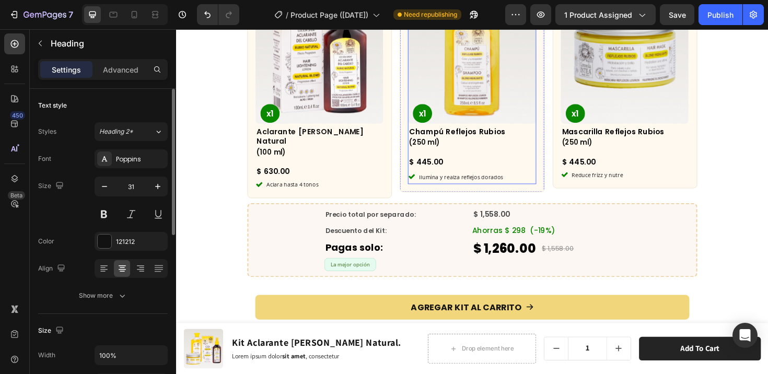
scroll to position [2094, 0]
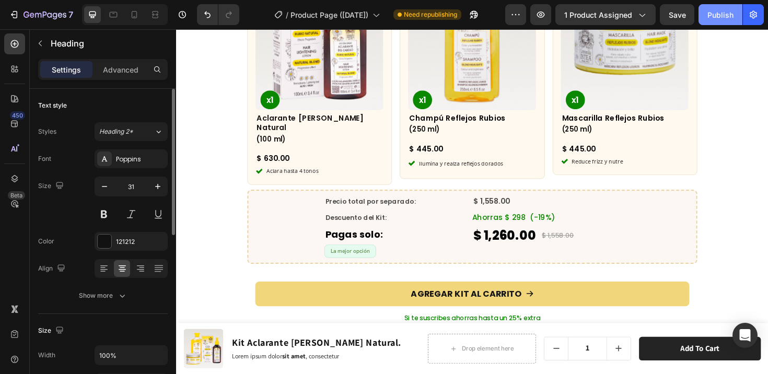
click at [719, 15] on div "Publish" at bounding box center [721, 14] width 26 height 11
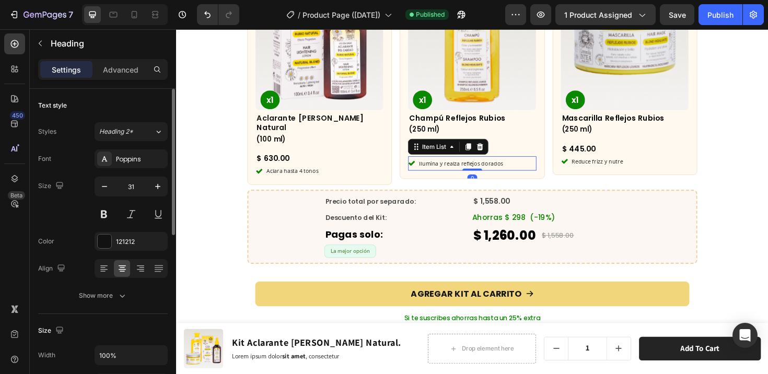
click at [463, 165] on p "Ilumina y realza reflejos dorados" at bounding box center [477, 171] width 89 height 12
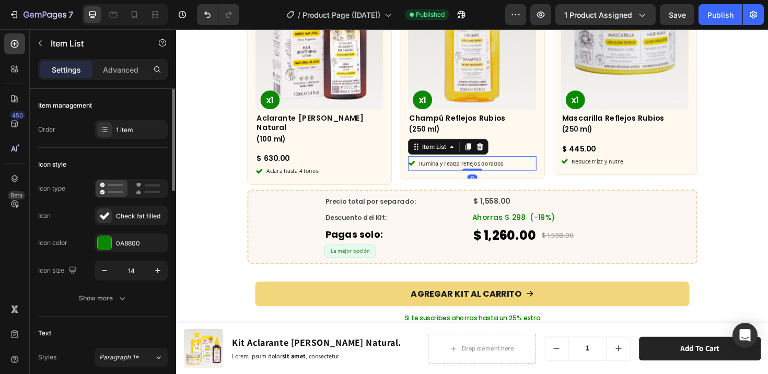
click at [535, 172] on div "Ilumina y realza reflejos dorados" at bounding box center [489, 171] width 135 height 15
click at [336, 174] on div "Aclara hasta 4 tonos" at bounding box center [327, 179] width 135 height 11
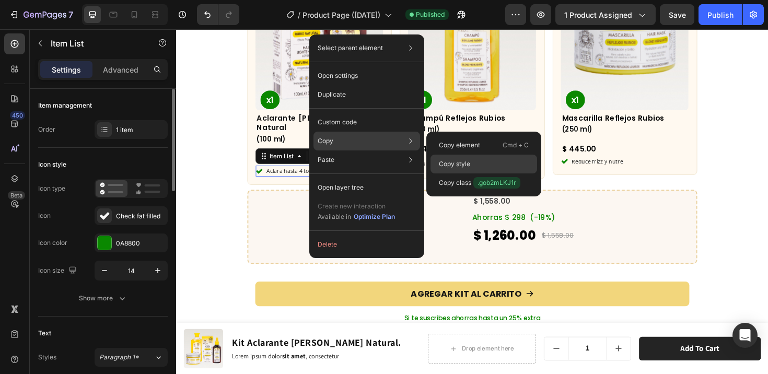
click at [450, 163] on p "Copy style" at bounding box center [454, 163] width 31 height 9
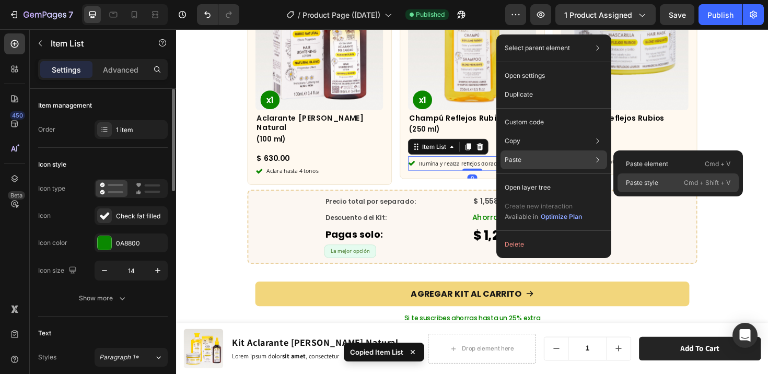
click at [640, 179] on p "Paste style" at bounding box center [642, 182] width 32 height 9
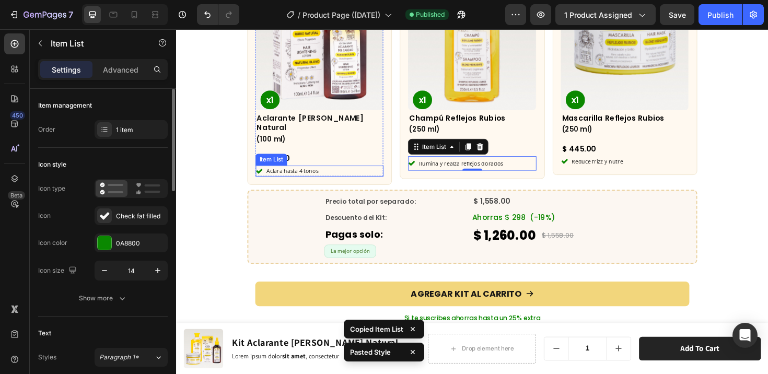
click at [351, 174] on div "Aclara hasta 4 tonos" at bounding box center [327, 179] width 135 height 11
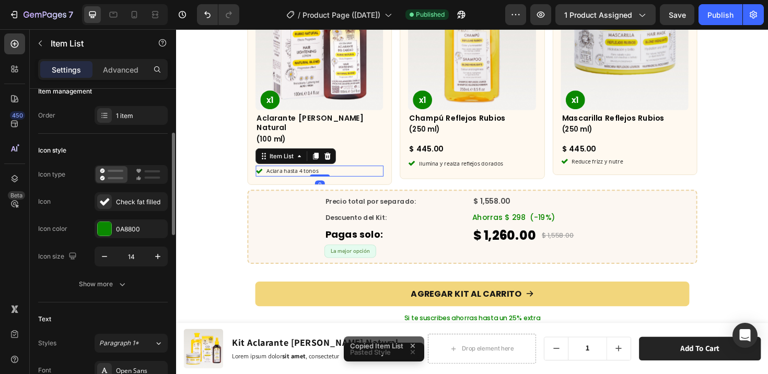
scroll to position [44, 0]
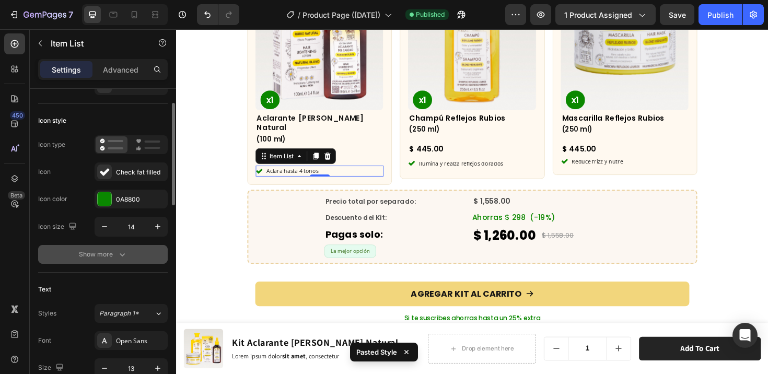
click at [93, 251] on div "Show more" at bounding box center [103, 254] width 49 height 10
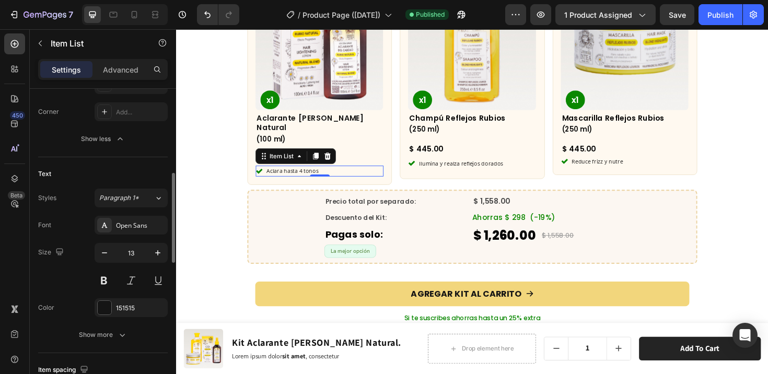
scroll to position [312, 0]
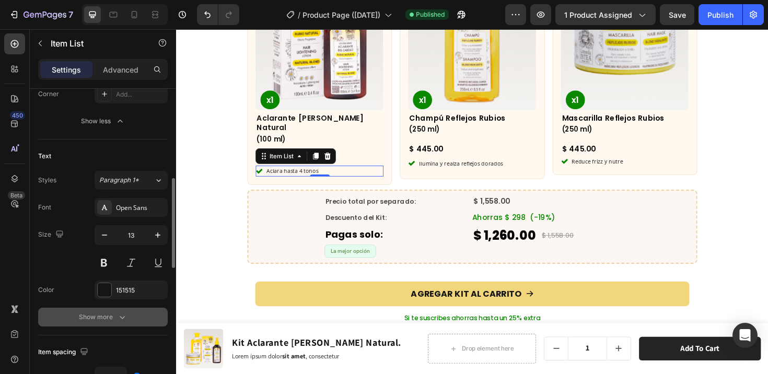
click at [111, 316] on div "Show more" at bounding box center [103, 317] width 49 height 10
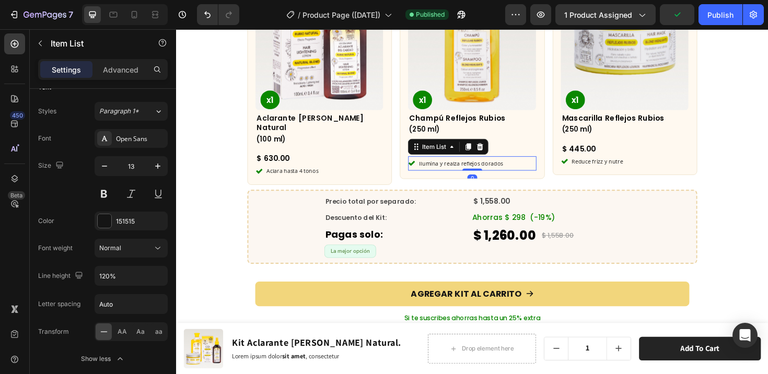
click at [527, 167] on div "Ilumina y realza reflejos dorados" at bounding box center [489, 171] width 135 height 15
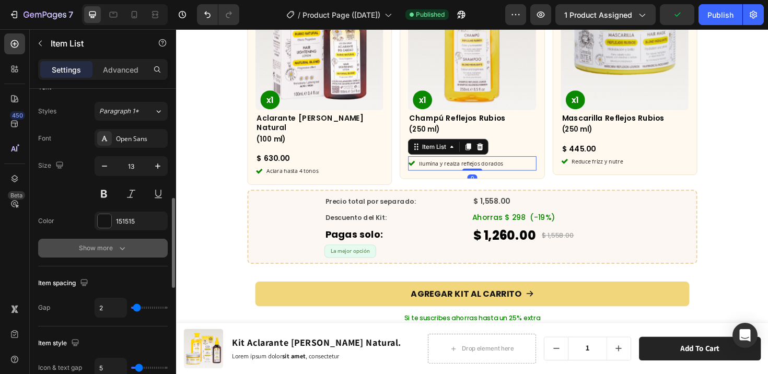
click at [98, 256] on button "Show more" at bounding box center [103, 248] width 130 height 19
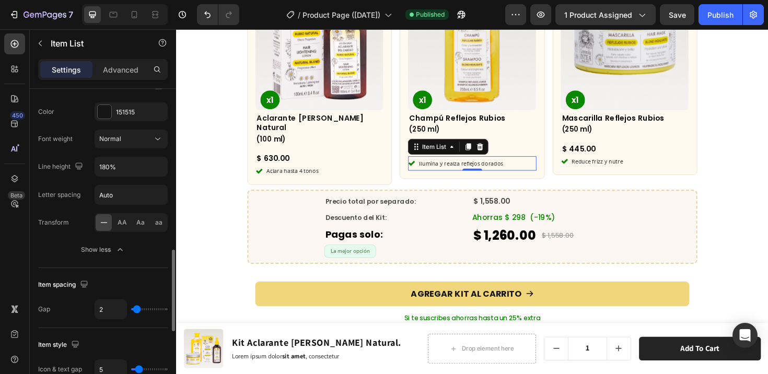
scroll to position [517, 0]
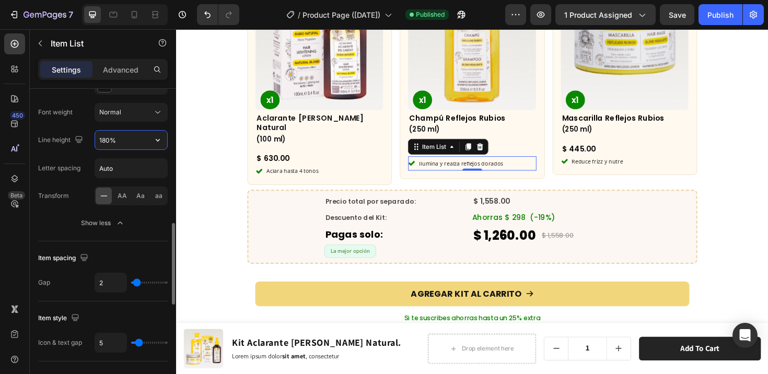
click at [137, 143] on input "180%" at bounding box center [131, 140] width 72 height 19
click at [155, 141] on icon "button" at bounding box center [158, 140] width 10 height 10
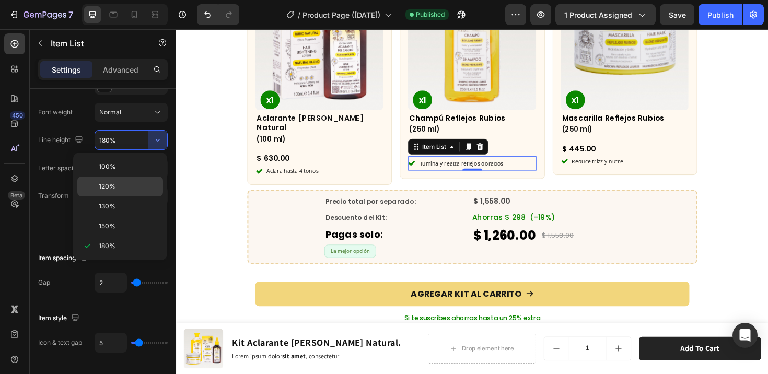
click at [118, 188] on p "120%" at bounding box center [129, 186] width 60 height 9
type input "120%"
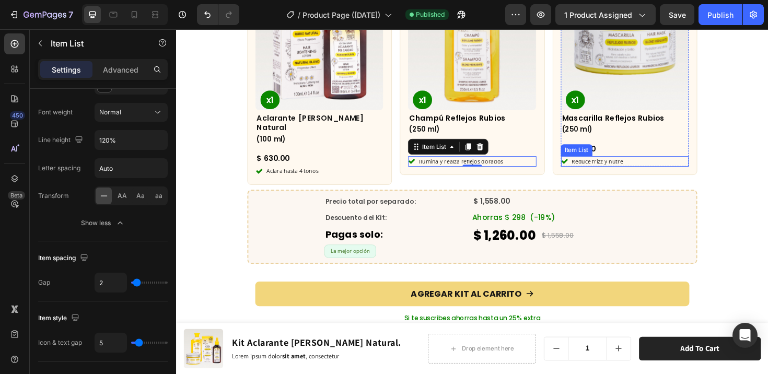
click at [674, 164] on div "Reduce frizz y nutre" at bounding box center [651, 169] width 135 height 11
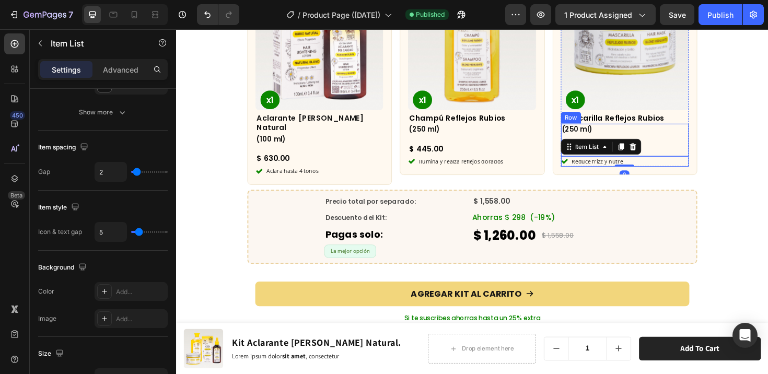
click at [675, 148] on div "(250 ml) Heading $ 445.00 Product Price Product Price Row" at bounding box center [651, 146] width 135 height 34
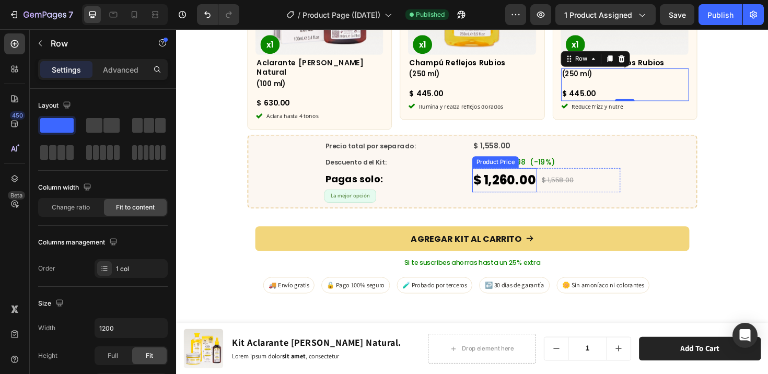
scroll to position [2153, 0]
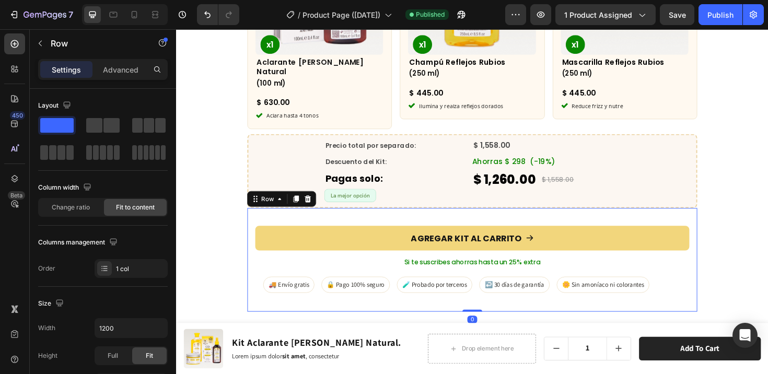
click at [710, 218] on div "AGREGAR KIT AL CARRITO Add to Cart Si te suscribes ahorras hasta un 25% extra T…" at bounding box center [489, 273] width 477 height 110
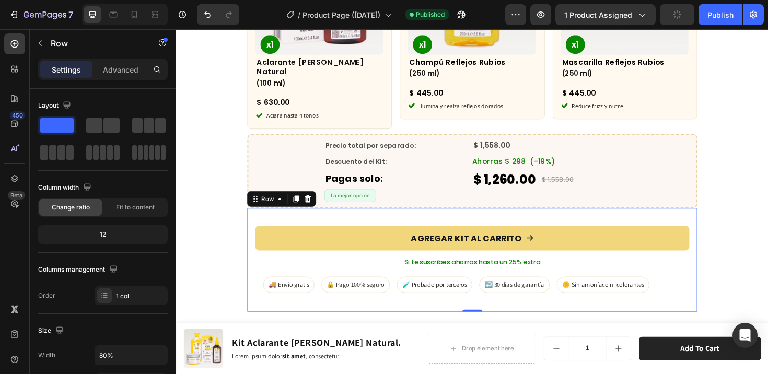
scroll to position [36, 0]
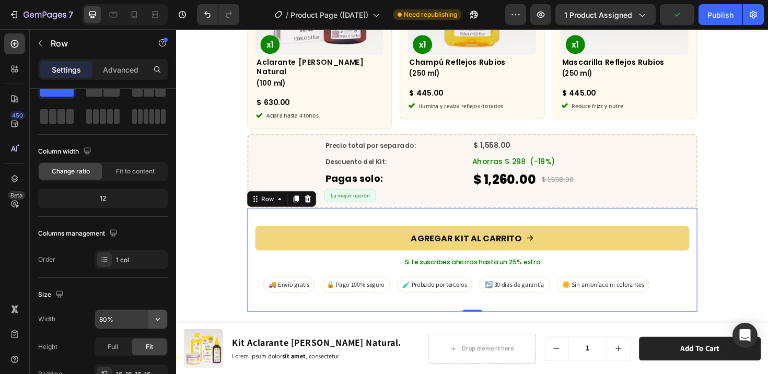
click at [159, 315] on icon "button" at bounding box center [158, 319] width 10 height 10
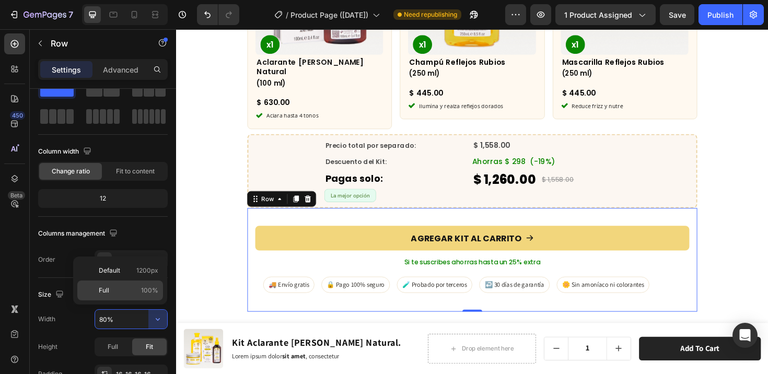
click at [121, 296] on div "Full 100%" at bounding box center [120, 291] width 86 height 20
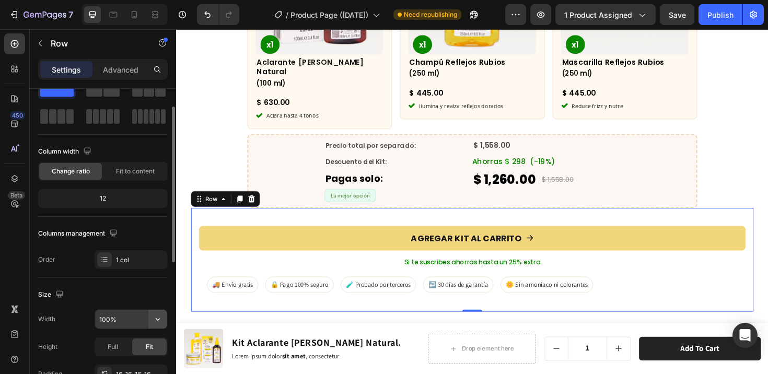
click at [155, 318] on icon "button" at bounding box center [158, 319] width 10 height 10
click at [107, 319] on input "100%" at bounding box center [131, 319] width 72 height 19
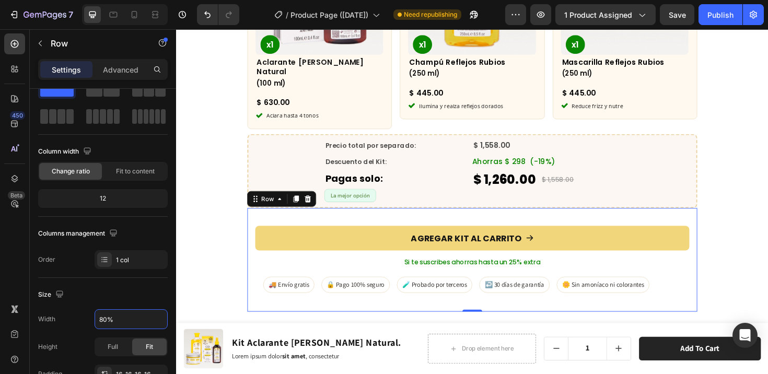
type input "80%"
click at [316, 227] on div "AGREGAR KIT AL CARRITO Add to Cart Si te suscribes ahorras hasta un 25% extra T…" at bounding box center [490, 273] width 460 height 93
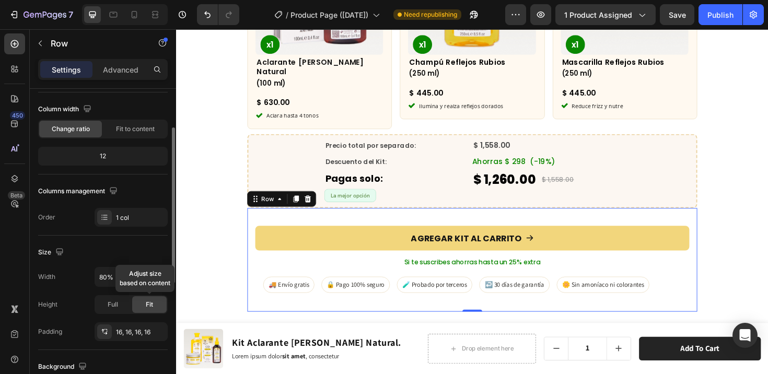
scroll to position [80, 0]
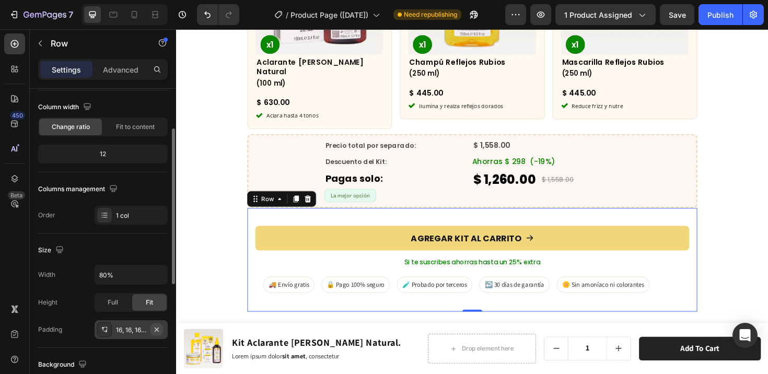
click at [156, 330] on icon "button" at bounding box center [157, 330] width 8 height 8
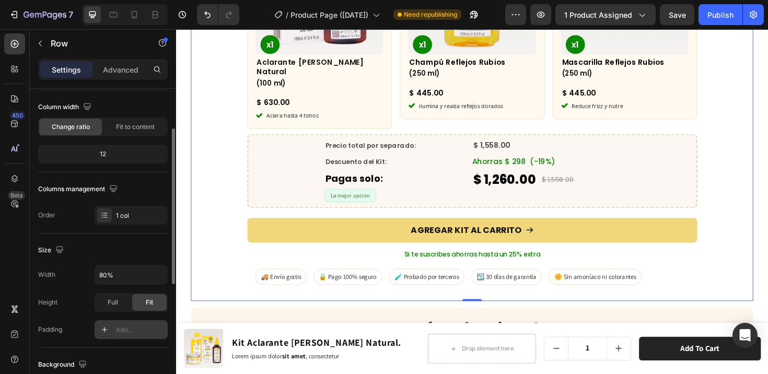
click at [215, 269] on div "¿Qué incluye este kit? Heading Row Product Images x1 Product Badge Aclarante [P…" at bounding box center [490, 77] width 596 height 468
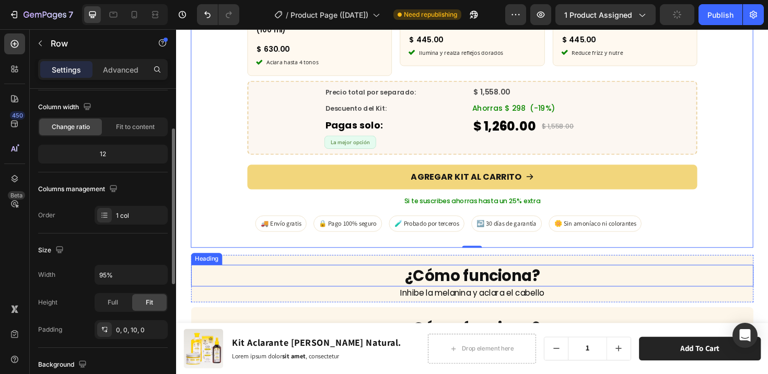
scroll to position [2210, 0]
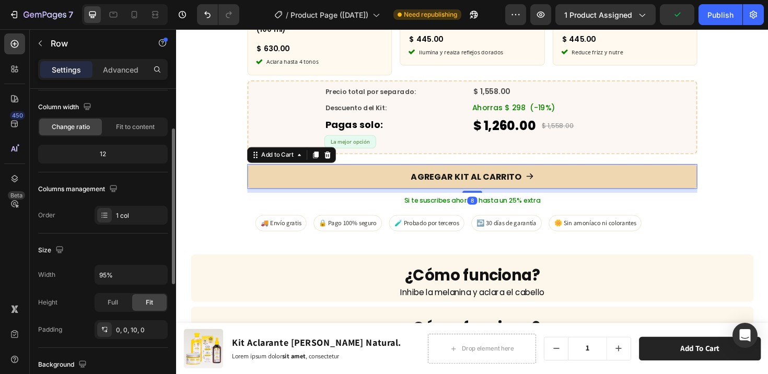
click at [360, 177] on button "AGREGAR KIT AL CARRITO" at bounding box center [489, 185] width 477 height 26
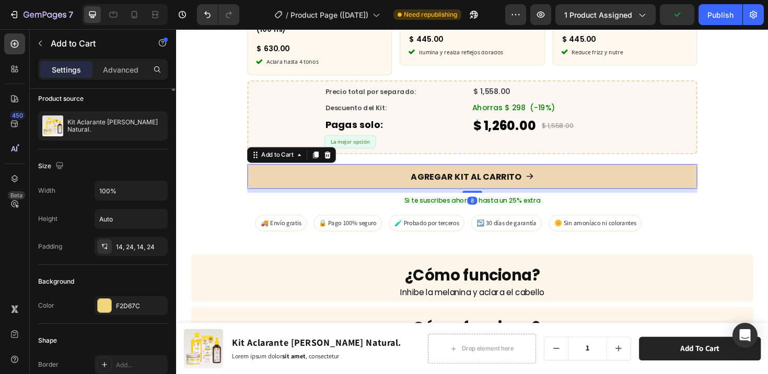
scroll to position [0, 0]
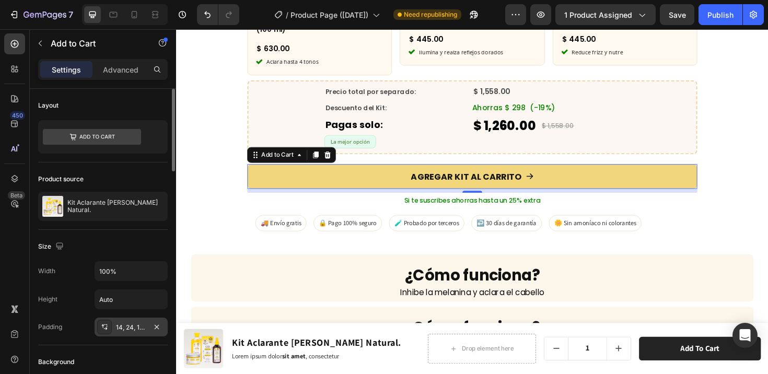
click at [107, 327] on icon at bounding box center [104, 327] width 8 height 8
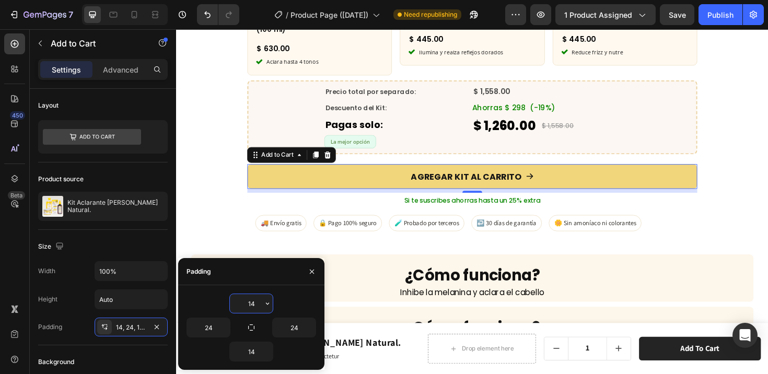
click at [252, 303] on input "14" at bounding box center [251, 303] width 43 height 19
click at [269, 303] on icon "button" at bounding box center [267, 303] width 8 height 8
click at [253, 308] on input "14" at bounding box center [251, 303] width 43 height 19
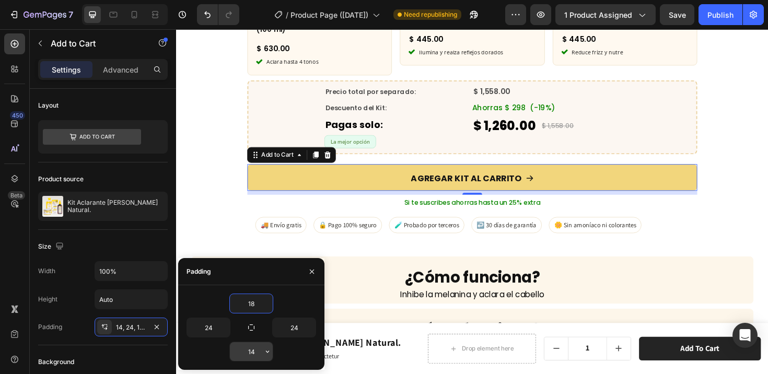
type input "18"
click at [255, 354] on input "14" at bounding box center [251, 351] width 43 height 19
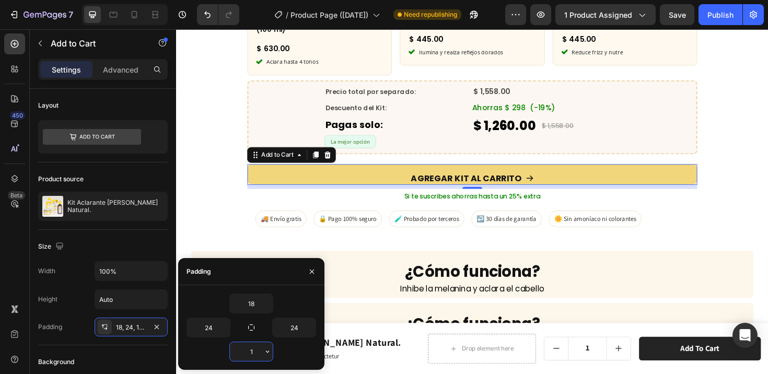
type input "18"
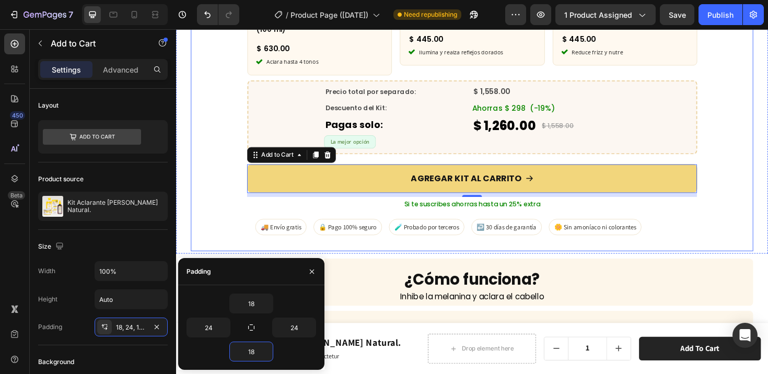
click at [224, 230] on div "¿Qué incluye este kit? Heading Row Product Images x1 Product Badge Aclarante [P…" at bounding box center [490, 22] width 596 height 472
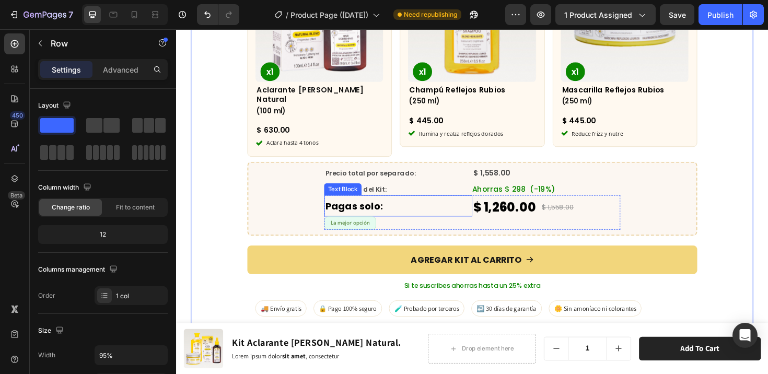
scroll to position [2255, 0]
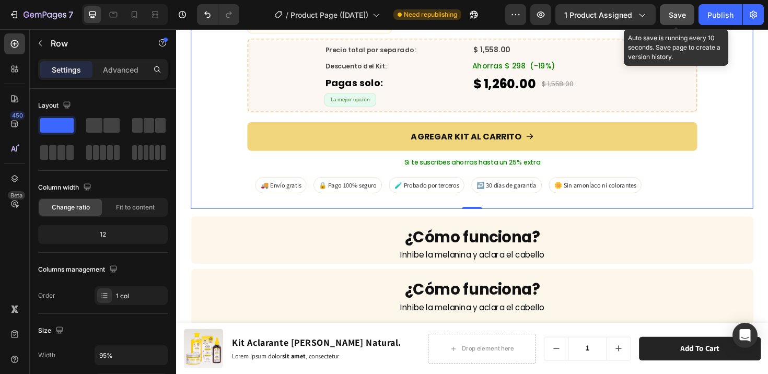
click at [668, 13] on button "Save" at bounding box center [677, 14] width 34 height 21
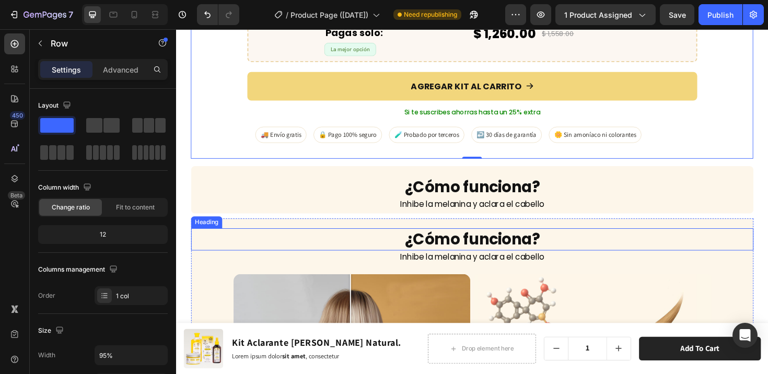
scroll to position [2308, 0]
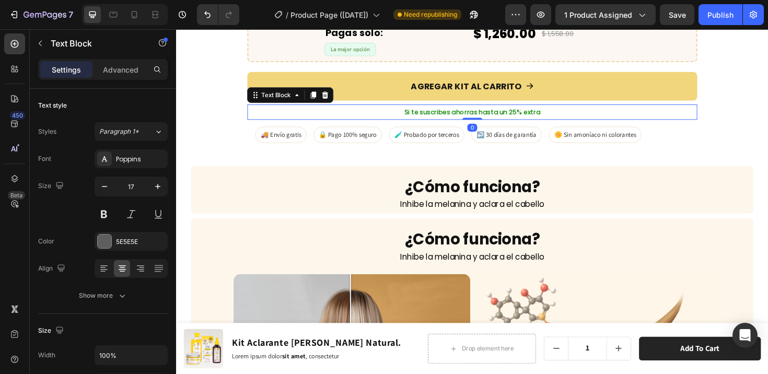
click at [580, 110] on p "Si te suscribes ahorras hasta un 25% extra" at bounding box center [489, 117] width 475 height 14
click at [564, 110] on p "Si te suscribes ahorras hasta un 25% extra" at bounding box center [489, 117] width 475 height 14
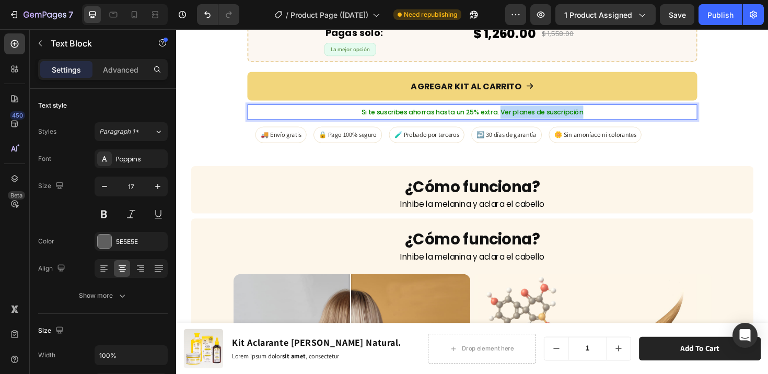
drag, startPoint x: 516, startPoint y: 103, endPoint x: 603, endPoint y: 109, distance: 86.9
click at [603, 110] on p "Si te suscribes ahorras hasta un 25% extra. Ver planes de suscripción" at bounding box center [489, 117] width 475 height 14
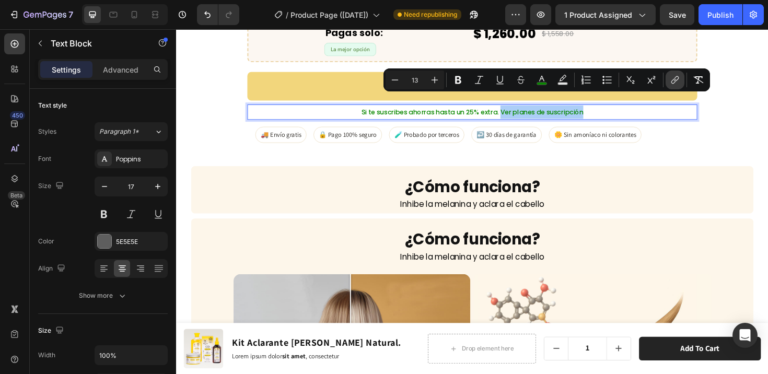
click at [679, 79] on icon "Editor contextual toolbar" at bounding box center [675, 80] width 10 height 10
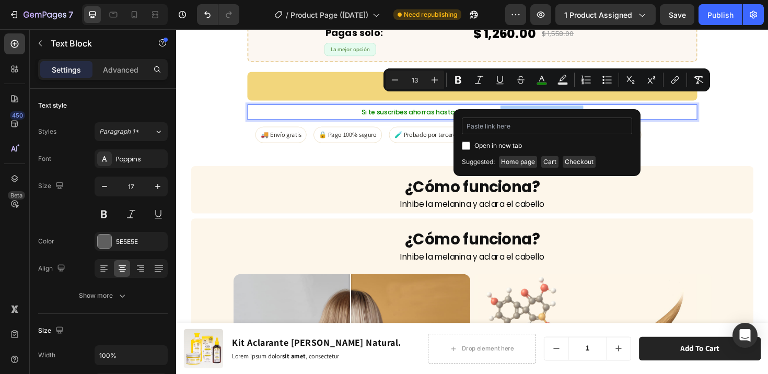
click at [513, 133] on input "Editor contextual toolbar" at bounding box center [547, 126] width 170 height 17
click at [513, 130] on input "Editor contextual toolbar" at bounding box center [547, 126] width 170 height 17
click at [512, 130] on input "Editor contextual toolbar" at bounding box center [547, 126] width 170 height 17
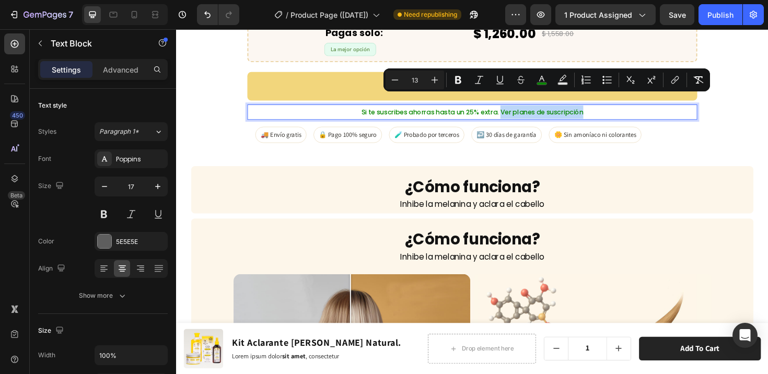
click at [669, 110] on p "Si te suscribes ahorras hasta un 25% extra. Ver planes de suscripción" at bounding box center [489, 117] width 475 height 14
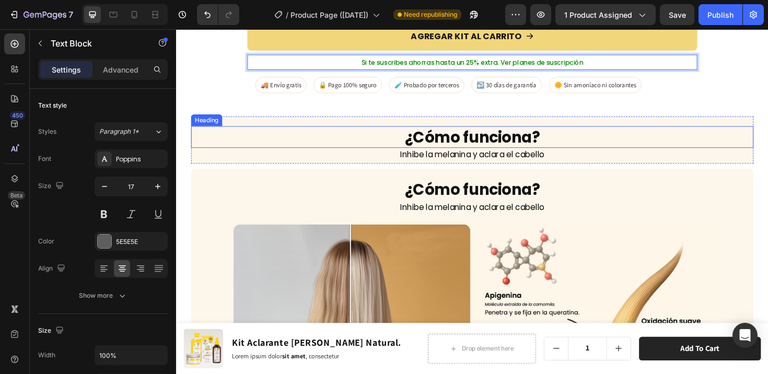
scroll to position [2369, 0]
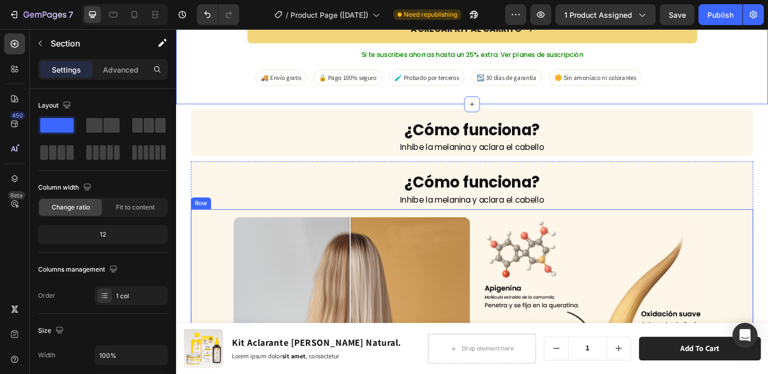
click at [459, 220] on div "Antes Después Image Comparison Image Row Row" at bounding box center [490, 358] width 596 height 276
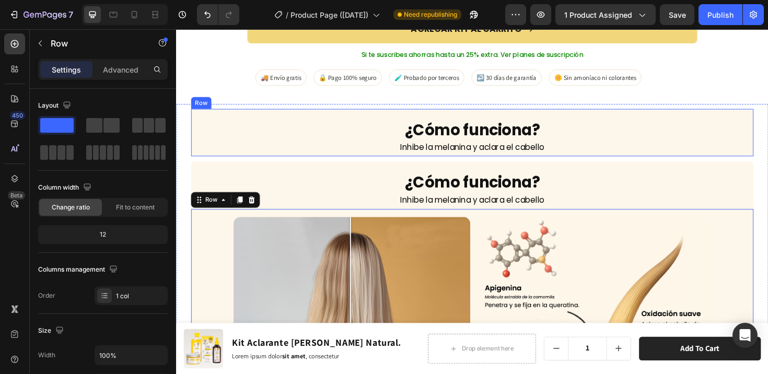
click at [355, 149] on div "¿Cómo funciona? Heading Inhibe la melanina y aclara el [PERSON_NAME] Text Block" at bounding box center [490, 144] width 596 height 40
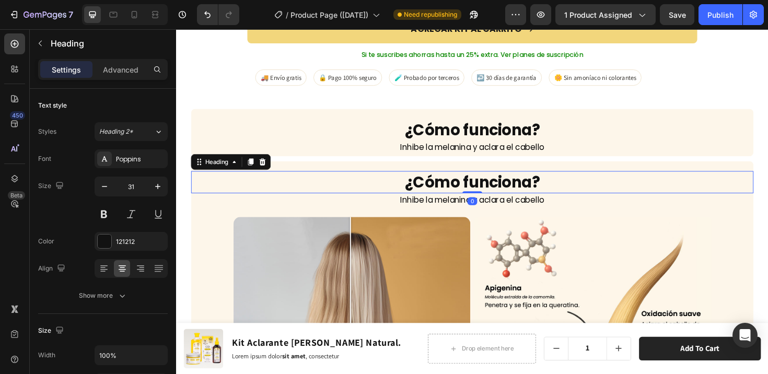
click at [347, 179] on h2 "¿Cómo funciona?" at bounding box center [490, 190] width 596 height 23
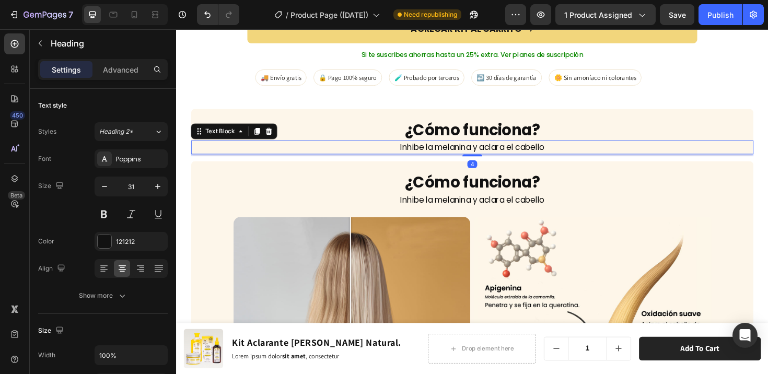
click at [359, 148] on p "Inhibe la melanina y aclara el cabello" at bounding box center [490, 154] width 594 height 13
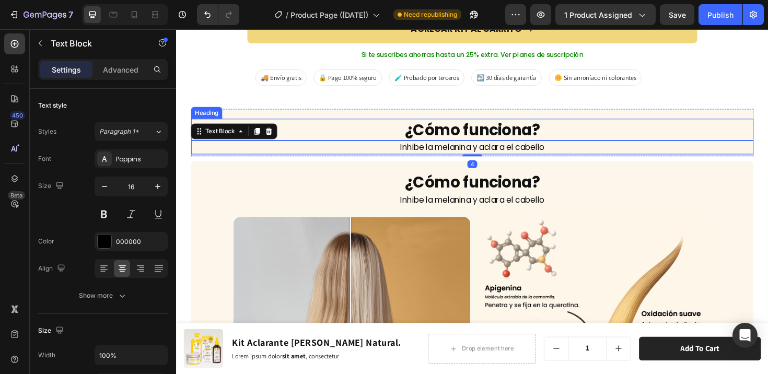
click at [361, 124] on h2 "¿Cómo funciona?" at bounding box center [490, 135] width 596 height 23
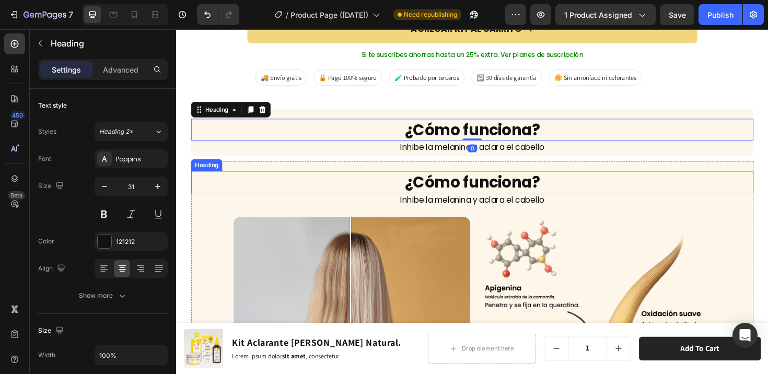
click at [330, 179] on h2 "¿Cómo funciona?" at bounding box center [490, 190] width 596 height 23
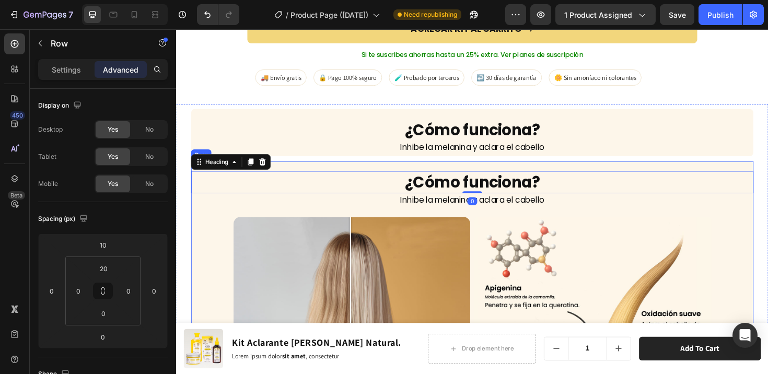
click at [336, 169] on div "¿Cómo funciona? Heading 0 Inhibe la melanina y aclara el [PERSON_NAME] Text Blo…" at bounding box center [490, 332] width 596 height 326
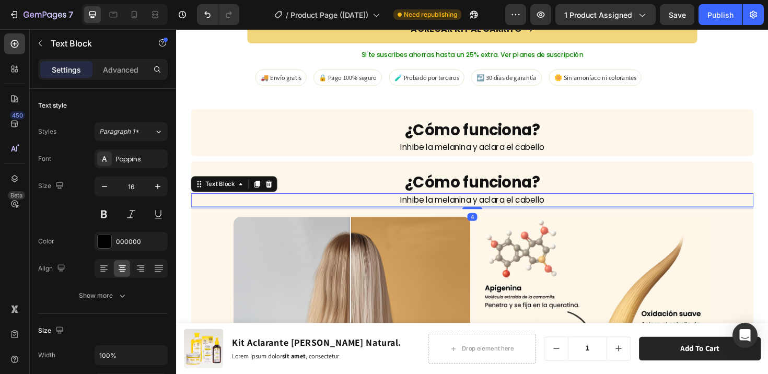
click at [327, 204] on p "Inhibe la melanina y aclara el cabello" at bounding box center [490, 210] width 594 height 13
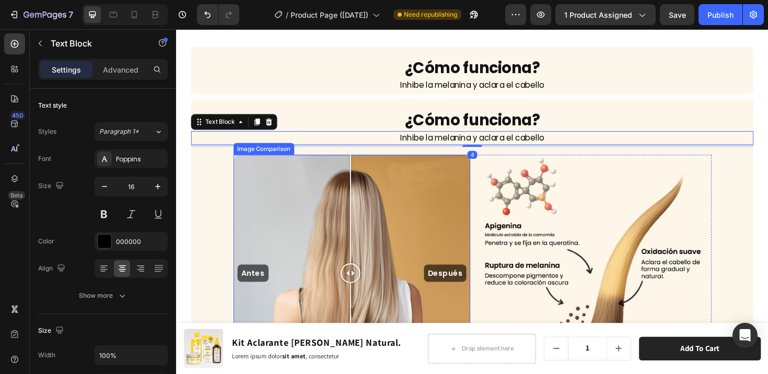
scroll to position [2446, 0]
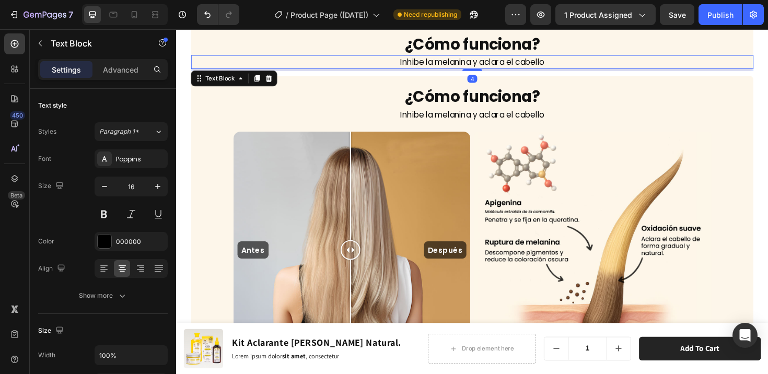
click at [590, 65] on p "Inhibe la melanina y aclara el cabello" at bounding box center [490, 63] width 594 height 13
click at [502, 138] on img at bounding box center [617, 252] width 251 height 230
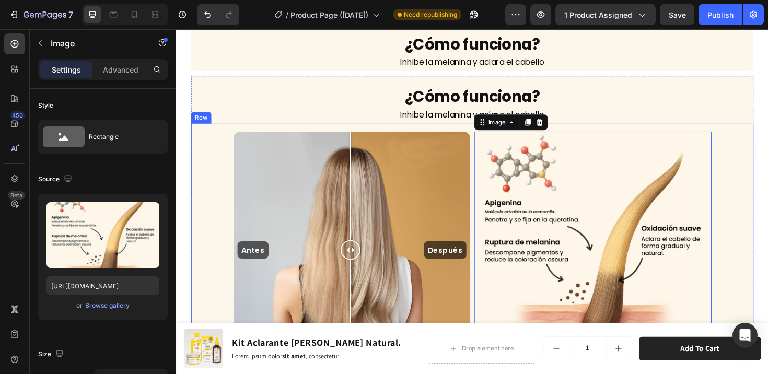
click at [748, 156] on div "Antes Después Image Comparison Image 0 Row" at bounding box center [490, 266] width 596 height 259
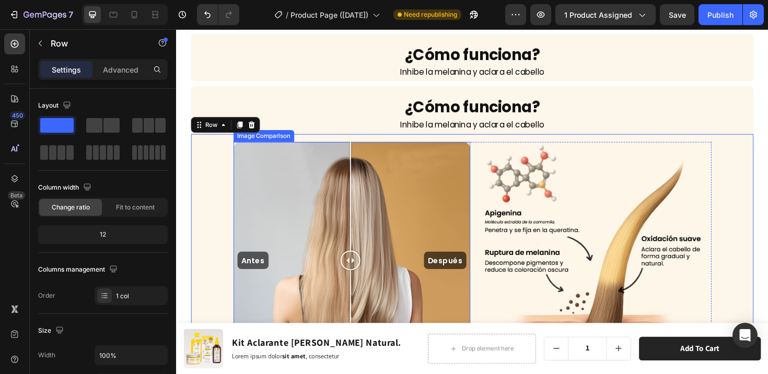
scroll to position [2413, 0]
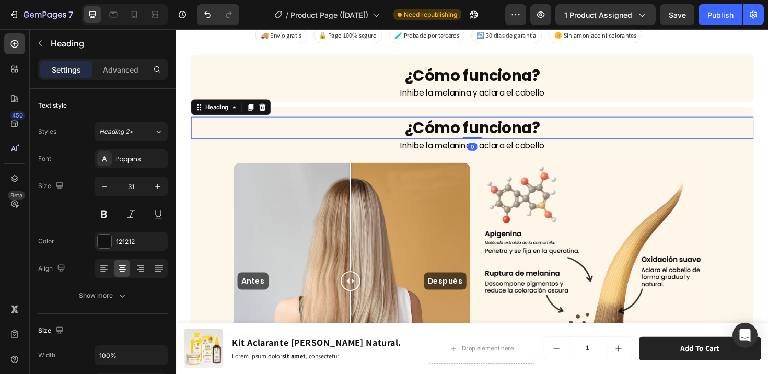
click at [328, 137] on h2 "¿Cómo funciona?" at bounding box center [490, 133] width 596 height 23
click at [329, 161] on div "¿Cómo funciona? Heading 0 Inhibe la melanina y aclara el [PERSON_NAME] Text Blo…" at bounding box center [490, 280] width 596 height 316
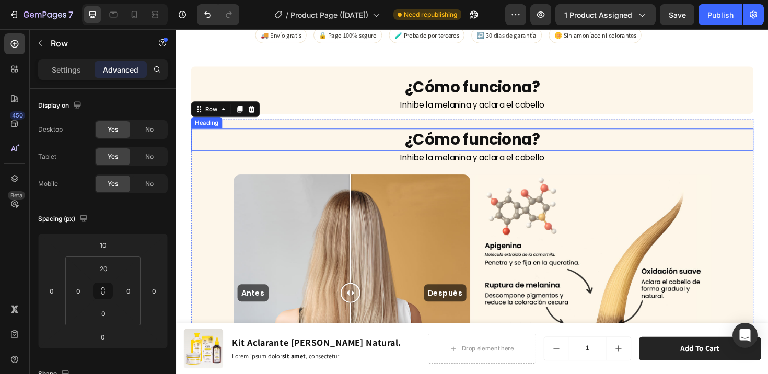
scroll to position [2316, 0]
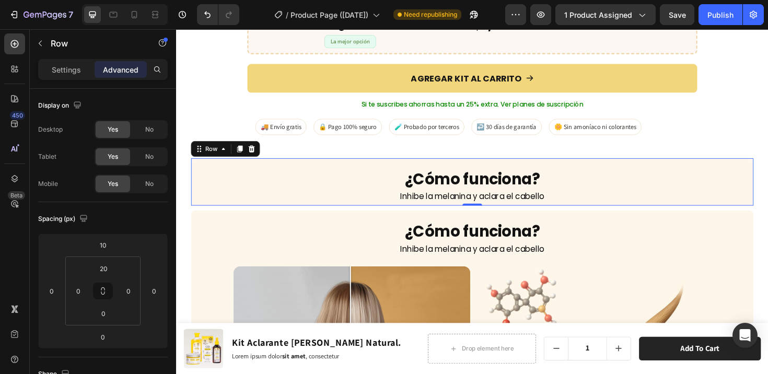
click at [337, 166] on div "¿Cómo funciona? Heading Inhibe la melanina y aclara el [PERSON_NAME] Text Block…" at bounding box center [490, 191] width 596 height 50
click at [217, 151] on div "Row" at bounding box center [213, 155] width 17 height 9
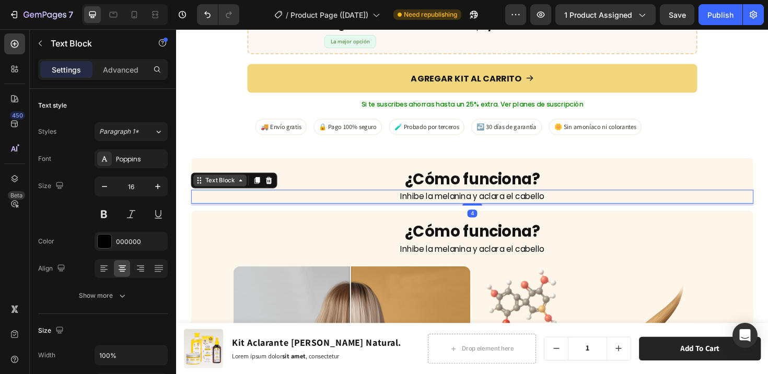
click at [216, 184] on div "Text Block" at bounding box center [223, 188] width 36 height 9
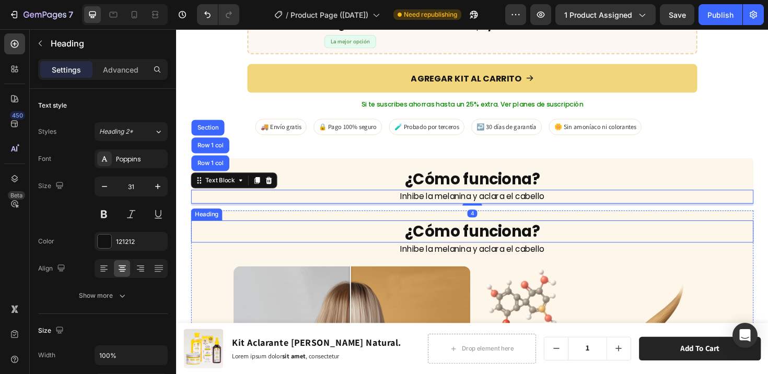
click at [211, 232] on h2 "¿Cómo funciona?" at bounding box center [490, 243] width 596 height 23
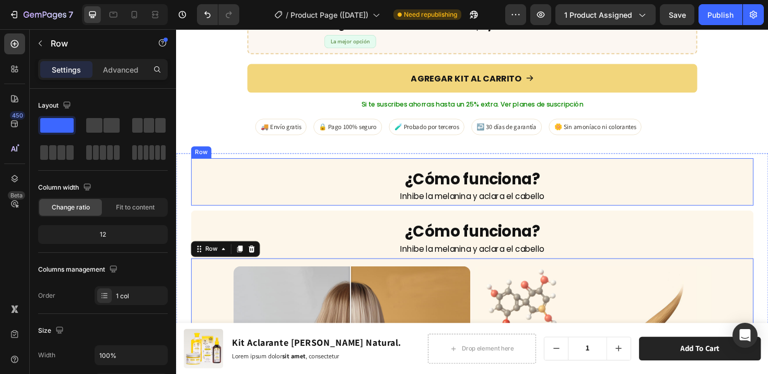
click at [229, 166] on div "¿Cómo funciona? Heading Inhibe la melanina y aclara el [PERSON_NAME] Text Block…" at bounding box center [490, 191] width 596 height 50
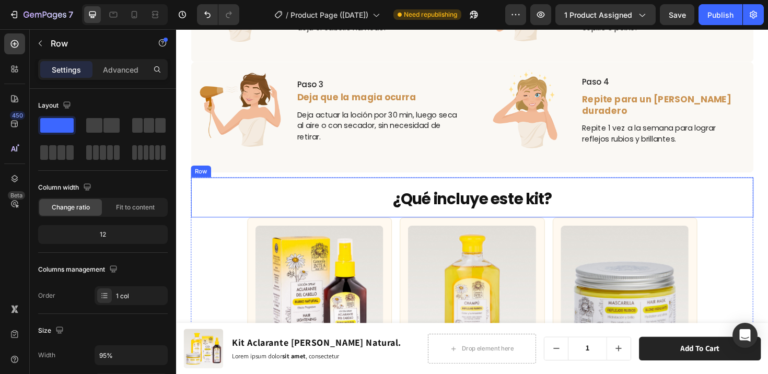
scroll to position [1747, 0]
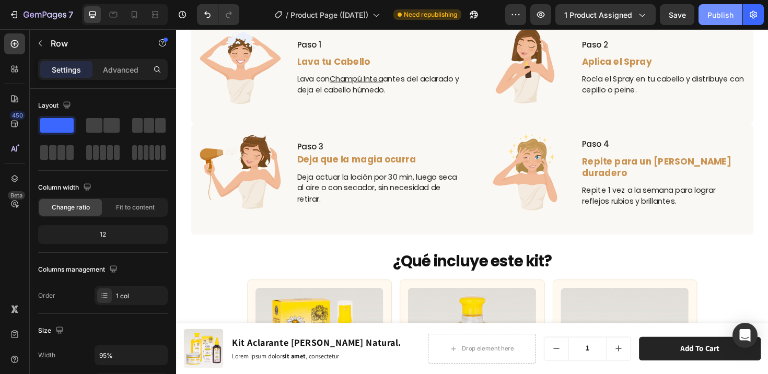
click at [712, 17] on div "Publish" at bounding box center [721, 14] width 26 height 11
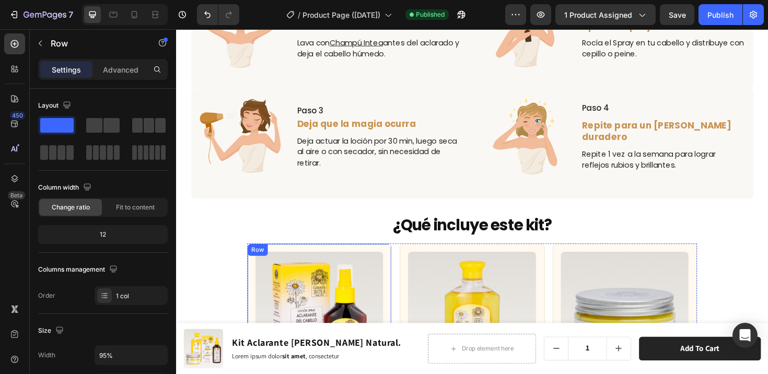
scroll to position [1835, 0]
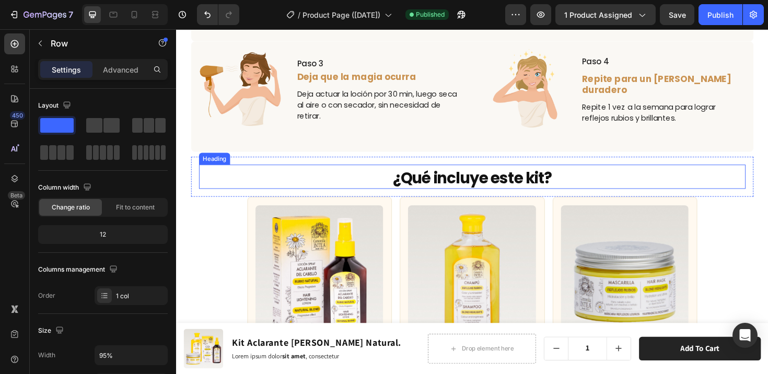
click at [256, 195] on h2 "¿Qué incluye este kit?" at bounding box center [489, 186] width 579 height 23
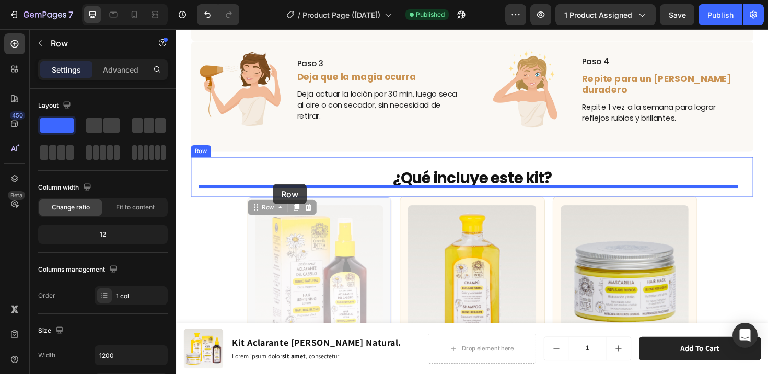
drag, startPoint x: 254, startPoint y: 211, endPoint x: 279, endPoint y: 193, distance: 30.0
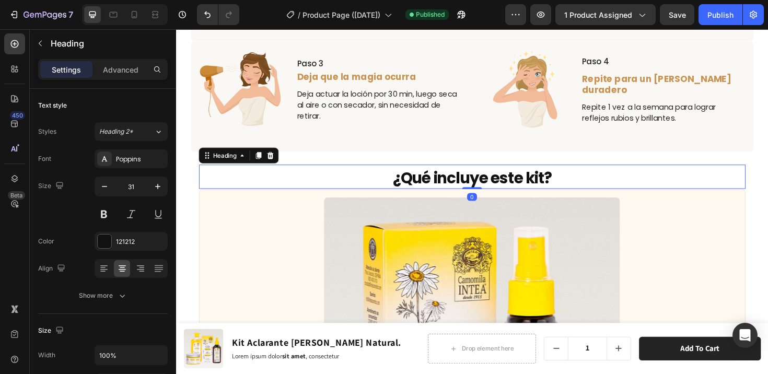
click at [627, 178] on h2 "¿Qué incluye este kit?" at bounding box center [489, 186] width 579 height 23
click at [206, 13] on icon "Undo/Redo" at bounding box center [207, 14] width 6 height 7
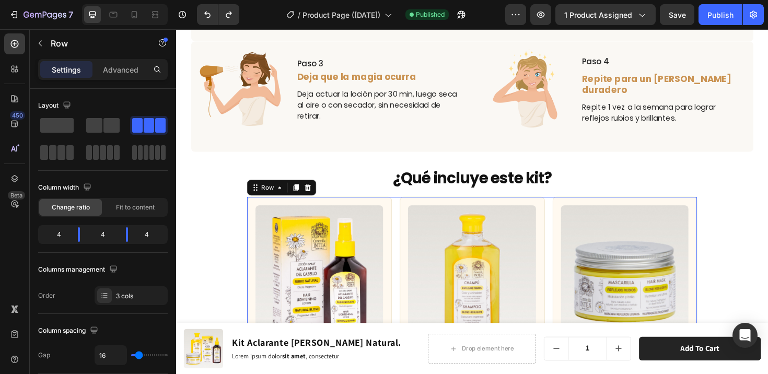
click at [405, 207] on div "Product Images x1 Product Badge Aclarante Rubio Natural Heading (100 ml) Headin…" at bounding box center [489, 330] width 477 height 249
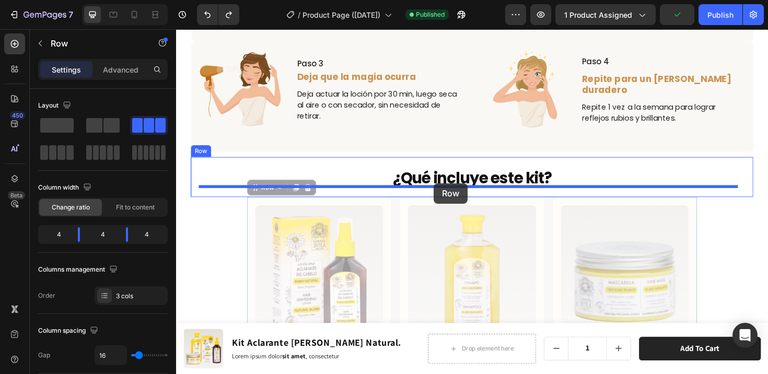
drag, startPoint x: 257, startPoint y: 195, endPoint x: 449, endPoint y: 192, distance: 192.4
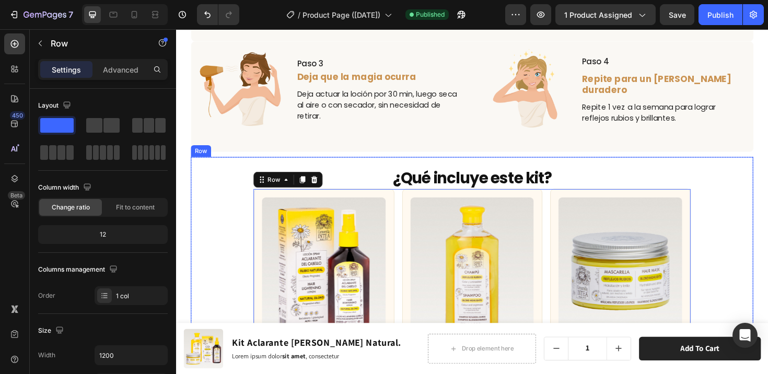
click at [235, 263] on div "¿Qué incluye este kit? Heading Product Images x1 Product Badge Aclarante Rubio …" at bounding box center [489, 309] width 579 height 274
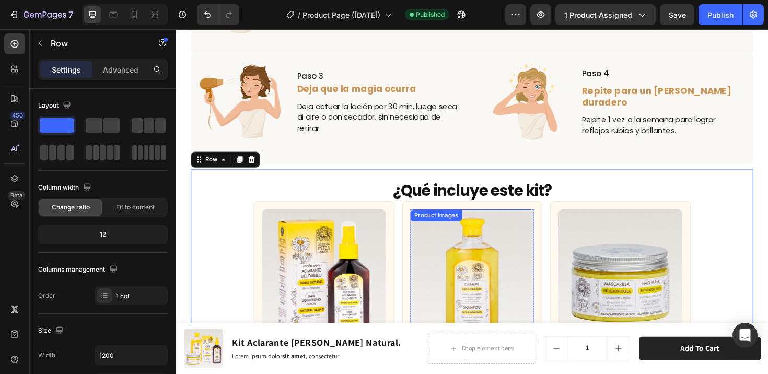
scroll to position [1823, 0]
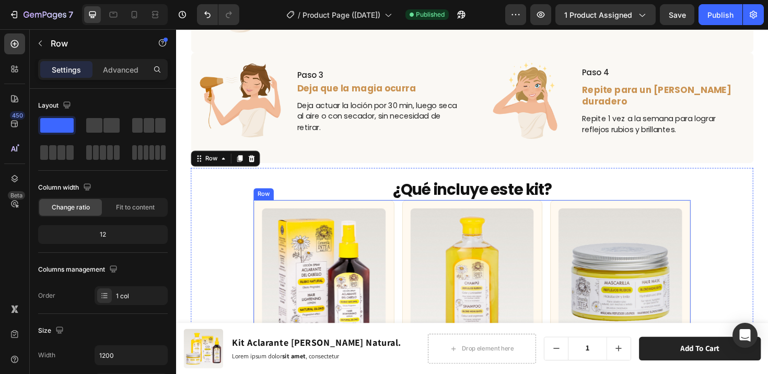
click at [407, 239] on div "Product Images x1 Product Badge Aclarante Rubio Natural Heading (100 ml) Headin…" at bounding box center [489, 332] width 463 height 244
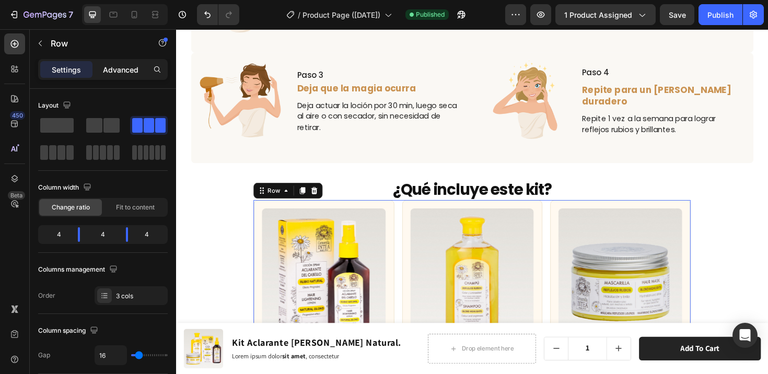
click at [120, 71] on p "Advanced" at bounding box center [121, 69] width 36 height 11
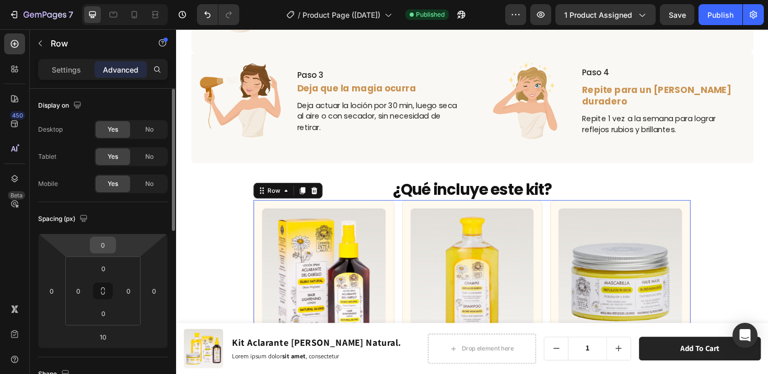
click at [108, 248] on input "0" at bounding box center [103, 245] width 21 height 16
type input "10"
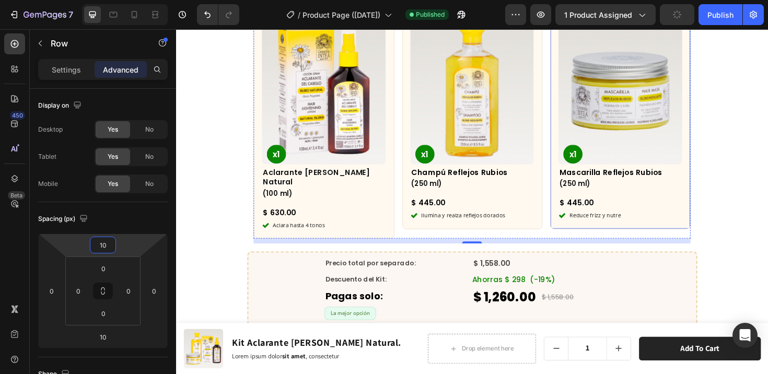
scroll to position [2029, 0]
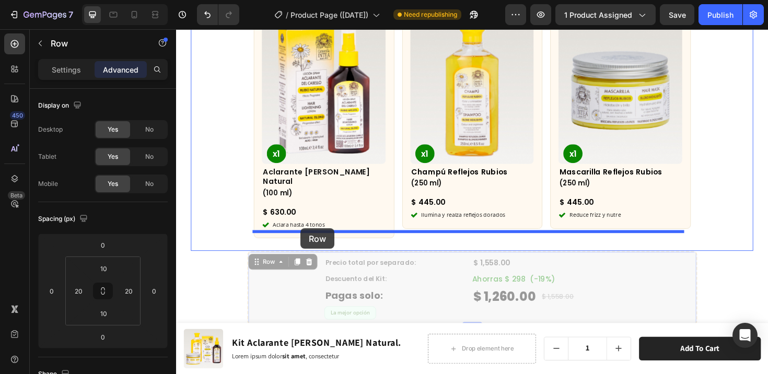
drag, startPoint x: 261, startPoint y: 259, endPoint x: 308, endPoint y: 240, distance: 50.7
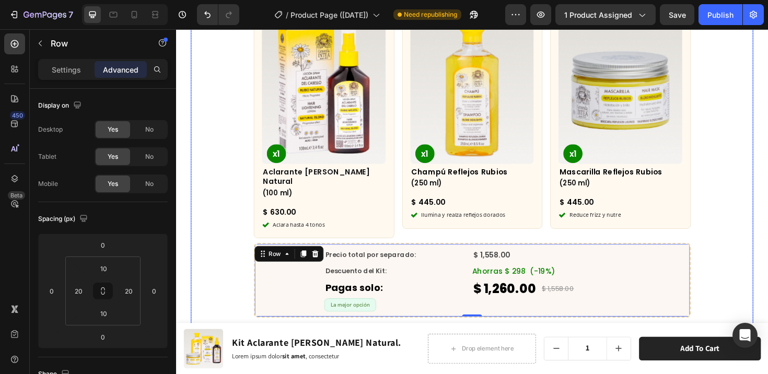
click at [749, 262] on div "¿Qué incluye este kit? Heading Product Images x1 Product Badge Aclarante Rubio …" at bounding box center [489, 155] width 579 height 359
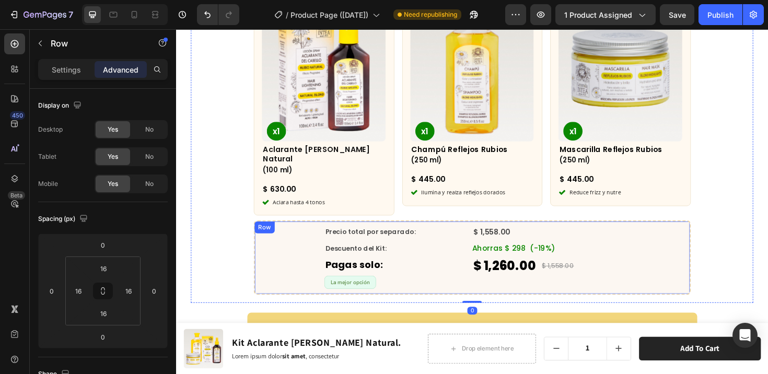
scroll to position [2112, 0]
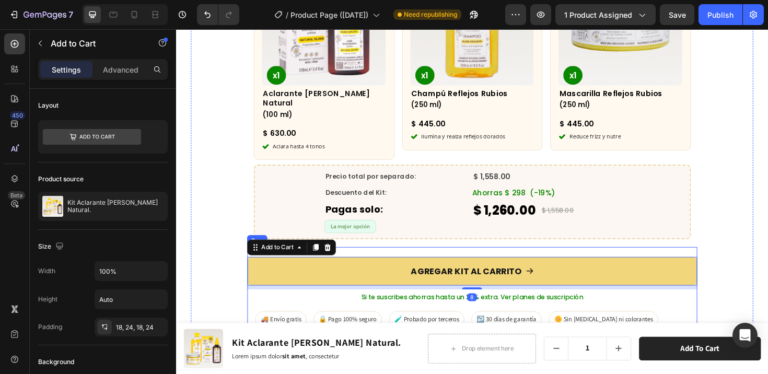
click at [407, 260] on div "AGREGAR KIT AL CARRITO Add to Cart 8 Si te suscribes ahorras hasta un 25% extra…" at bounding box center [489, 308] width 477 height 97
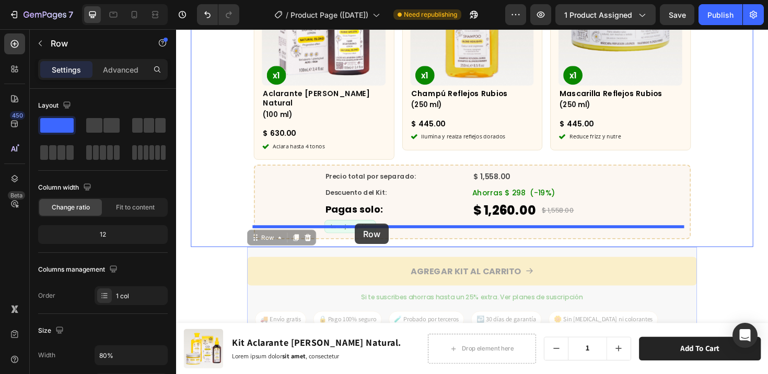
drag, startPoint x: 255, startPoint y: 240, endPoint x: 365, endPoint y: 235, distance: 110.4
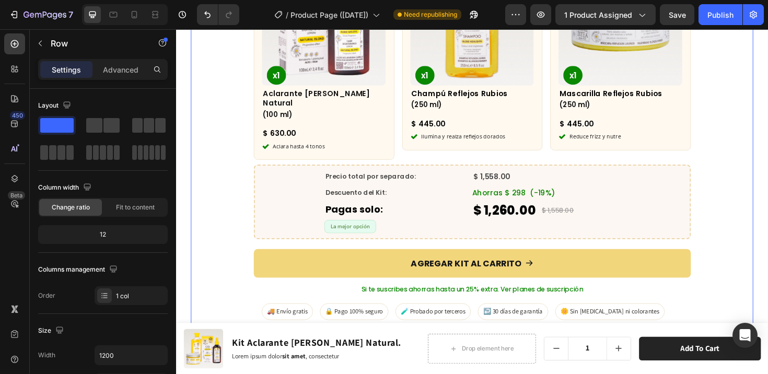
click at [734, 248] on div "¿Qué incluye este kit? Heading Product Images x1 Product Badge Aclarante Rubio …" at bounding box center [489, 121] width 579 height 456
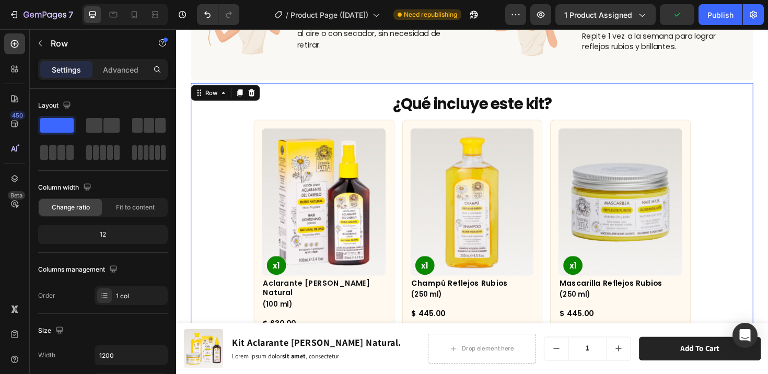
scroll to position [1895, 0]
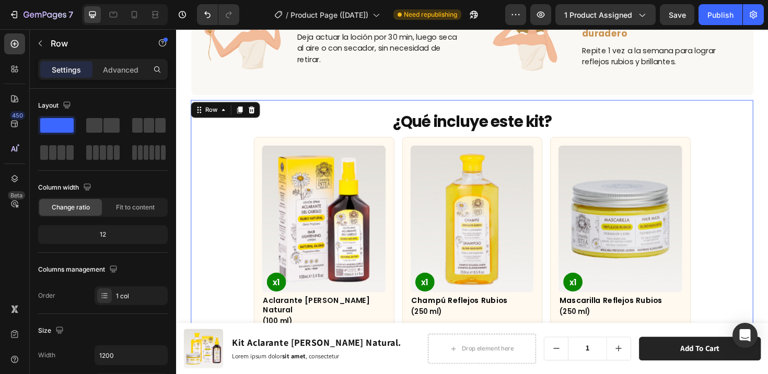
click at [731, 174] on div "¿Qué incluye este kit? Heading Product Images x1 Product Badge Aclarante Rubio …" at bounding box center [489, 340] width 579 height 456
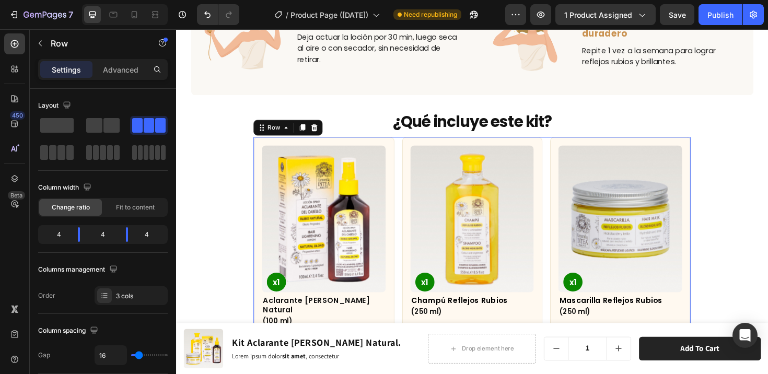
click at [565, 172] on div "Product Images x1 Product Badge Aclarante Rubio Natural Heading (100 ml) Headin…" at bounding box center [489, 265] width 463 height 244
click at [728, 17] on div "Publish" at bounding box center [721, 14] width 26 height 11
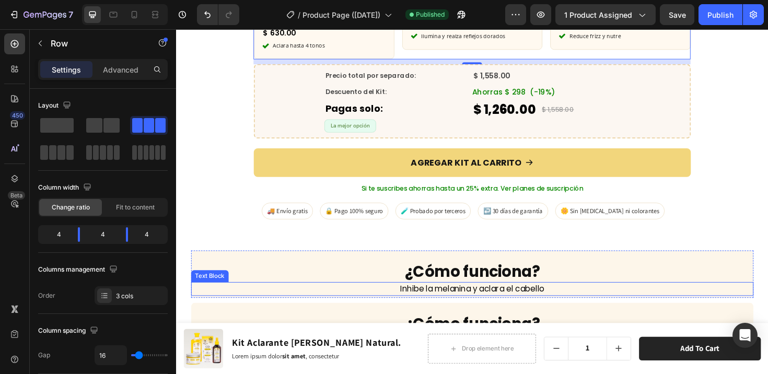
scroll to position [2223, 0]
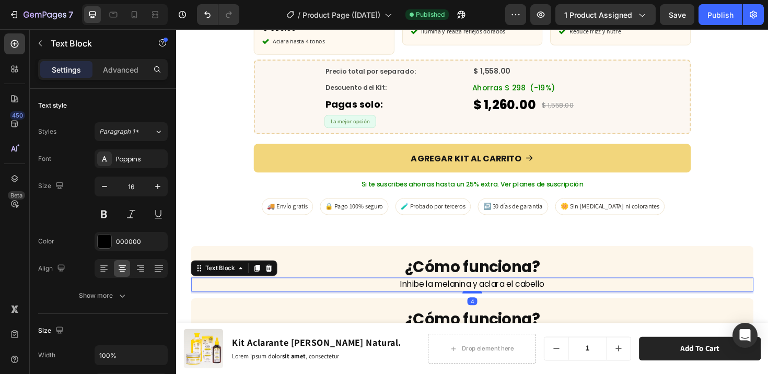
click at [483, 293] on p "Inhibe la melanina y aclara el cabello" at bounding box center [490, 299] width 594 height 13
click at [260, 279] on icon at bounding box center [262, 282] width 6 height 7
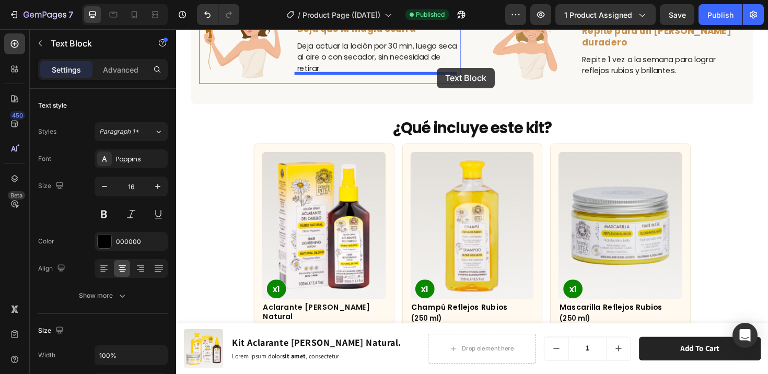
scroll to position [1884, 0]
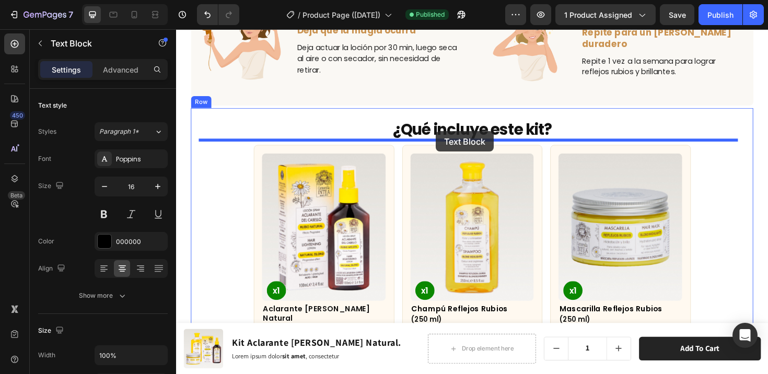
drag, startPoint x: 201, startPoint y: 288, endPoint x: 451, endPoint y: 137, distance: 292.4
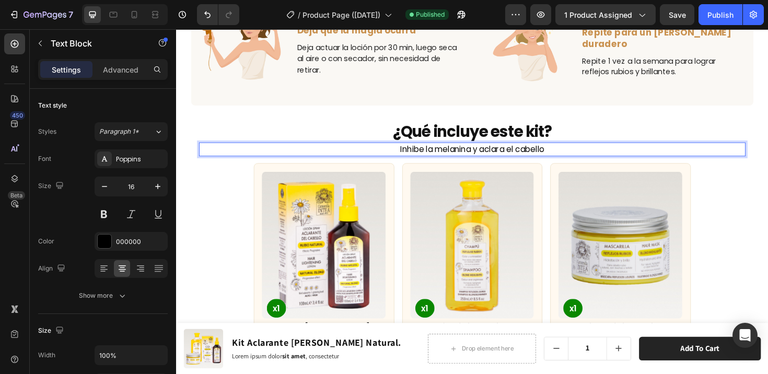
click at [459, 154] on p "Inhibe la melanina y aclara el cabello" at bounding box center [489, 156] width 577 height 13
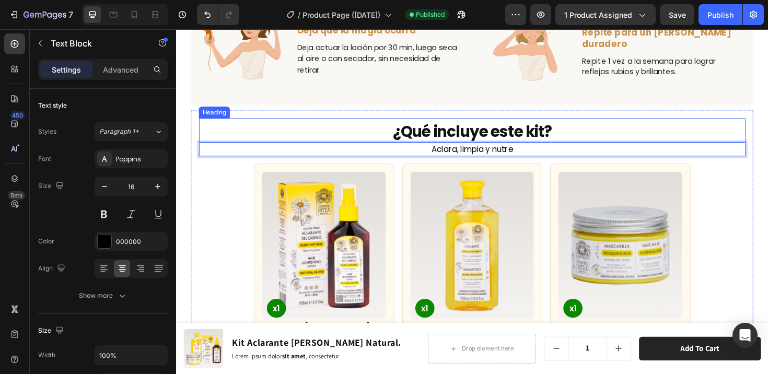
click at [606, 138] on h2 "¿Qué incluye este kit?" at bounding box center [489, 137] width 579 height 23
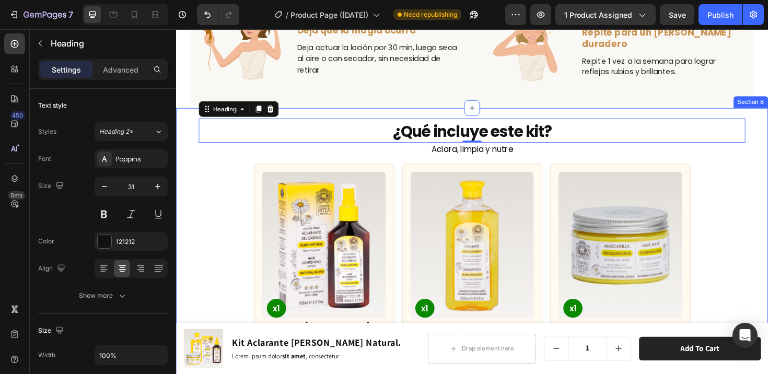
click at [592, 112] on div "¿Qué incluye este kit? Heading 0 Aclara, limpia y nutre Text Block Product Imag…" at bounding box center [489, 362] width 627 height 500
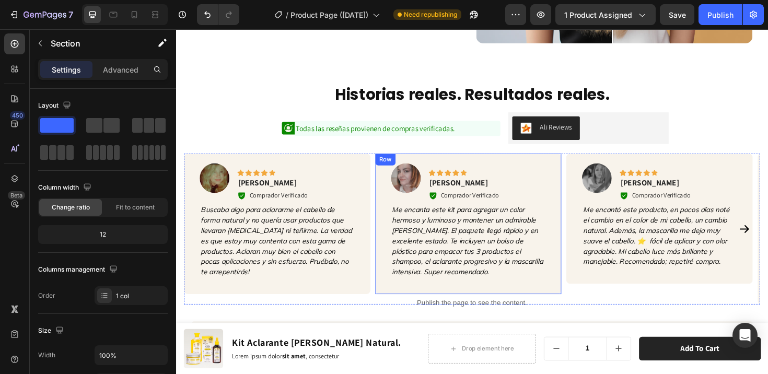
scroll to position [1366, 0]
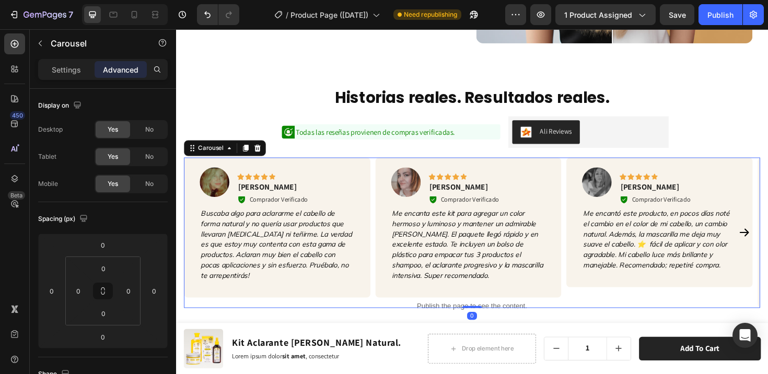
click at [383, 172] on div "Image Icon Icon Icon Icon Icon Row Valeria Text block Comprador Verificado Item…" at bounding box center [489, 245] width 610 height 160
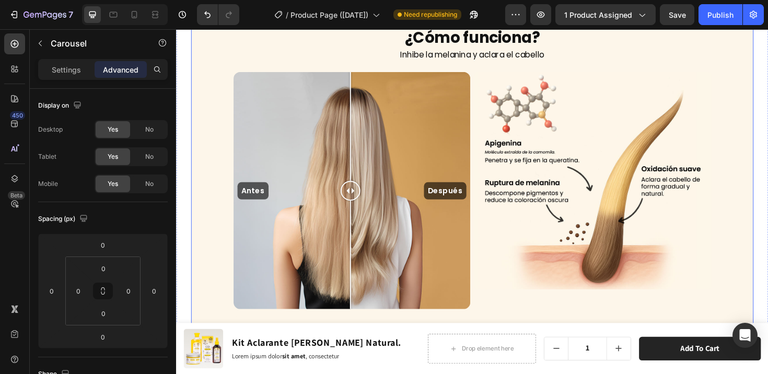
scroll to position [2525, 0]
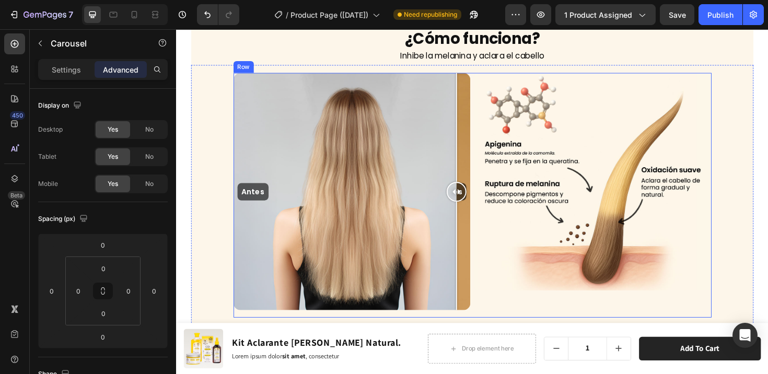
drag, startPoint x: 352, startPoint y: 198, endPoint x: 487, endPoint y: 206, distance: 134.5
click at [487, 206] on div "Antes Después Image Comparison Image Row" at bounding box center [490, 204] width 506 height 259
